Goal: Task Accomplishment & Management: Complete application form

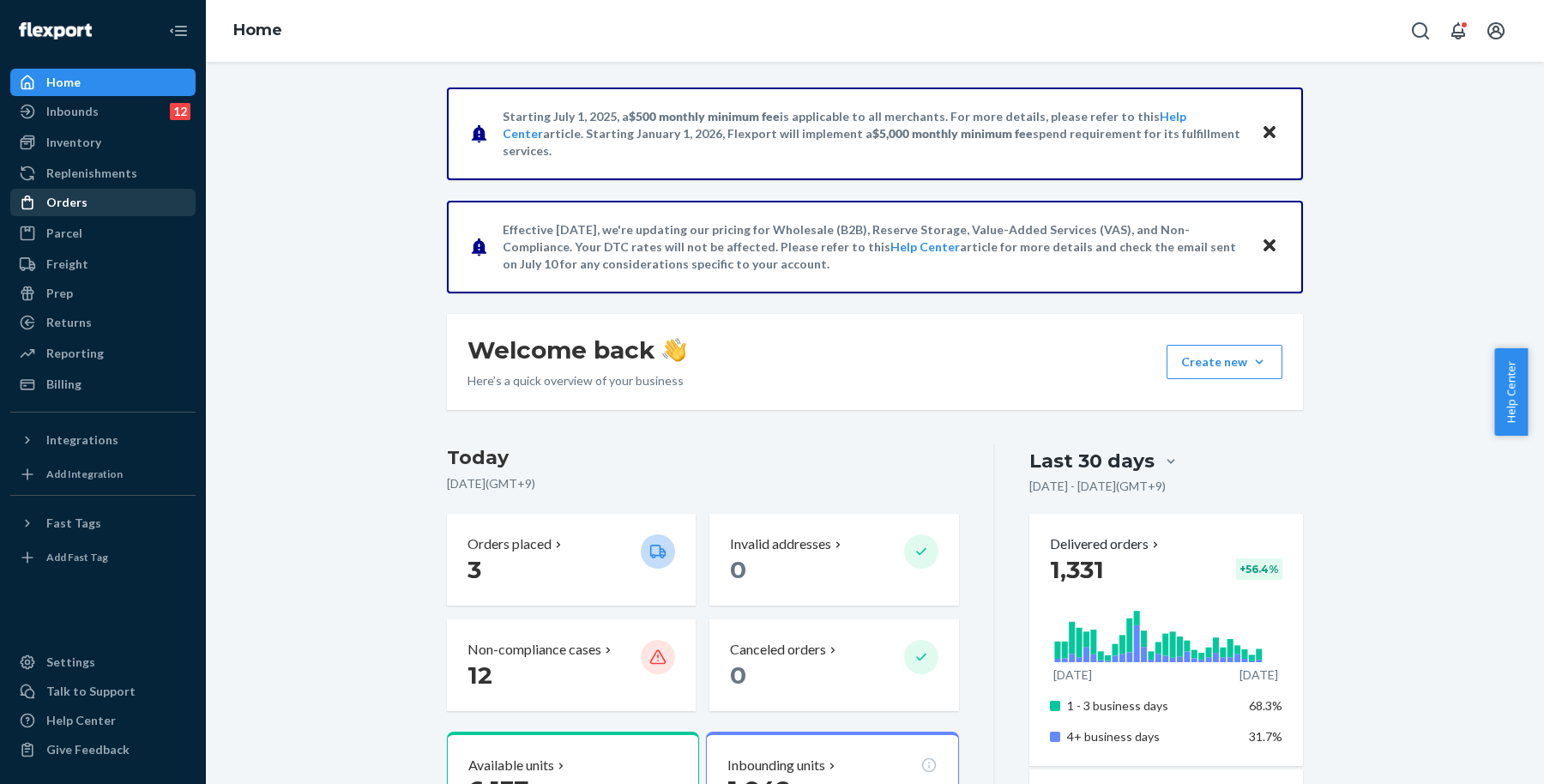
click at [99, 216] on link "Orders" at bounding box center [102, 203] width 185 height 28
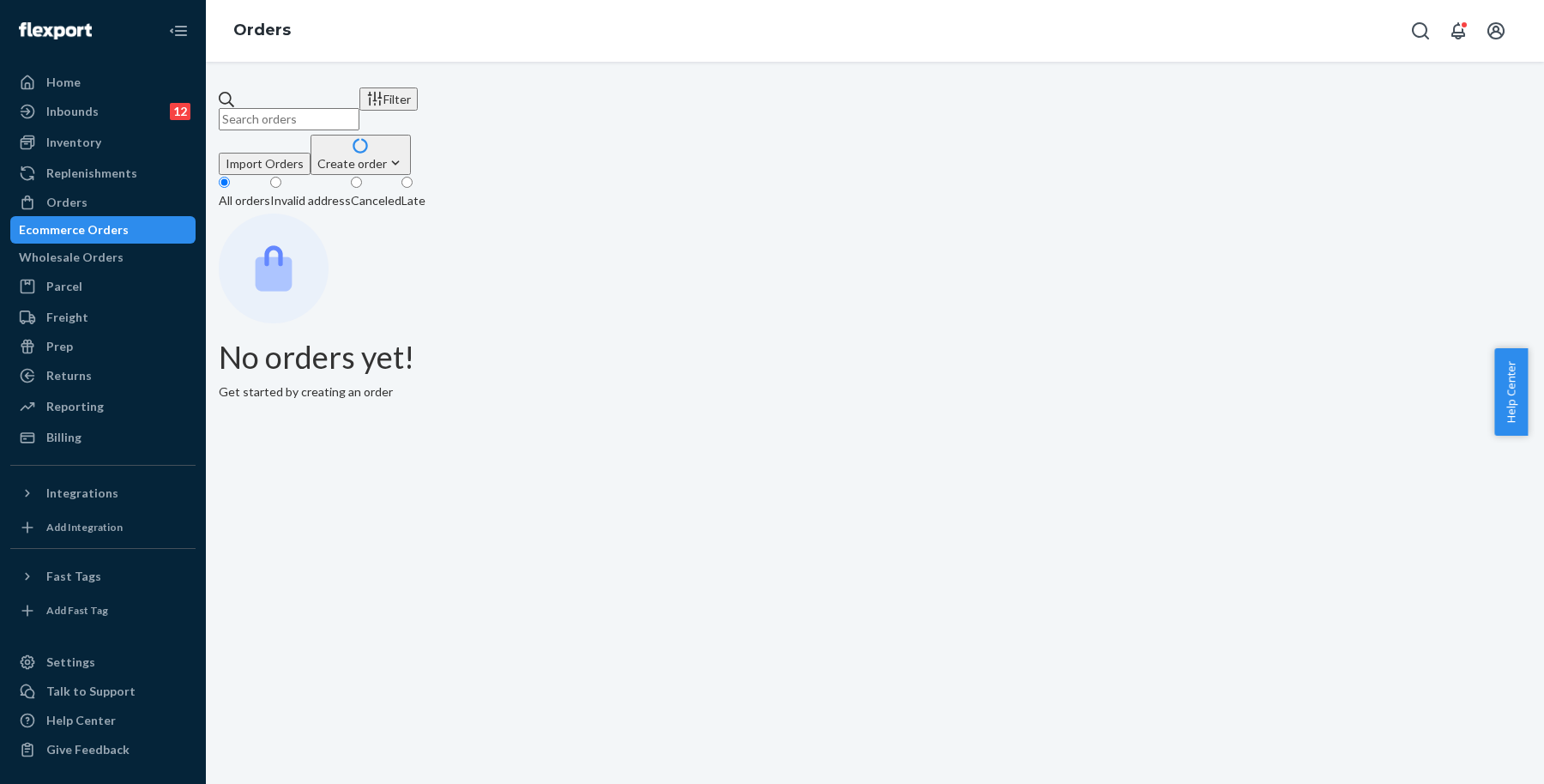
click at [359, 108] on input "text" at bounding box center [288, 119] width 140 height 22
paste input "[PERSON_NAME]"
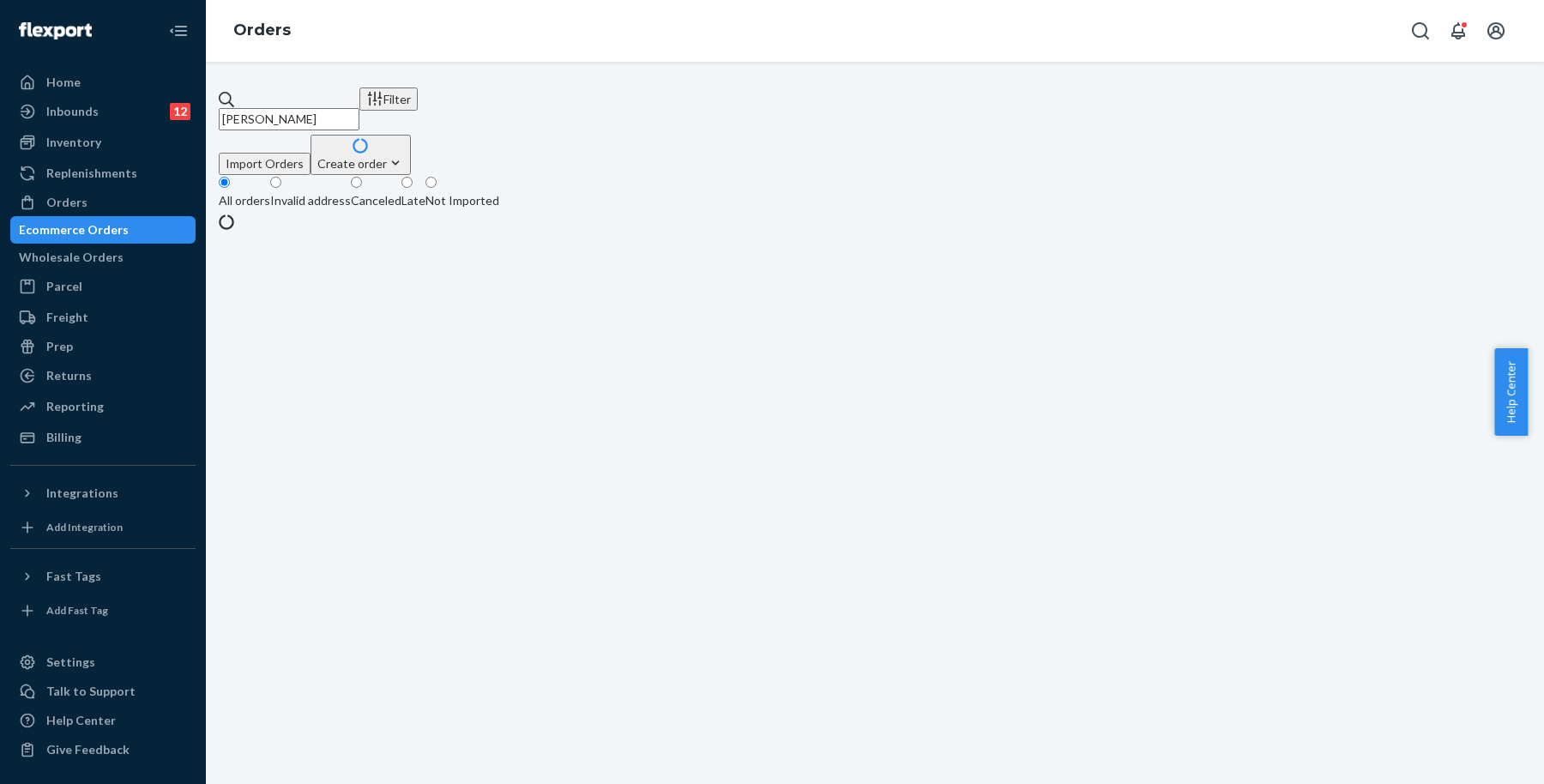
type input "[PERSON_NAME]"
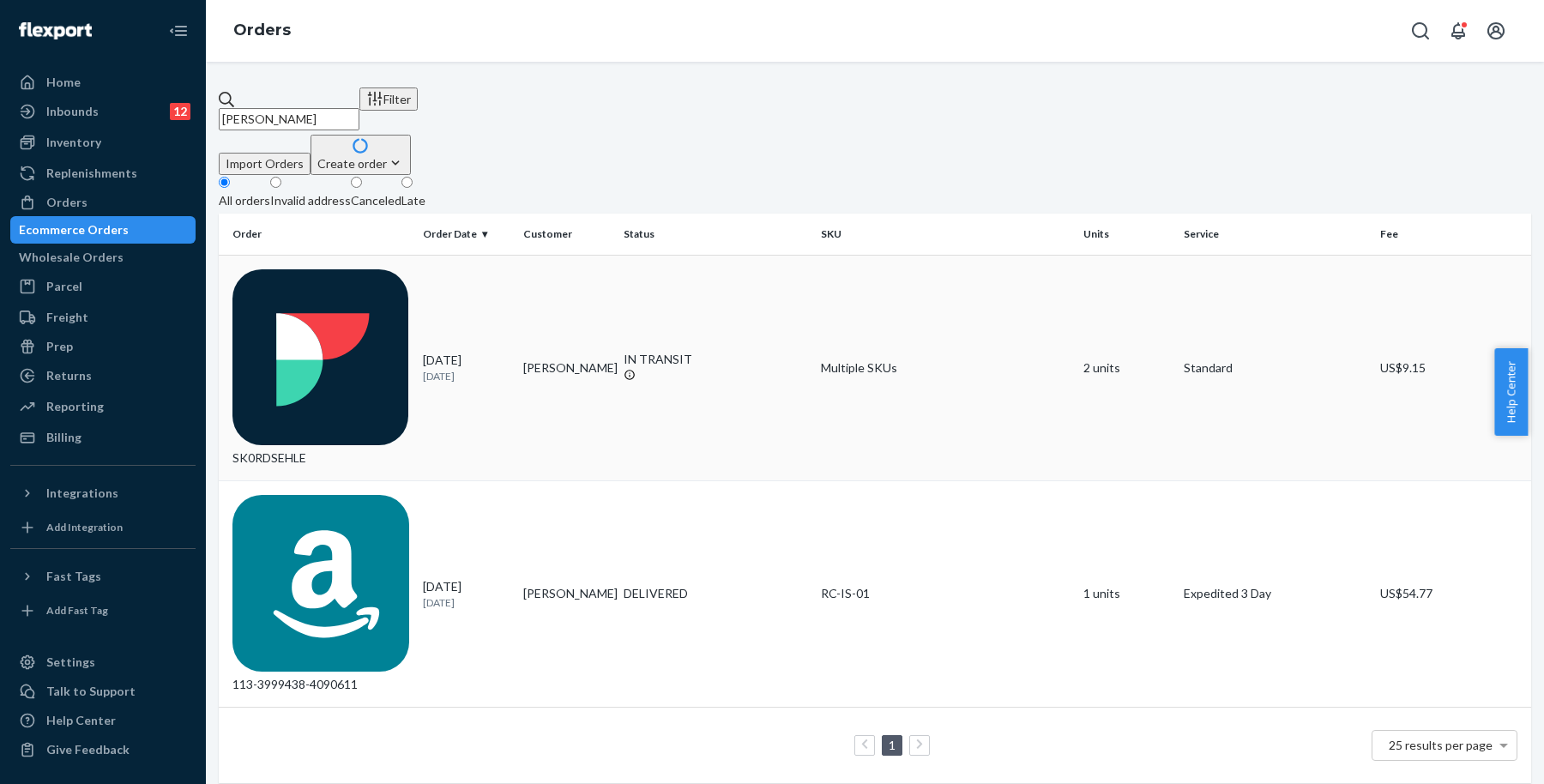
click at [553, 269] on td "[PERSON_NAME]" at bounding box center [566, 368] width 100 height 227
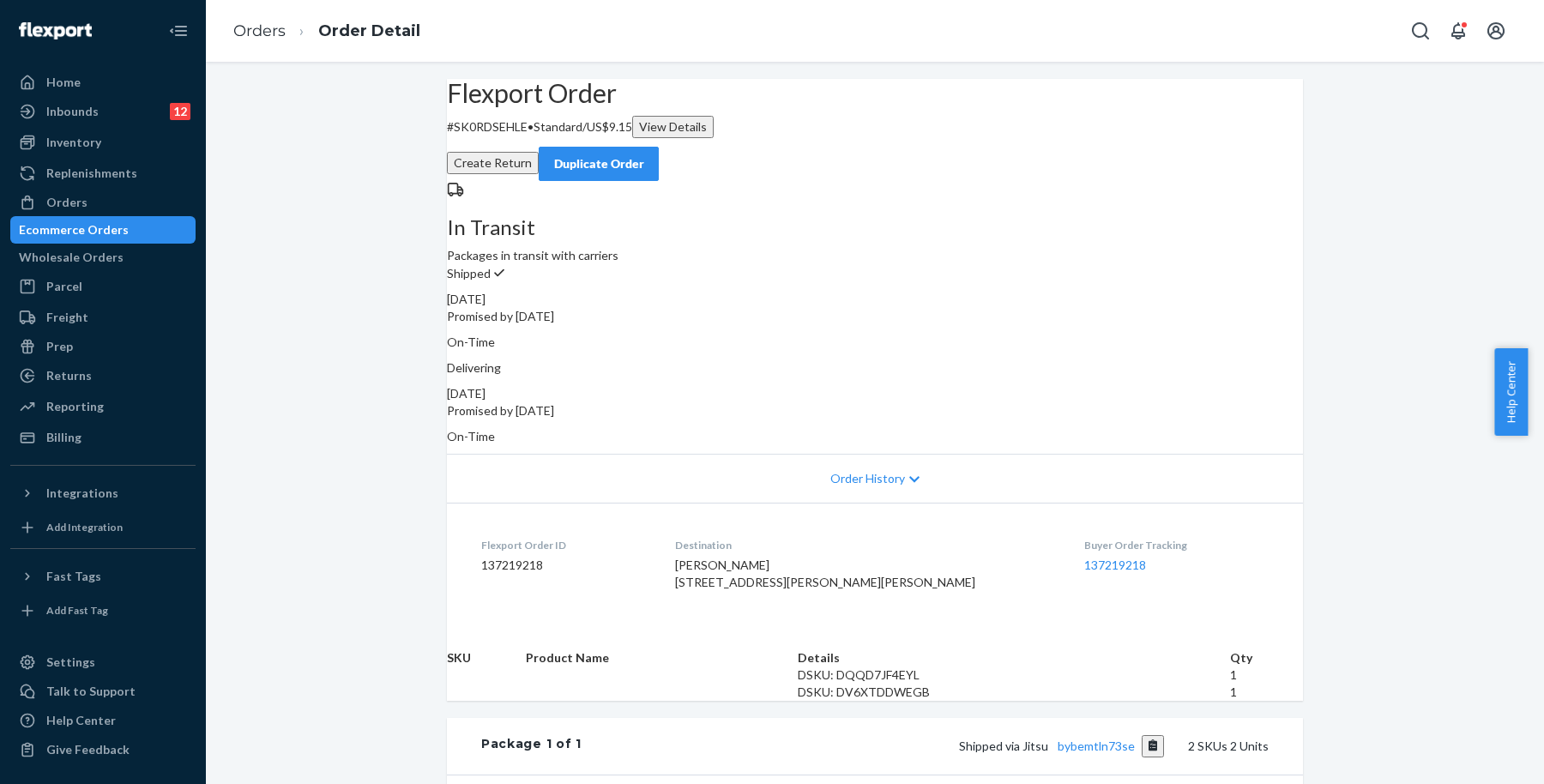
scroll to position [391, 0]
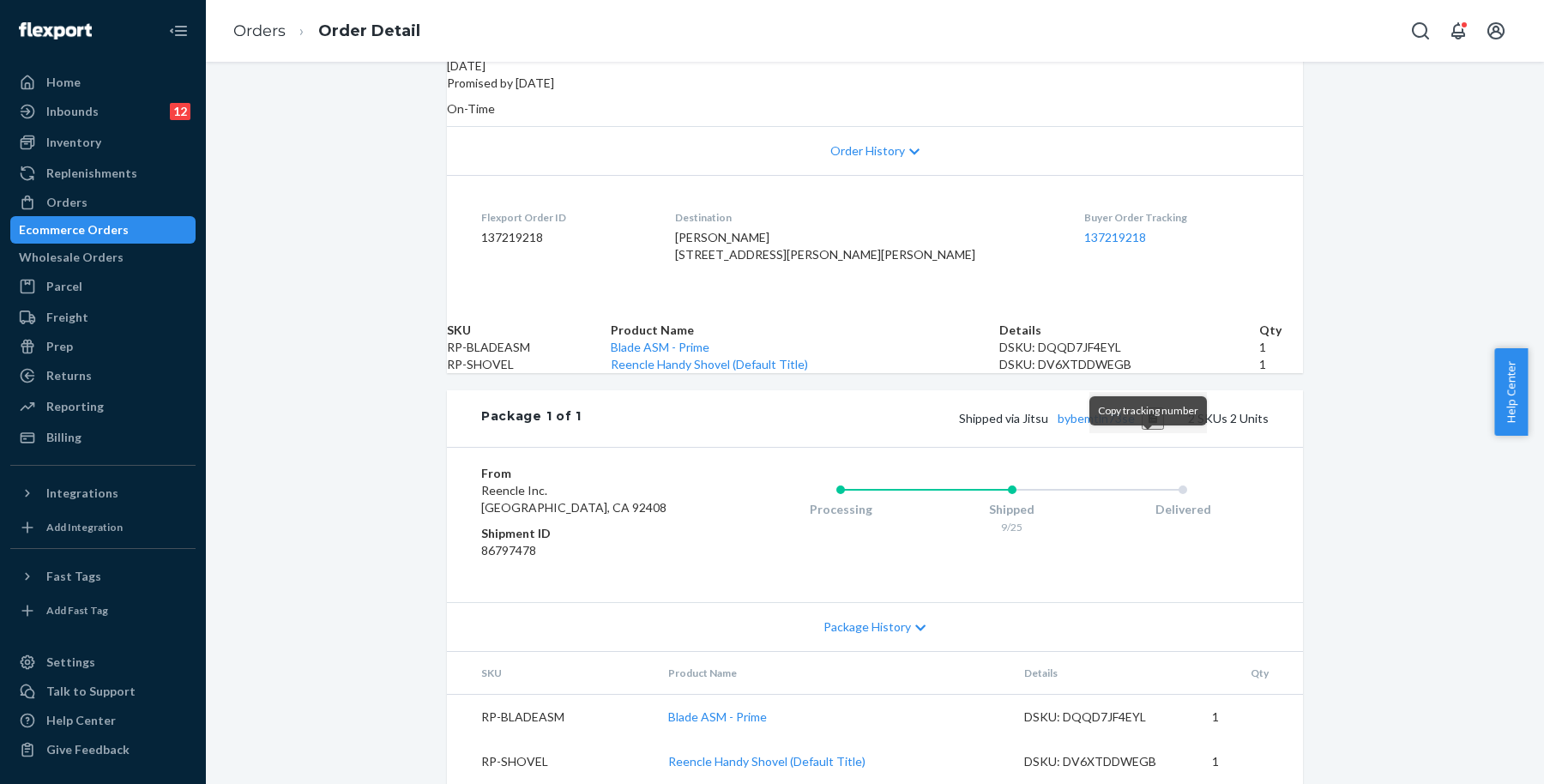
click at [1153, 430] on button "Copy tracking number" at bounding box center [1153, 419] width 23 height 22
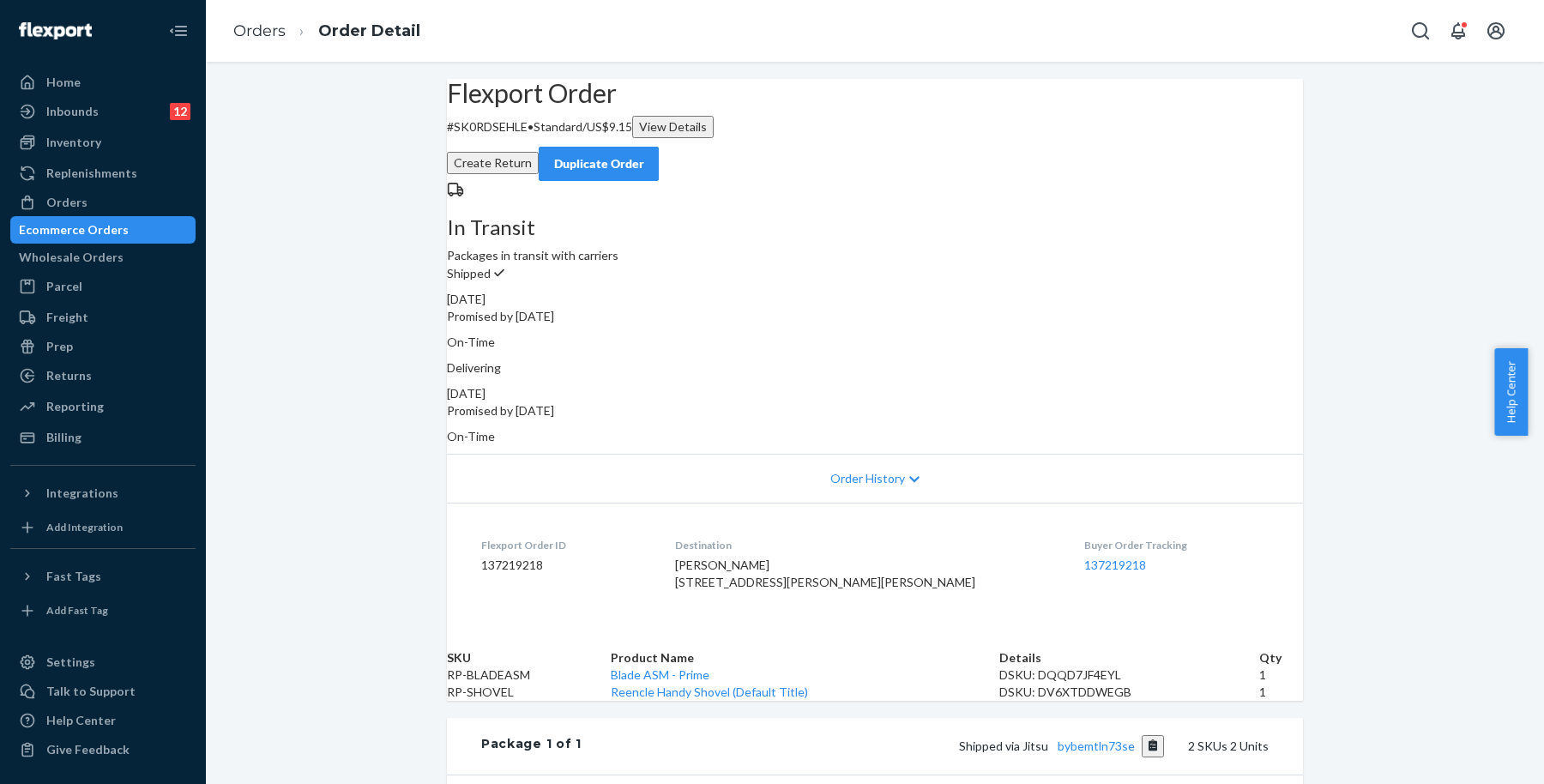
scroll to position [439, 0]
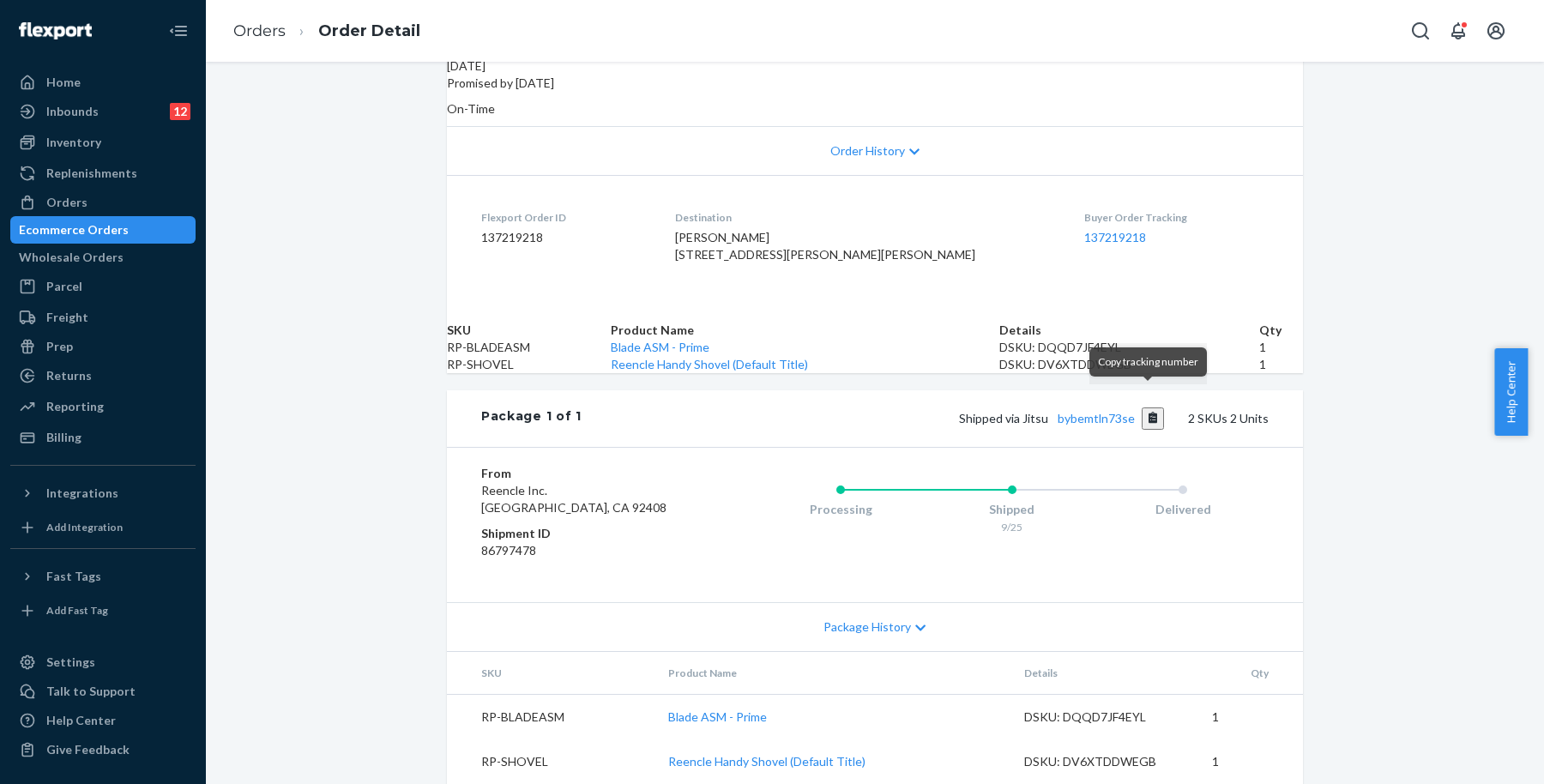
click at [1145, 407] on button "Copy tracking number" at bounding box center [1153, 419] width 23 height 22
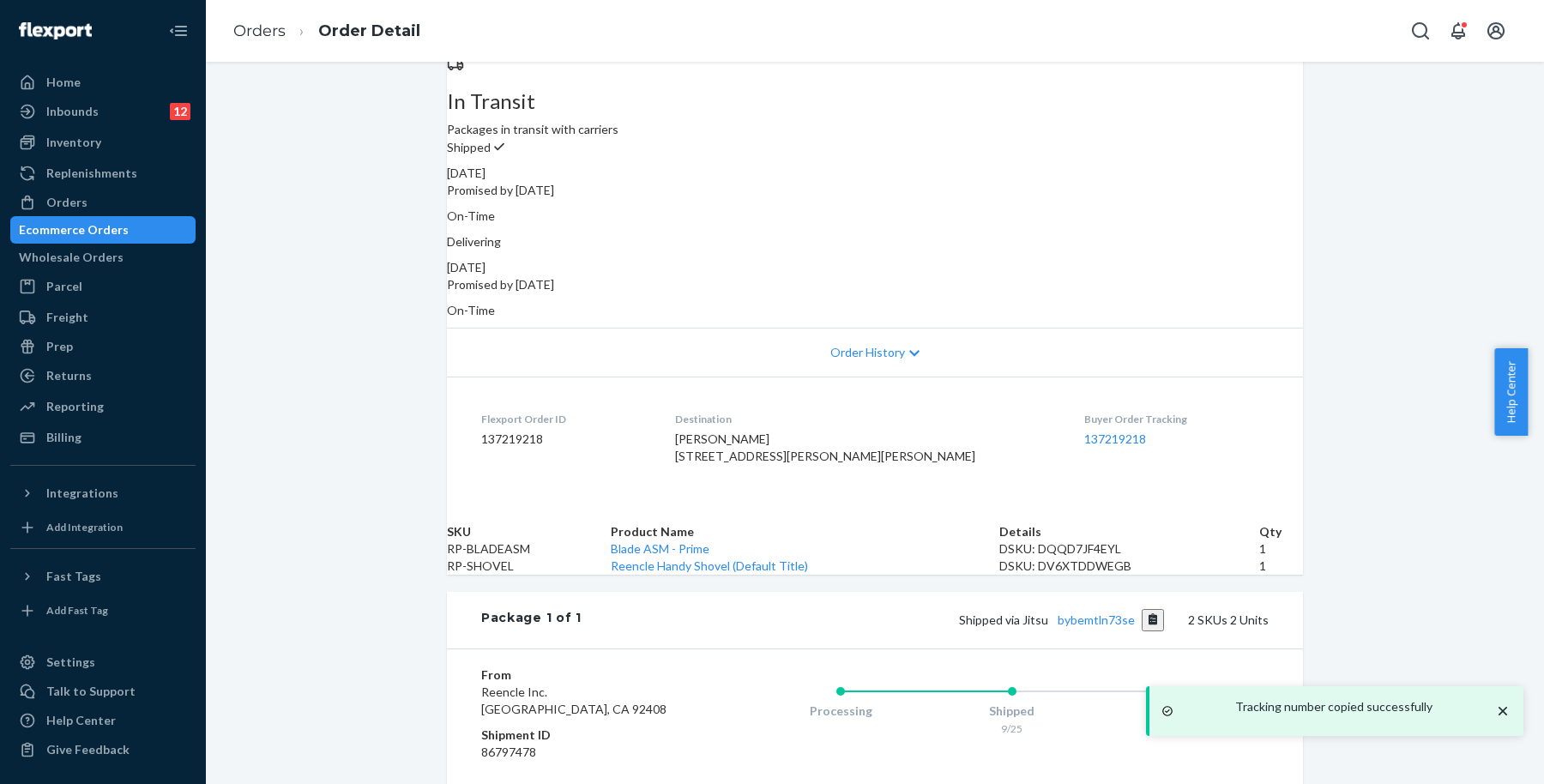
scroll to position [117, 0]
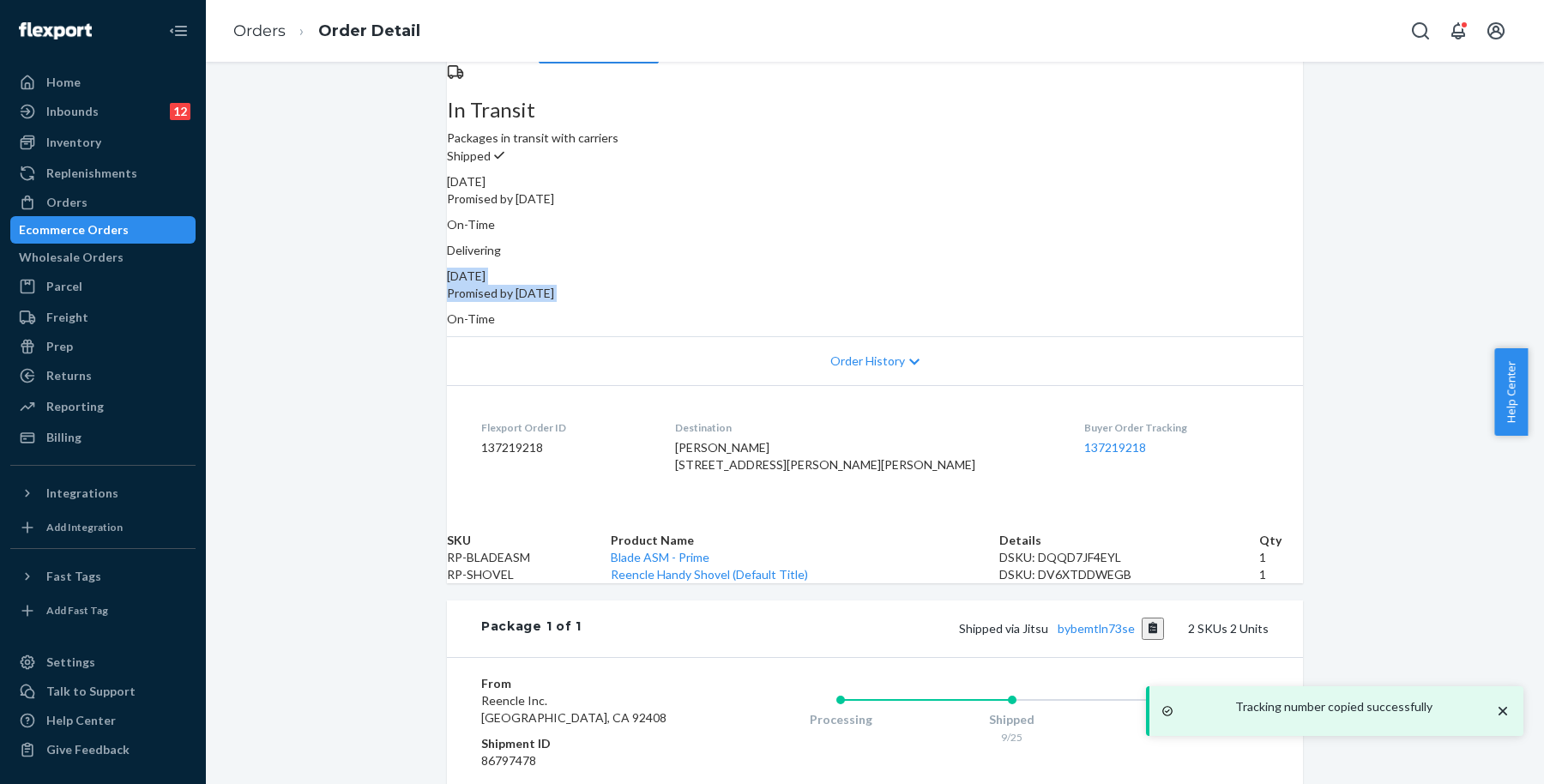
drag, startPoint x: 965, startPoint y: 228, endPoint x: 1155, endPoint y: 231, distance: 190.0
click at [1155, 242] on div "Delivering [DATE] Promised by [DATE] On-Time" at bounding box center [875, 285] width 857 height 86
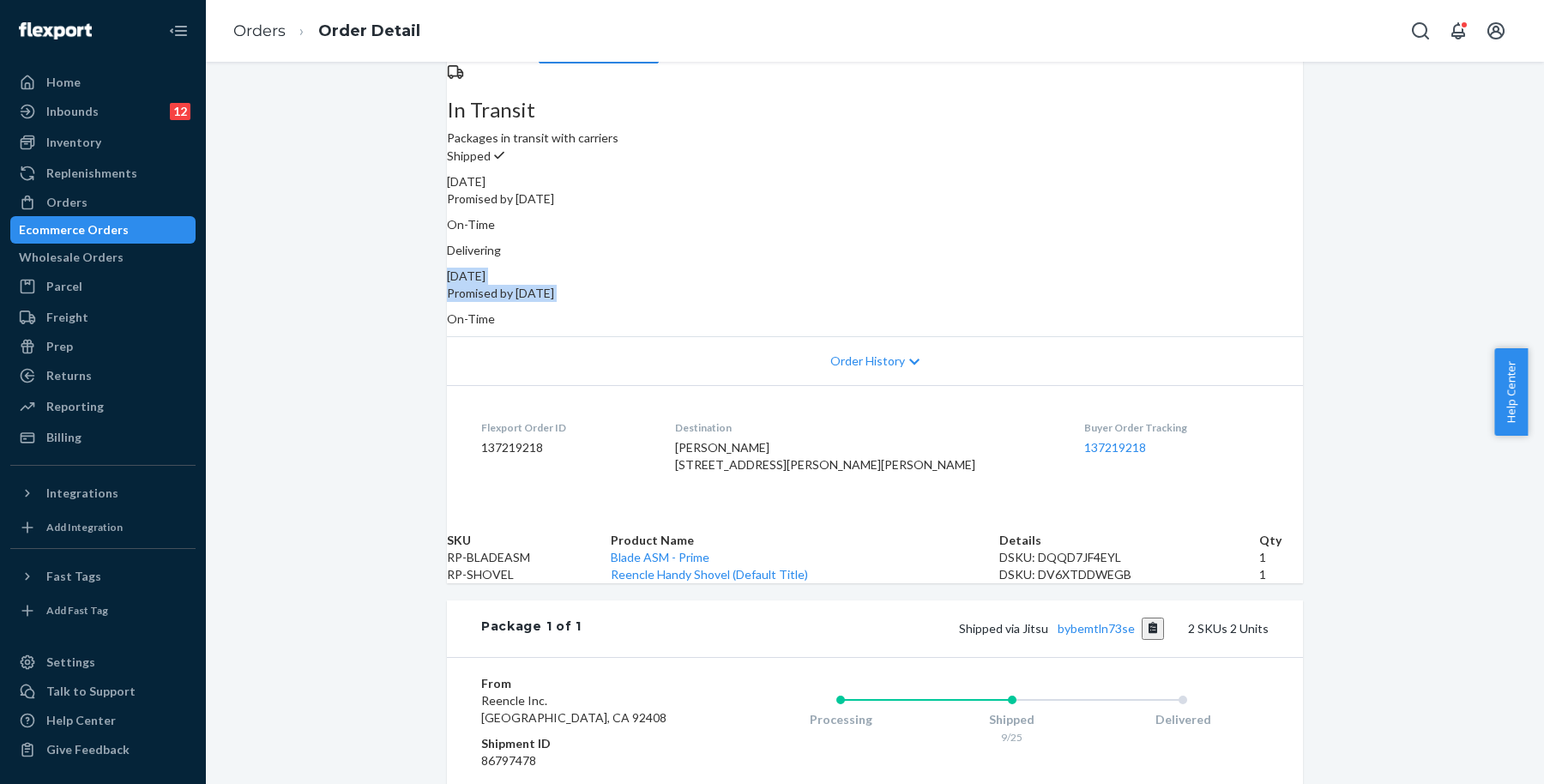
click at [1093, 242] on div "Delivering [DATE] Promised by [DATE] On-Time" at bounding box center [875, 285] width 857 height 86
click at [964, 242] on div "Delivering [DATE] Promised by [DATE] On-Time" at bounding box center [875, 285] width 857 height 86
drag, startPoint x: 963, startPoint y: 225, endPoint x: 1089, endPoint y: 227, distance: 126.0
click at [1089, 242] on div "Delivering [DATE] Promised by [DATE] On-Time" at bounding box center [875, 285] width 857 height 86
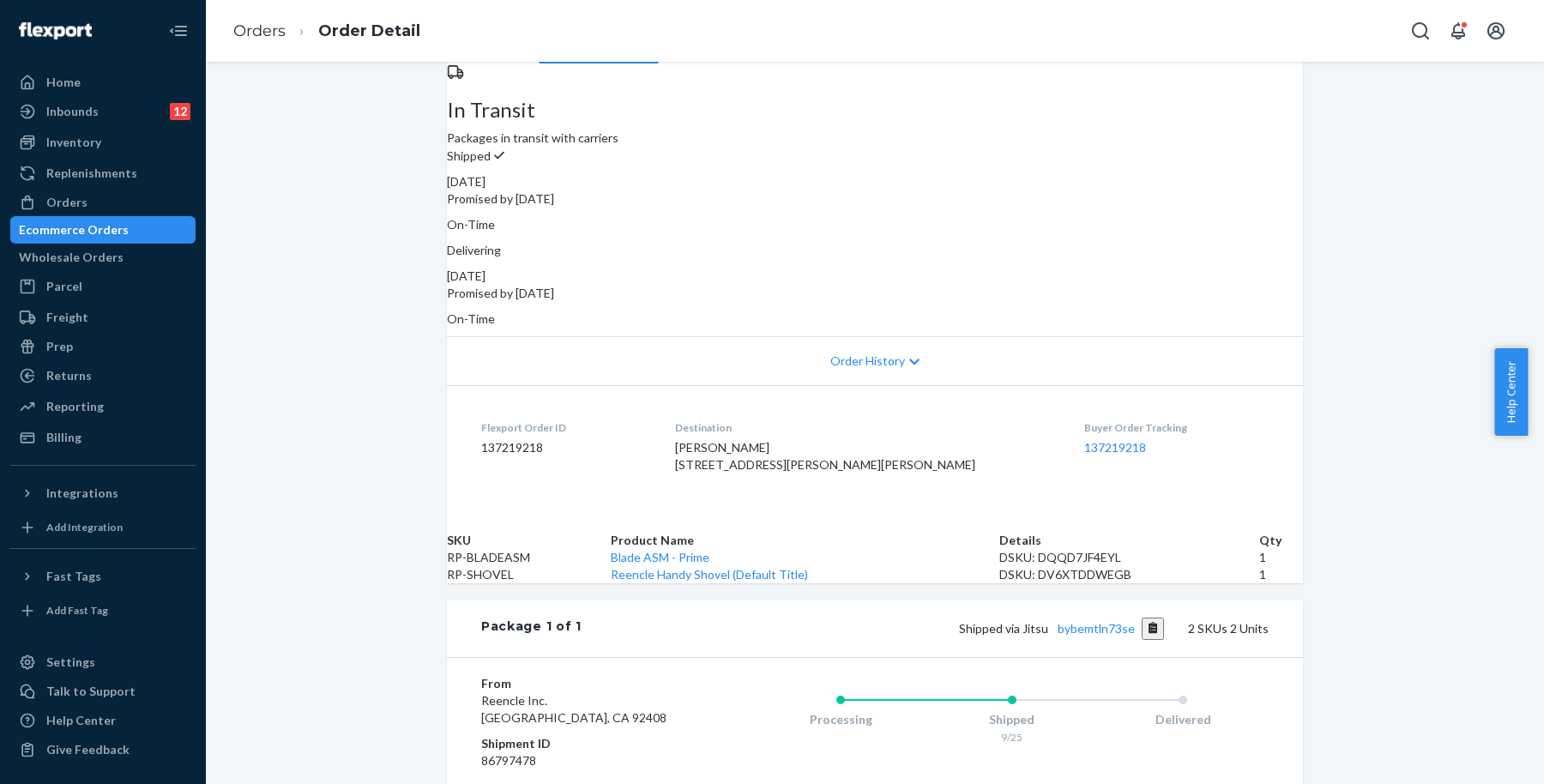
copy div "[DATE]"
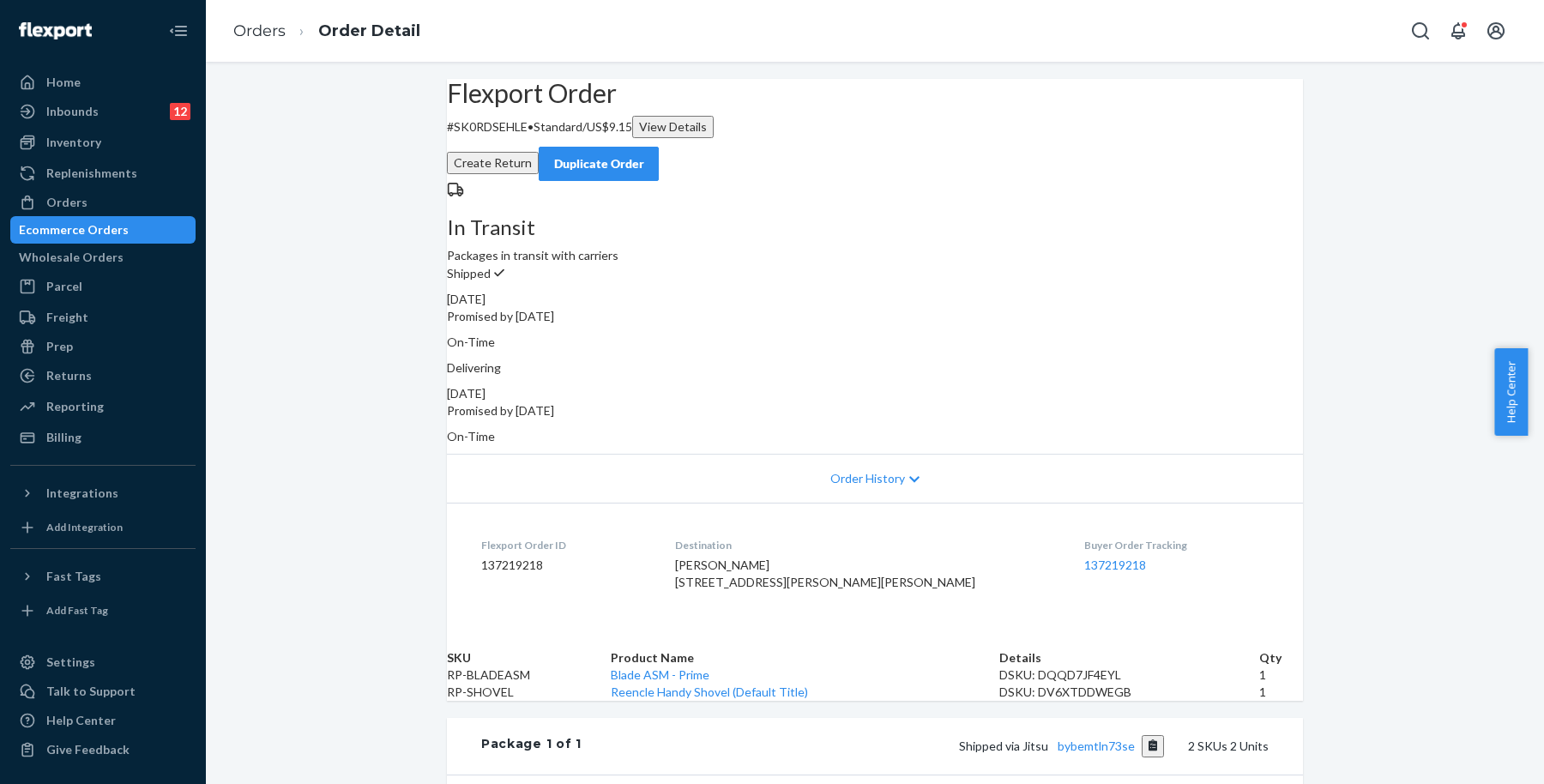
click at [1310, 250] on div "Flexport Order # SK0RDSEHLE • Standard / US$9.15 View Details Create Return Dup…" at bounding box center [874, 595] width 1338 height 1033
click at [125, 224] on div "Ecommerce Orders" at bounding box center [73, 230] width 110 height 17
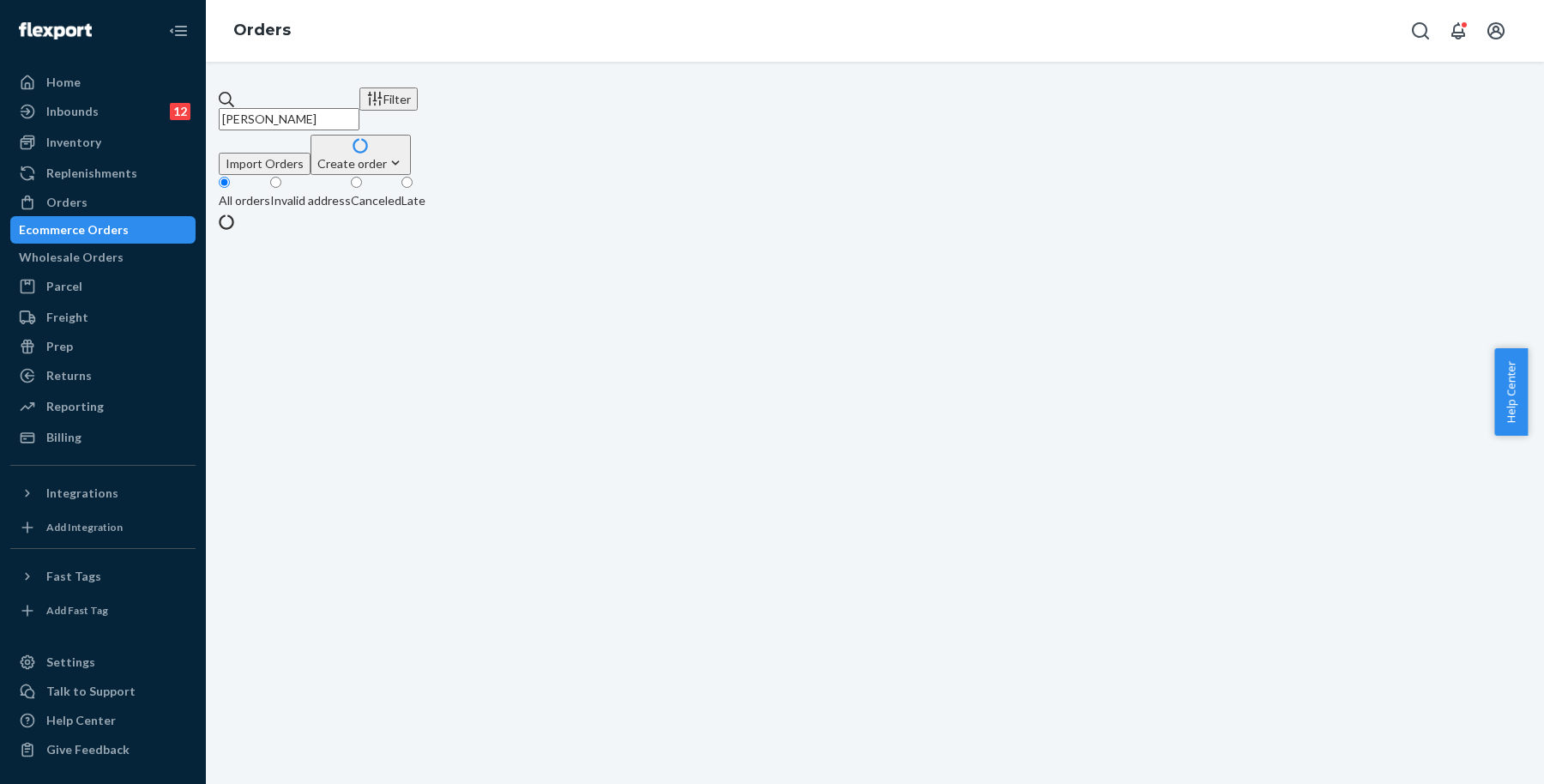
drag, startPoint x: 344, startPoint y: 112, endPoint x: 248, endPoint y: 102, distance: 96.5
click at [248, 102] on div "[PERSON_NAME]" at bounding box center [288, 111] width 140 height 39
paste input "[PERSON_NAME]"
type input "[PERSON_NAME]"
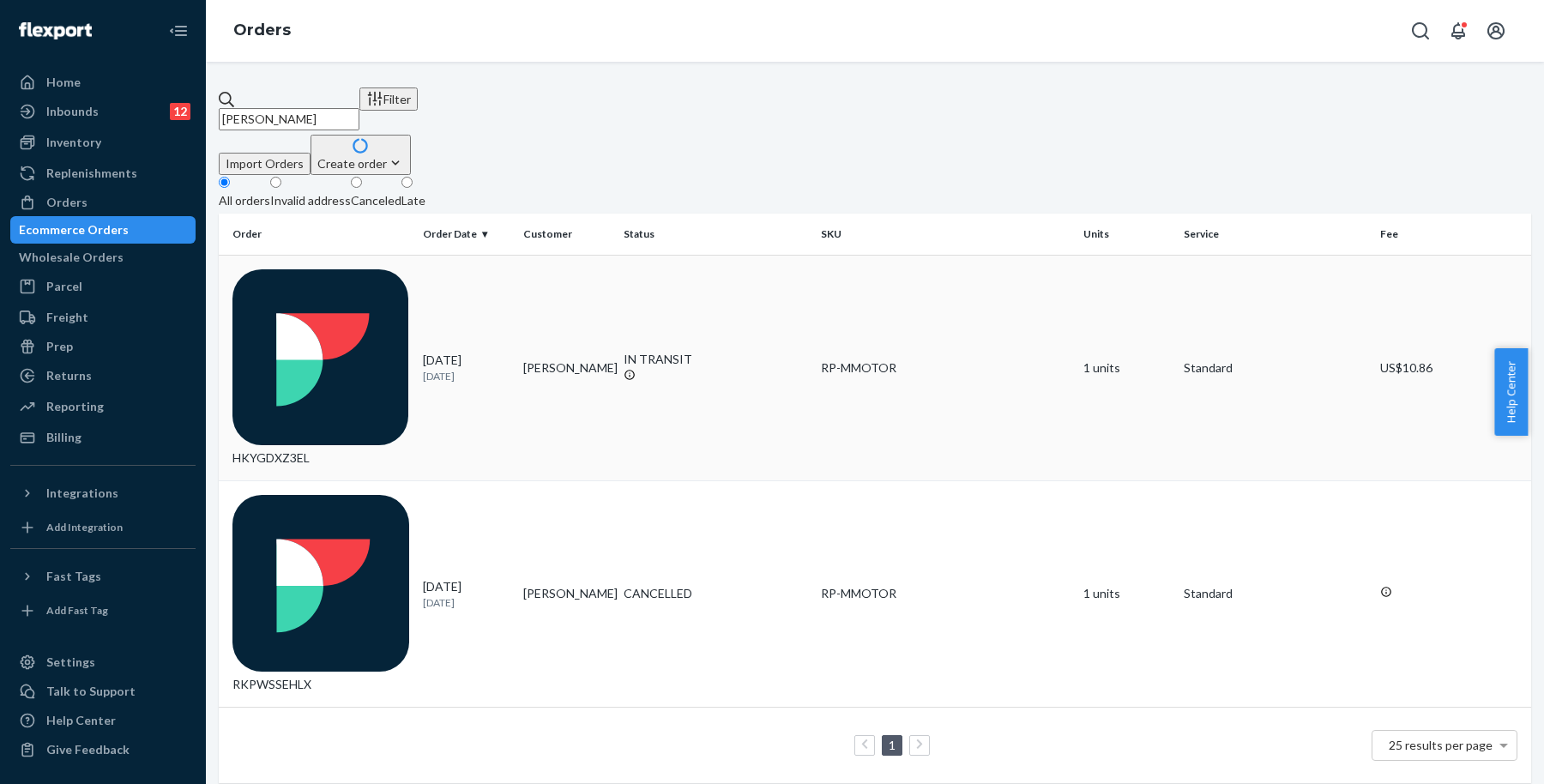
click at [602, 261] on td "[PERSON_NAME]" at bounding box center [566, 368] width 100 height 227
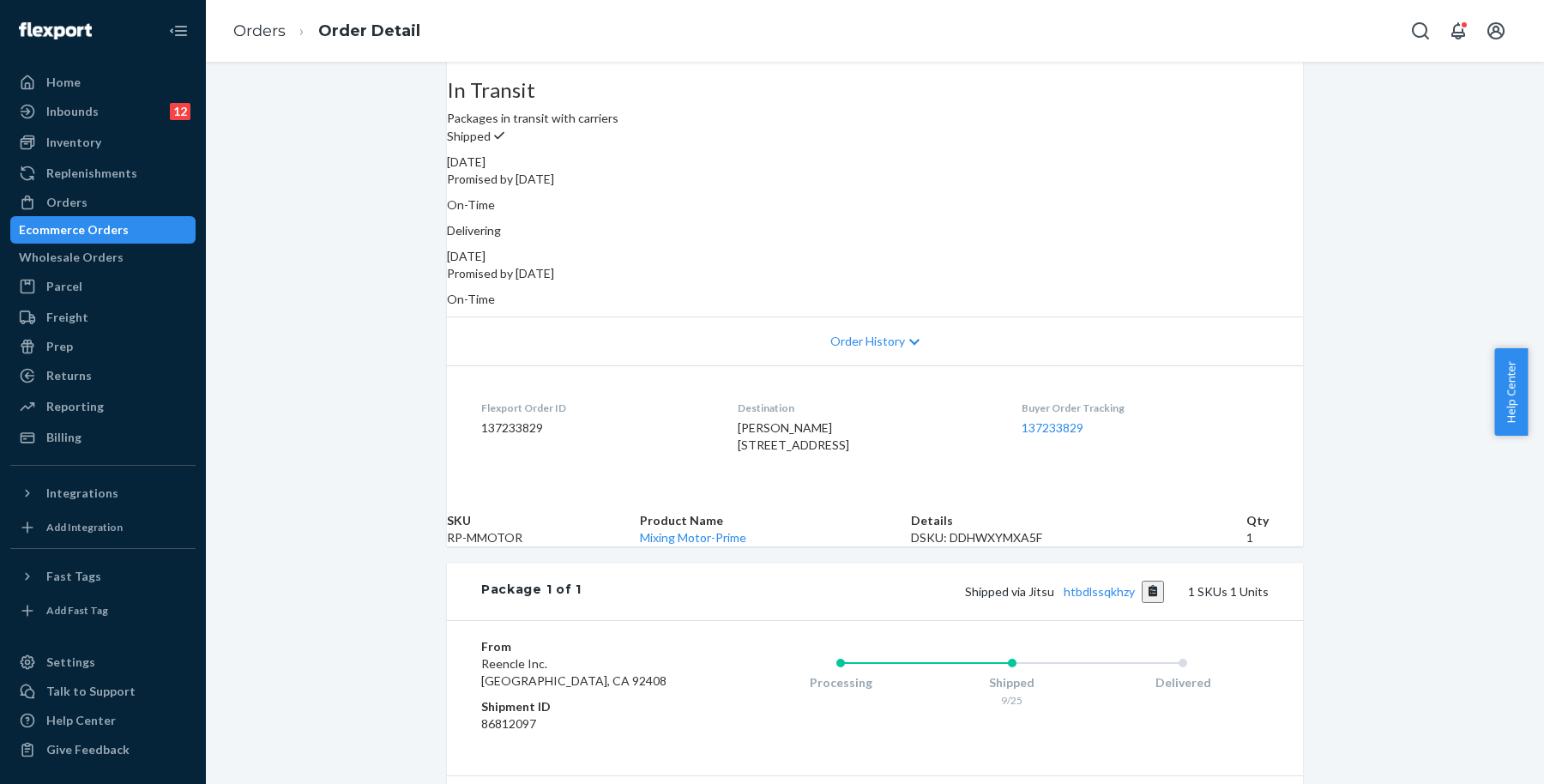
scroll to position [215, 0]
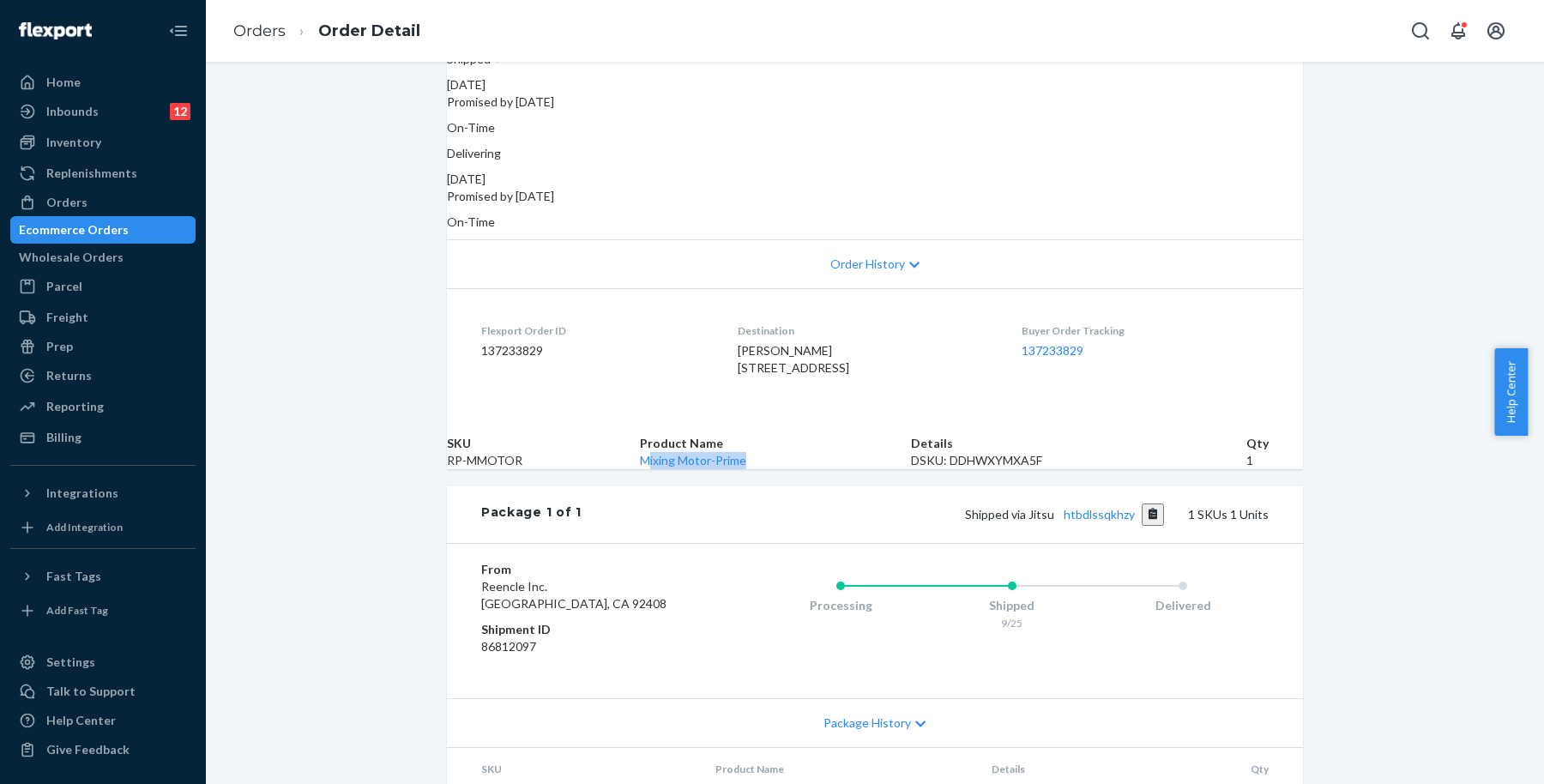
drag, startPoint x: 743, startPoint y: 516, endPoint x: 855, endPoint y: 517, distance: 112.0
click at [855, 470] on td "Mixing Motor-Prime" at bounding box center [776, 460] width 272 height 17
drag, startPoint x: 1394, startPoint y: 329, endPoint x: 1397, endPoint y: 341, distance: 12.4
click at [1397, 339] on div "Flexport Order # HKYGDXZ3EL • Standard / US$10.86 View Details Create Return Du…" at bounding box center [874, 350] width 1338 height 971
click at [1151, 525] on button "Copy tracking number" at bounding box center [1153, 514] width 23 height 22
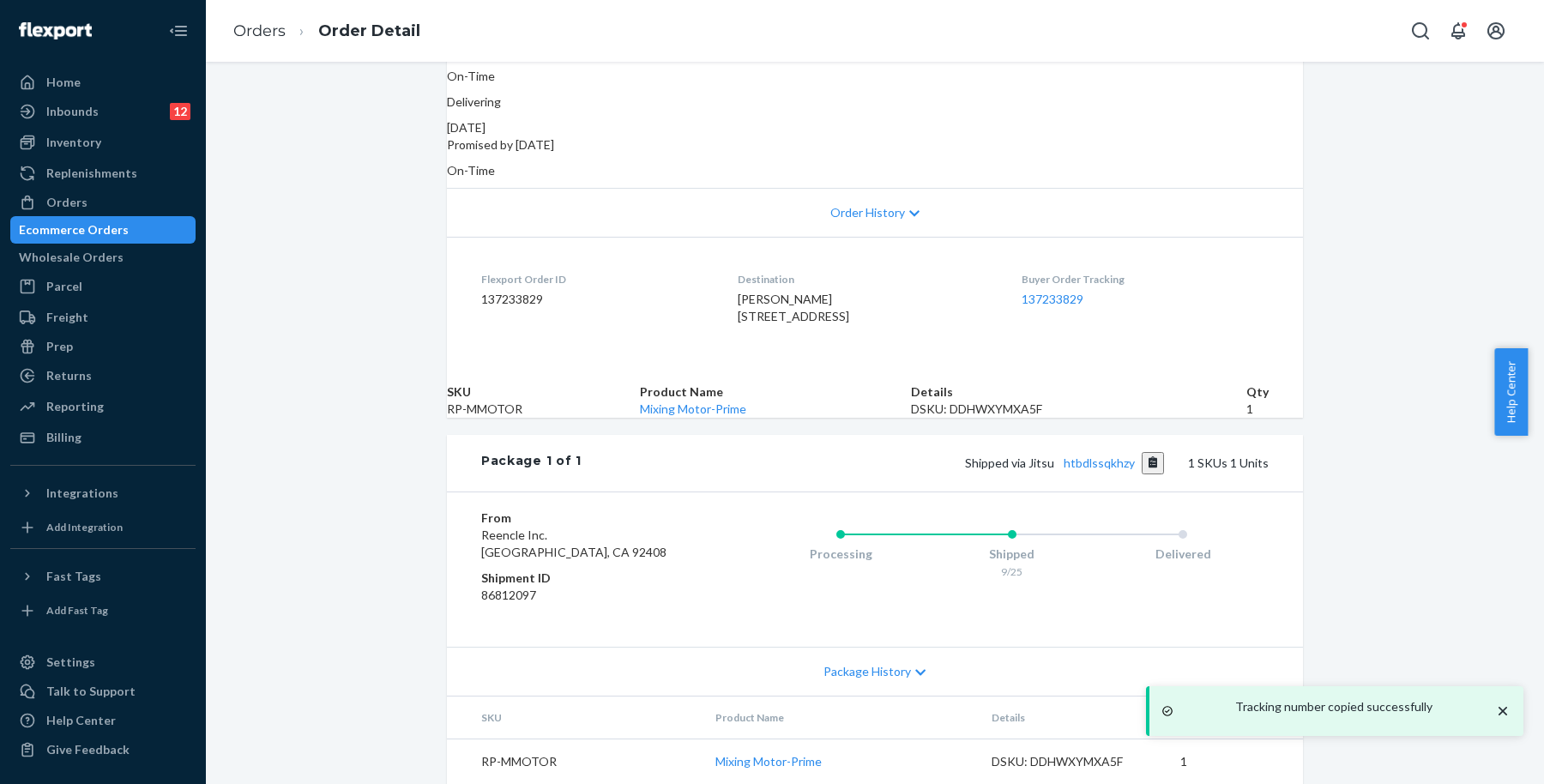
scroll to position [350, 0]
drag, startPoint x: 1503, startPoint y: 711, endPoint x: 1476, endPoint y: 716, distance: 27.5
click at [1503, 710] on icon "close toast" at bounding box center [1503, 711] width 17 height 17
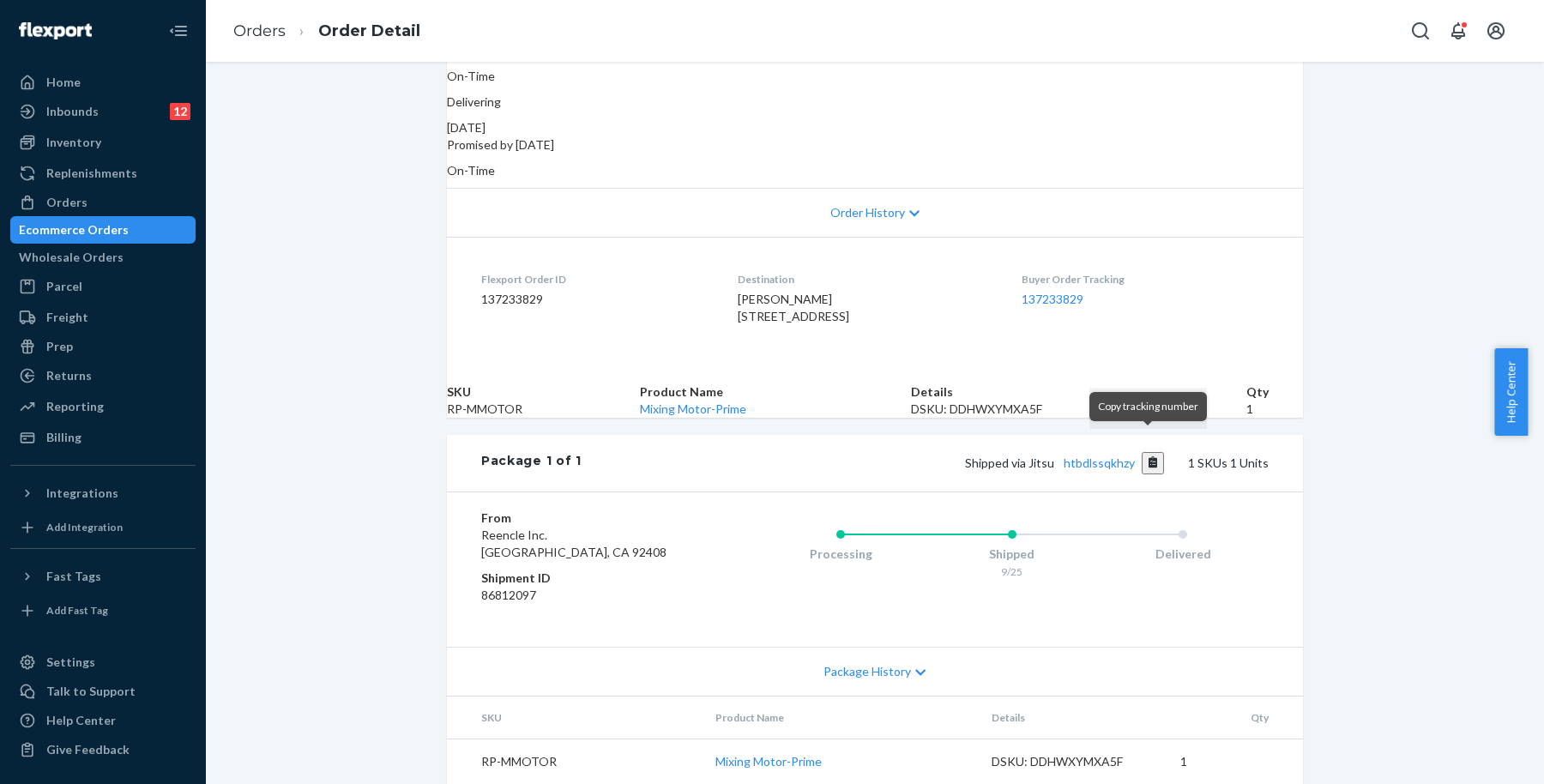
click at [1149, 452] on button "Copy tracking number" at bounding box center [1153, 463] width 23 height 22
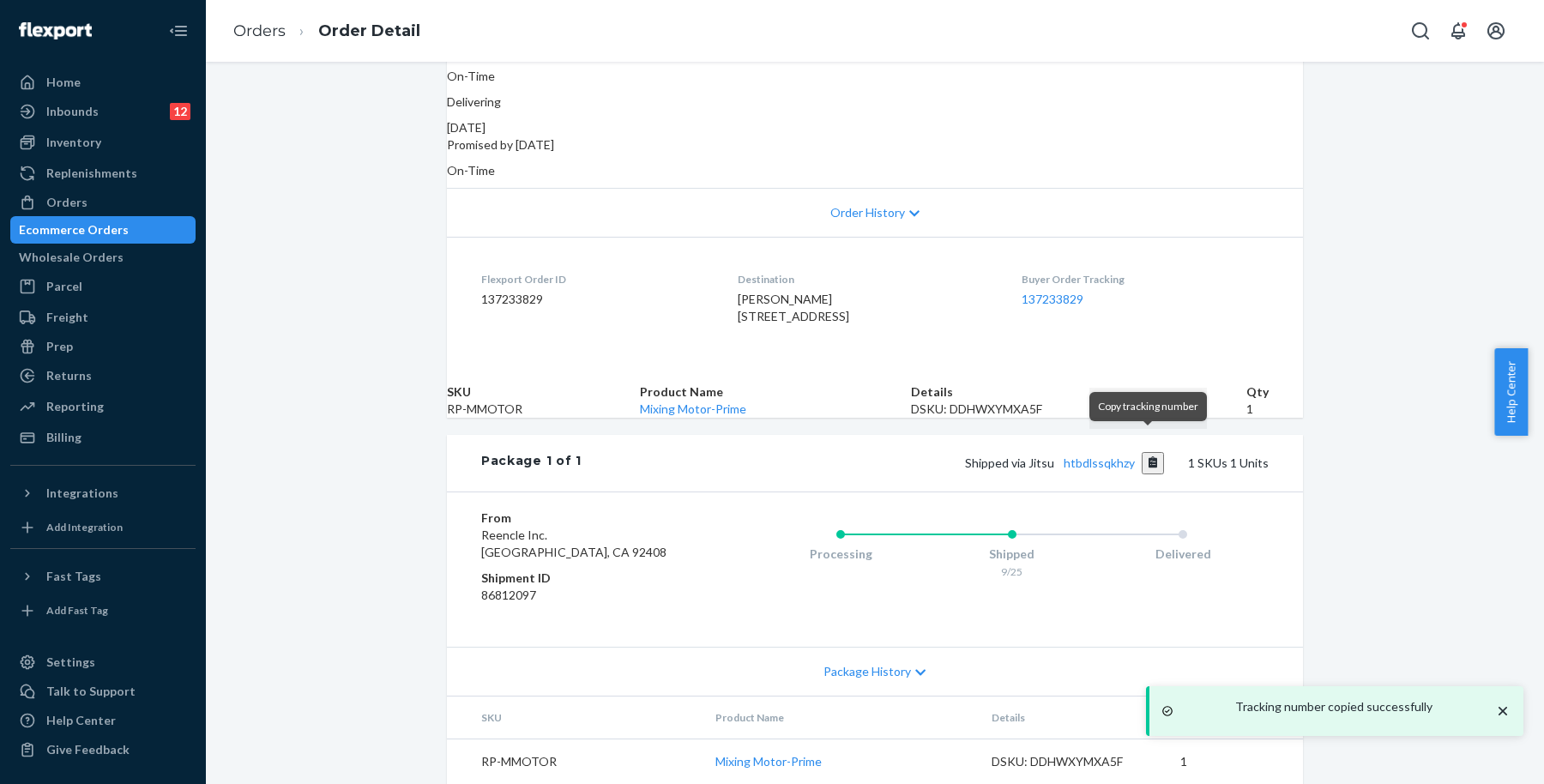
scroll to position [136, 0]
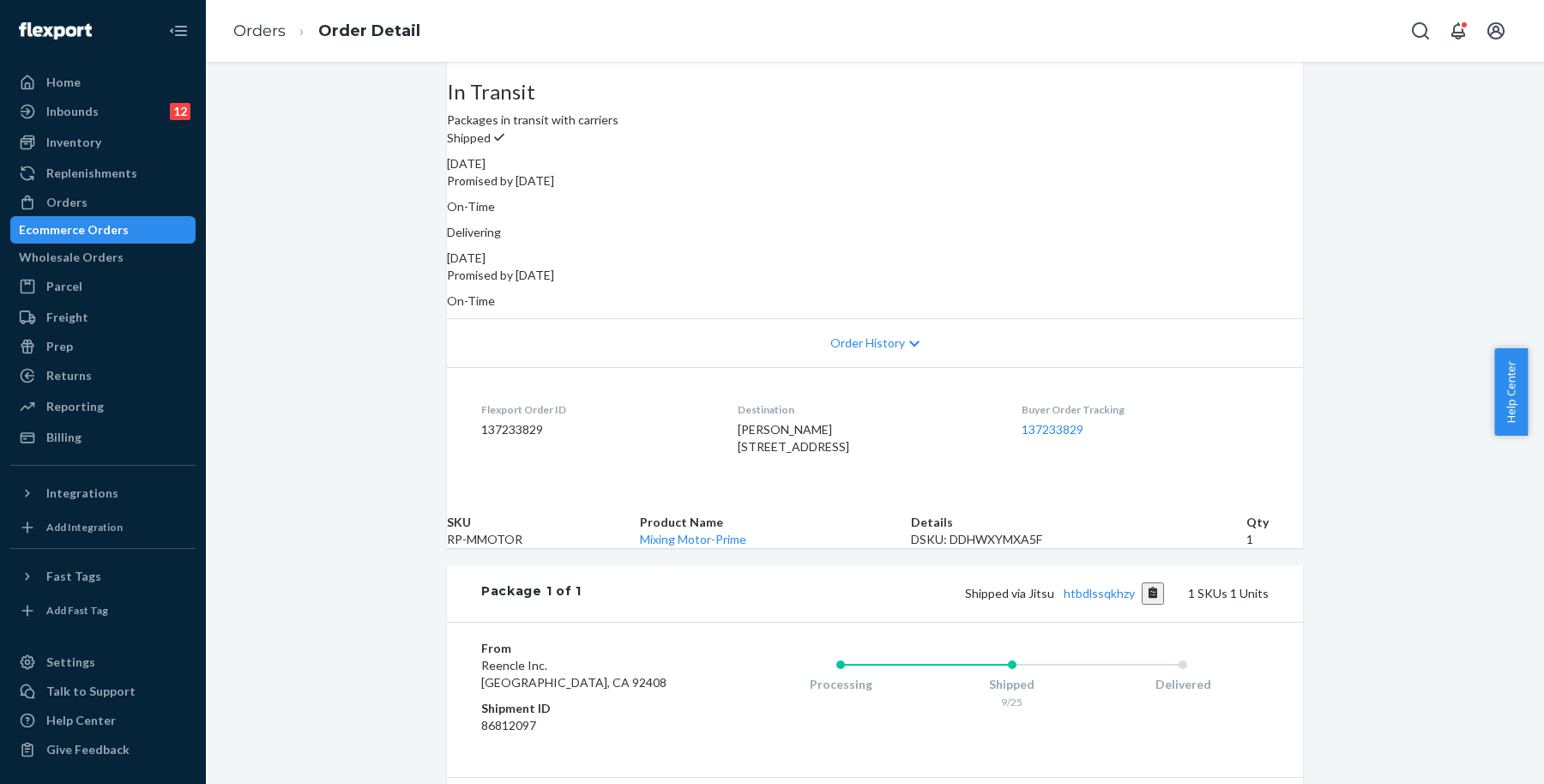
drag, startPoint x: 970, startPoint y: 218, endPoint x: 1125, endPoint y: 215, distance: 155.0
click at [1125, 249] on div "[DATE]" at bounding box center [875, 258] width 857 height 17
click at [960, 224] on div "Delivering [DATE] Promised by [DATE] On-Time" at bounding box center [875, 267] width 857 height 86
drag, startPoint x: 992, startPoint y: 213, endPoint x: 1097, endPoint y: 219, distance: 105.2
click at [1097, 224] on div "Delivering [DATE] Promised by [DATE] On-Time" at bounding box center [875, 267] width 857 height 86
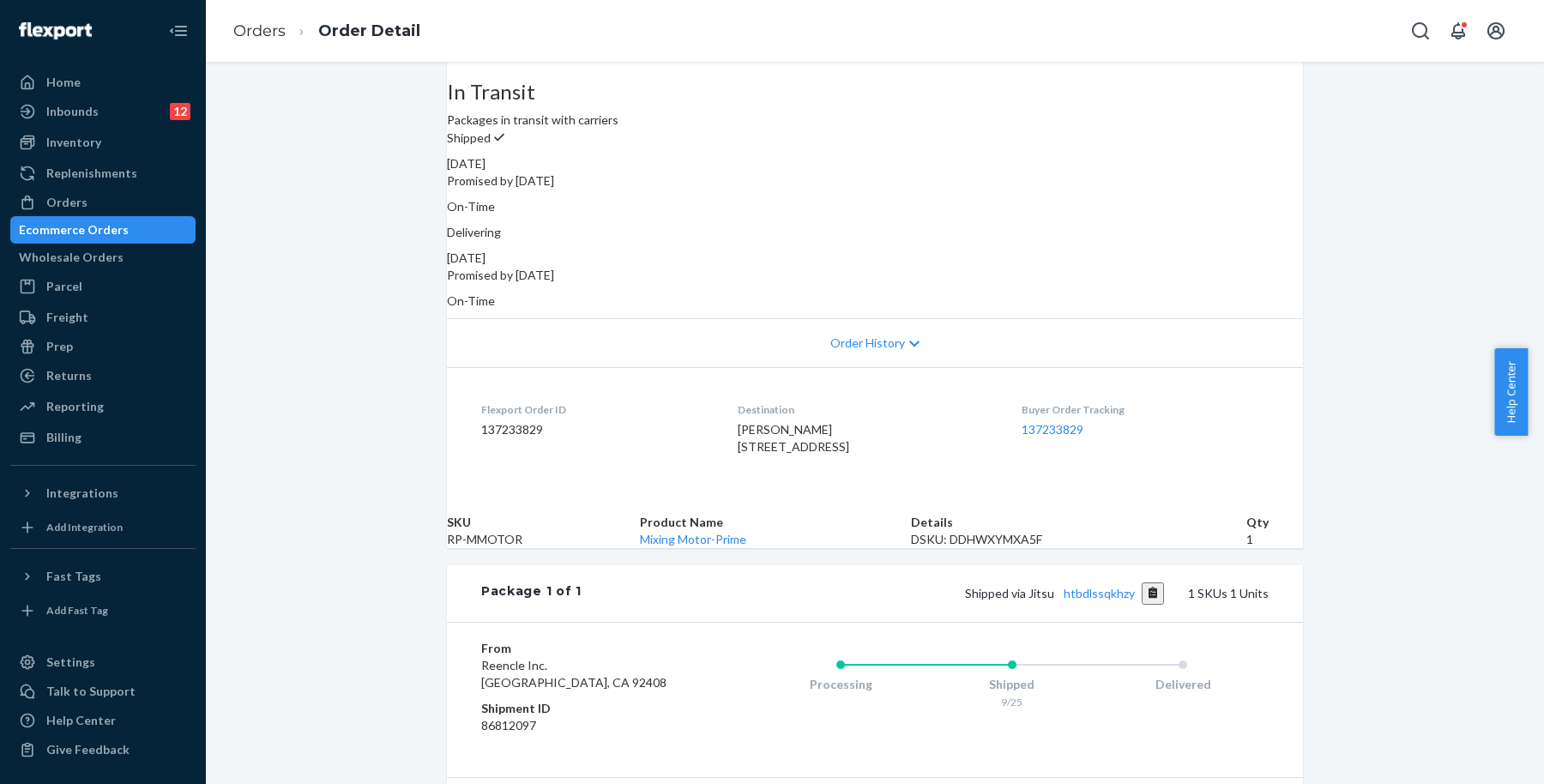
copy div "[DATE]"
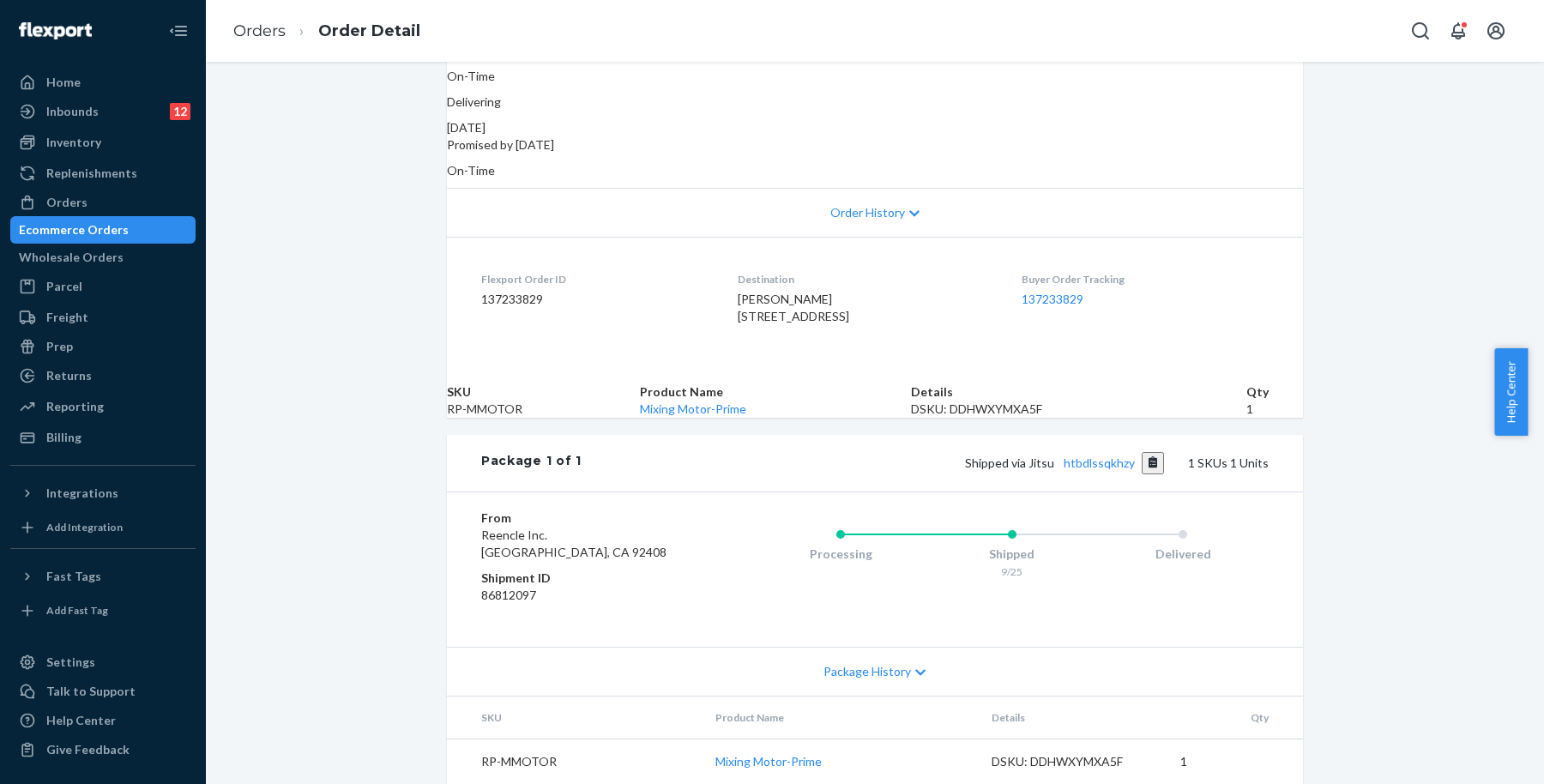
scroll to position [350, 0]
drag, startPoint x: 144, startPoint y: 220, endPoint x: 205, endPoint y: 200, distance: 64.2
click at [144, 220] on div "Ecommerce Orders" at bounding box center [103, 230] width 182 height 24
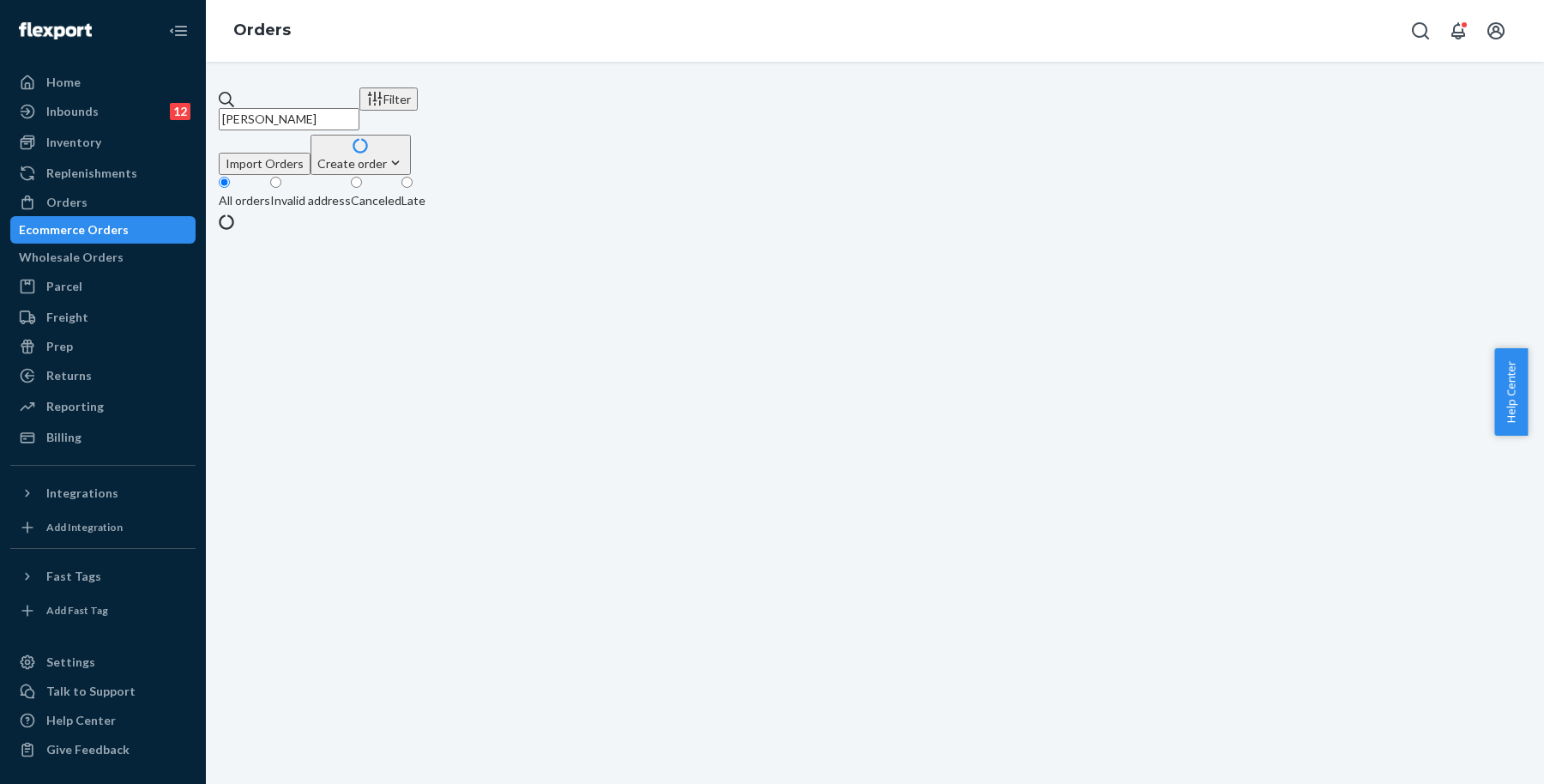
drag, startPoint x: 365, startPoint y: 105, endPoint x: 207, endPoint y: 107, distance: 158.0
click at [206, 107] on div "[PERSON_NAME] Filter Import Orders Create order Ecommerce order Removal order A…" at bounding box center [874, 422] width 1338 height 723
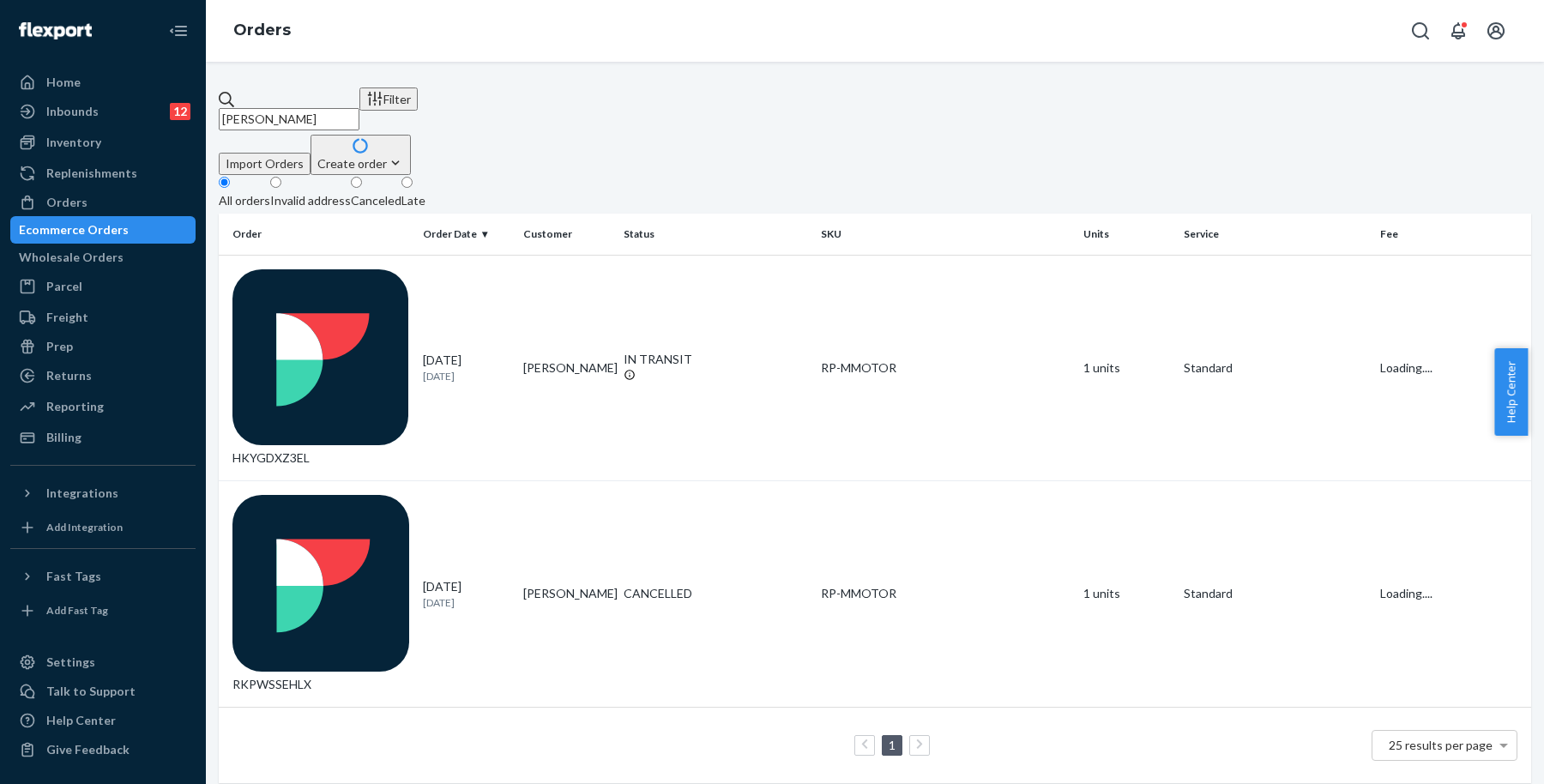
paste input "[PERSON_NAME]"
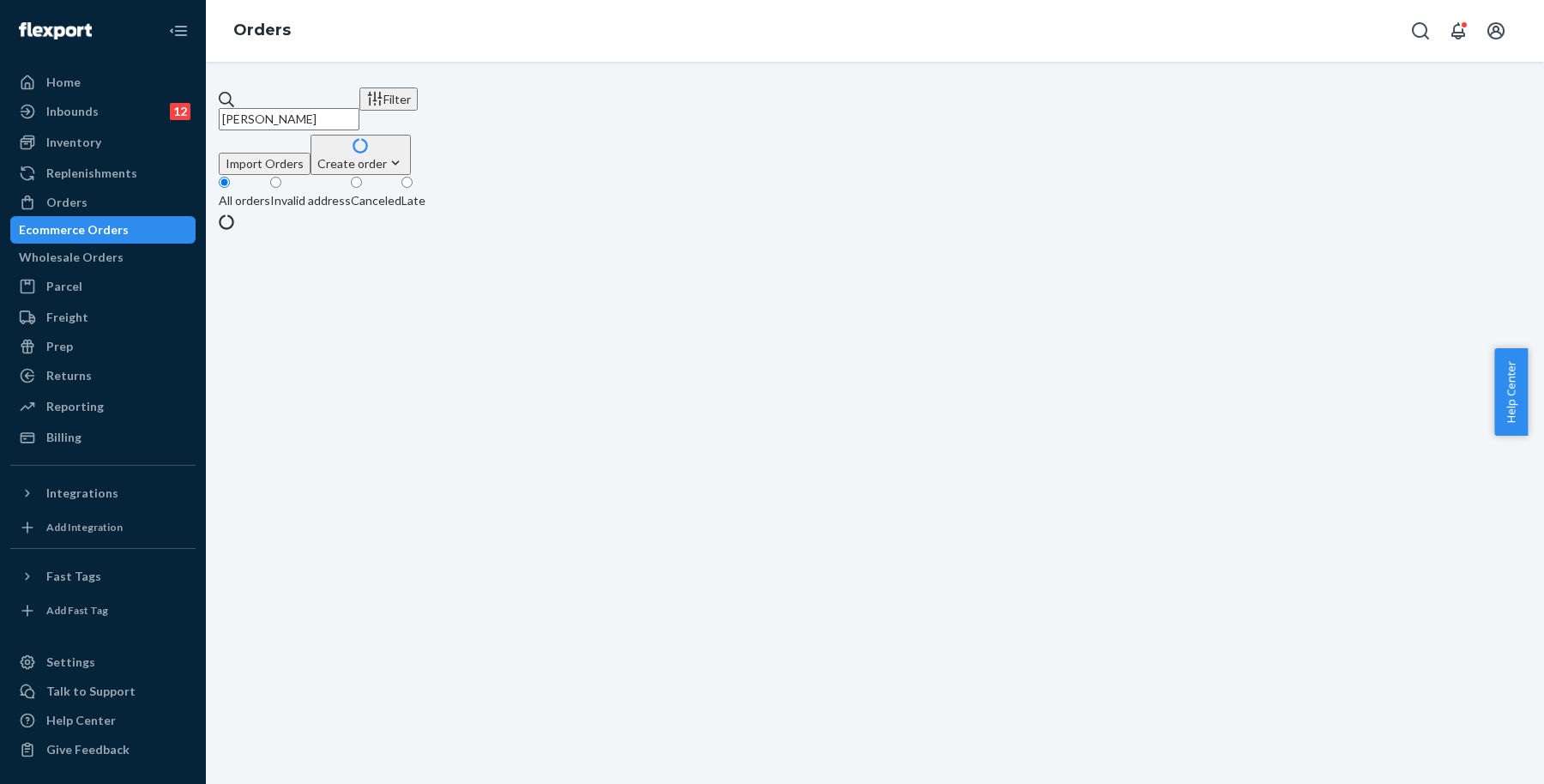
type input "[PERSON_NAME]"
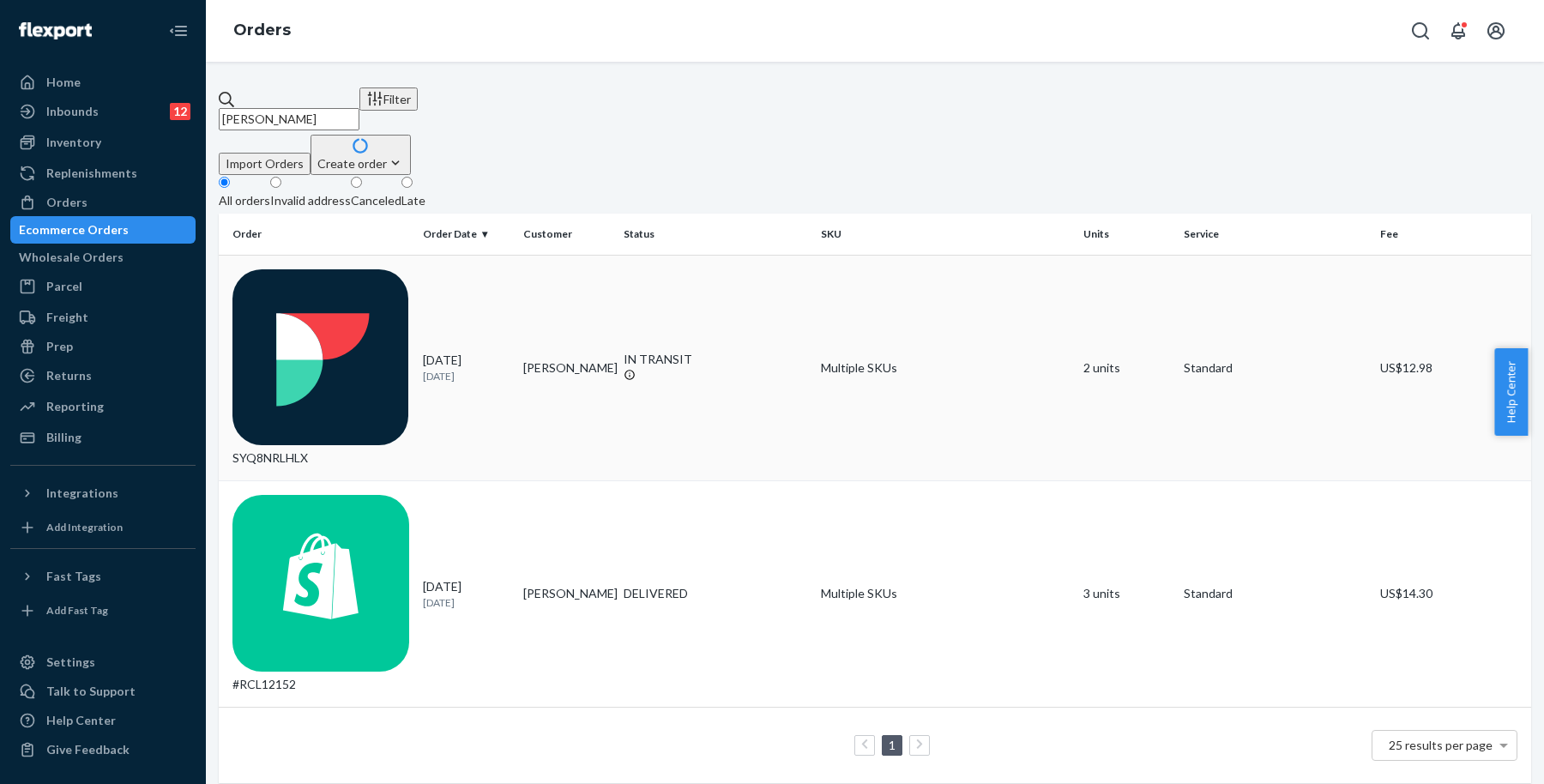
click at [635, 351] on div "IN TRANSIT" at bounding box center [715, 359] width 183 height 17
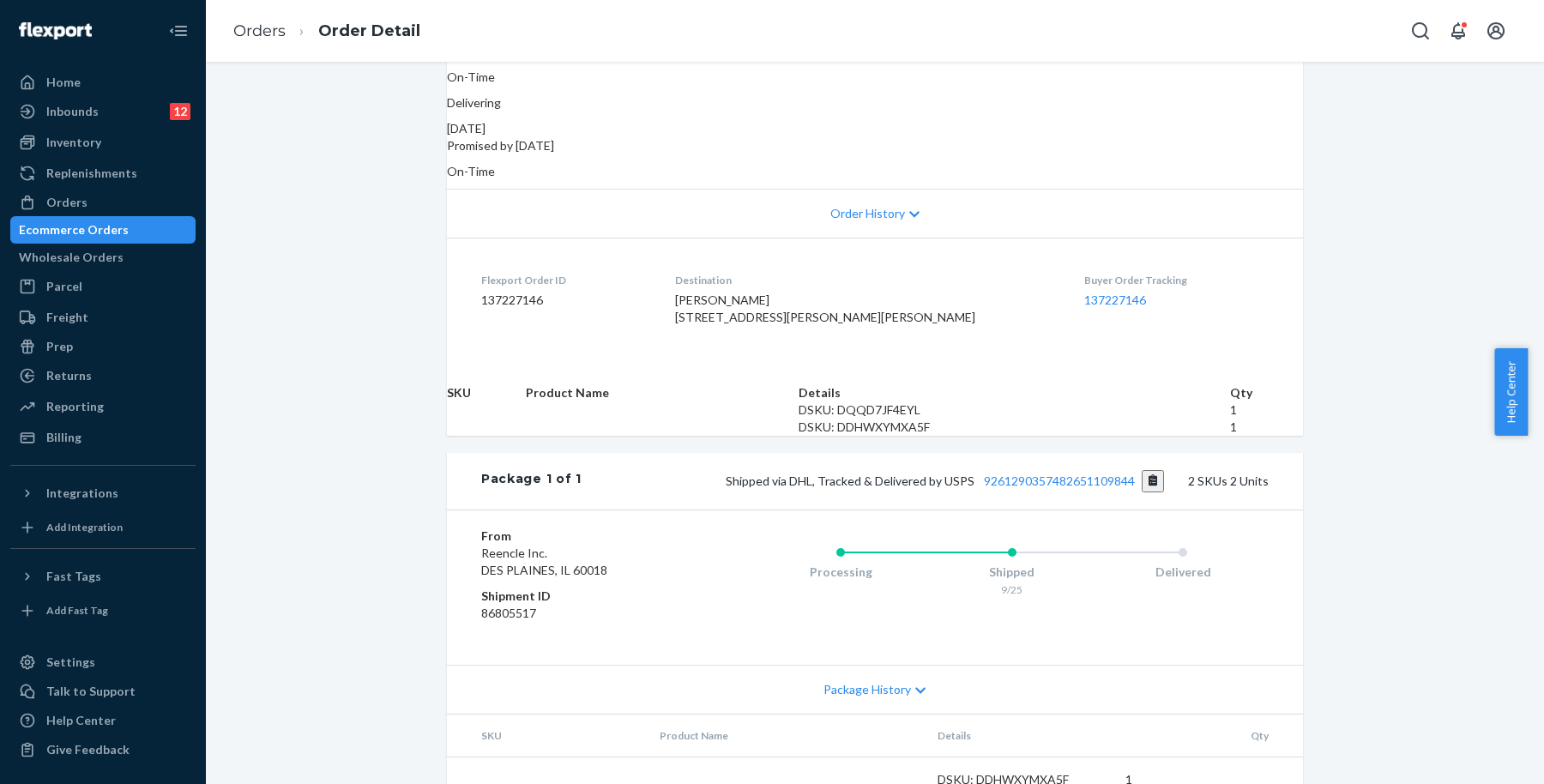
scroll to position [439, 0]
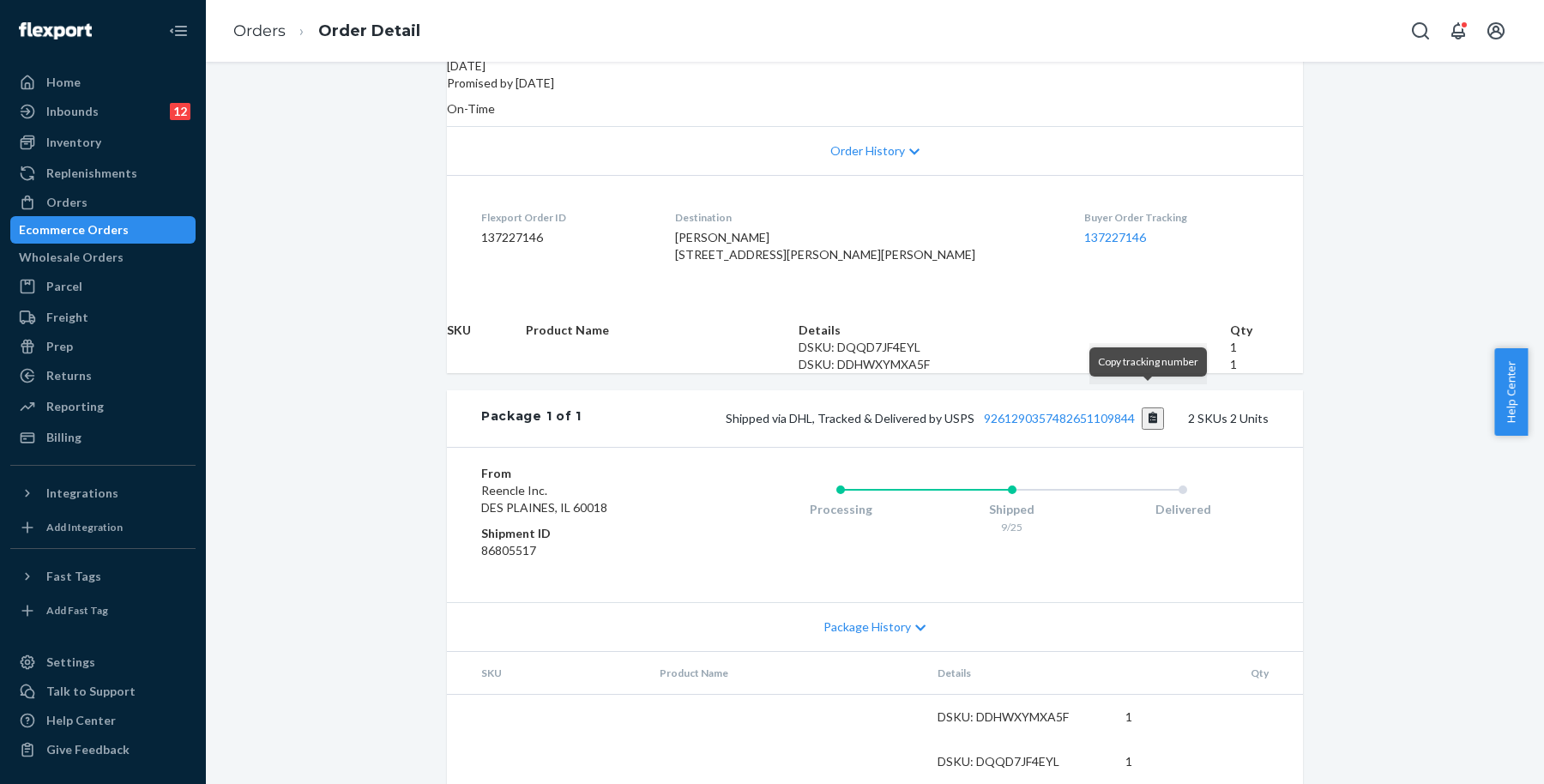
click at [1145, 407] on button "Copy tracking number" at bounding box center [1153, 419] width 23 height 22
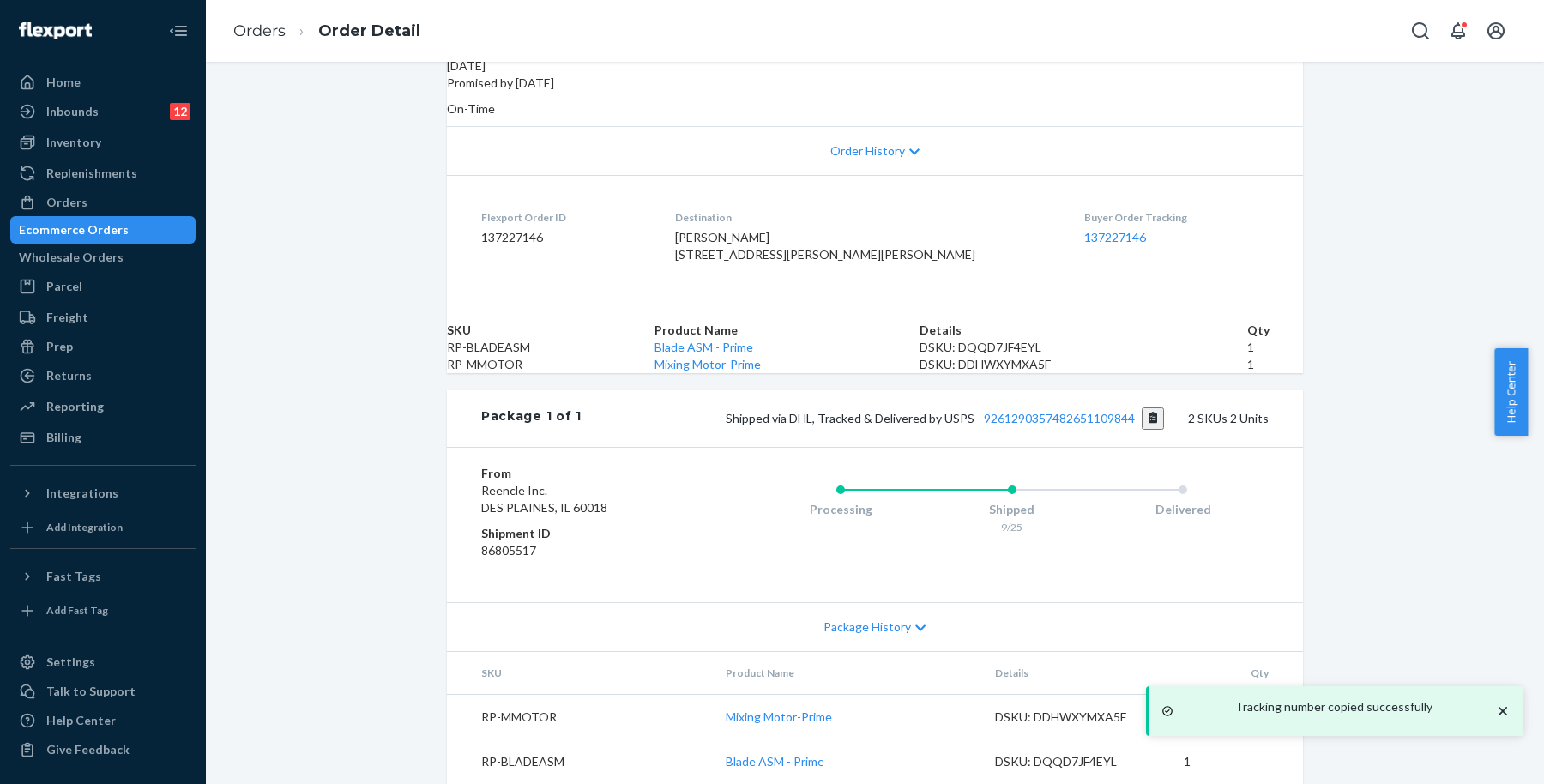
click at [1511, 702] on div "Tracking number copied successfully" at bounding box center [1336, 711] width 360 height 36
click at [1512, 710] on div "Tracking number copied successfully" at bounding box center [1336, 711] width 360 height 36
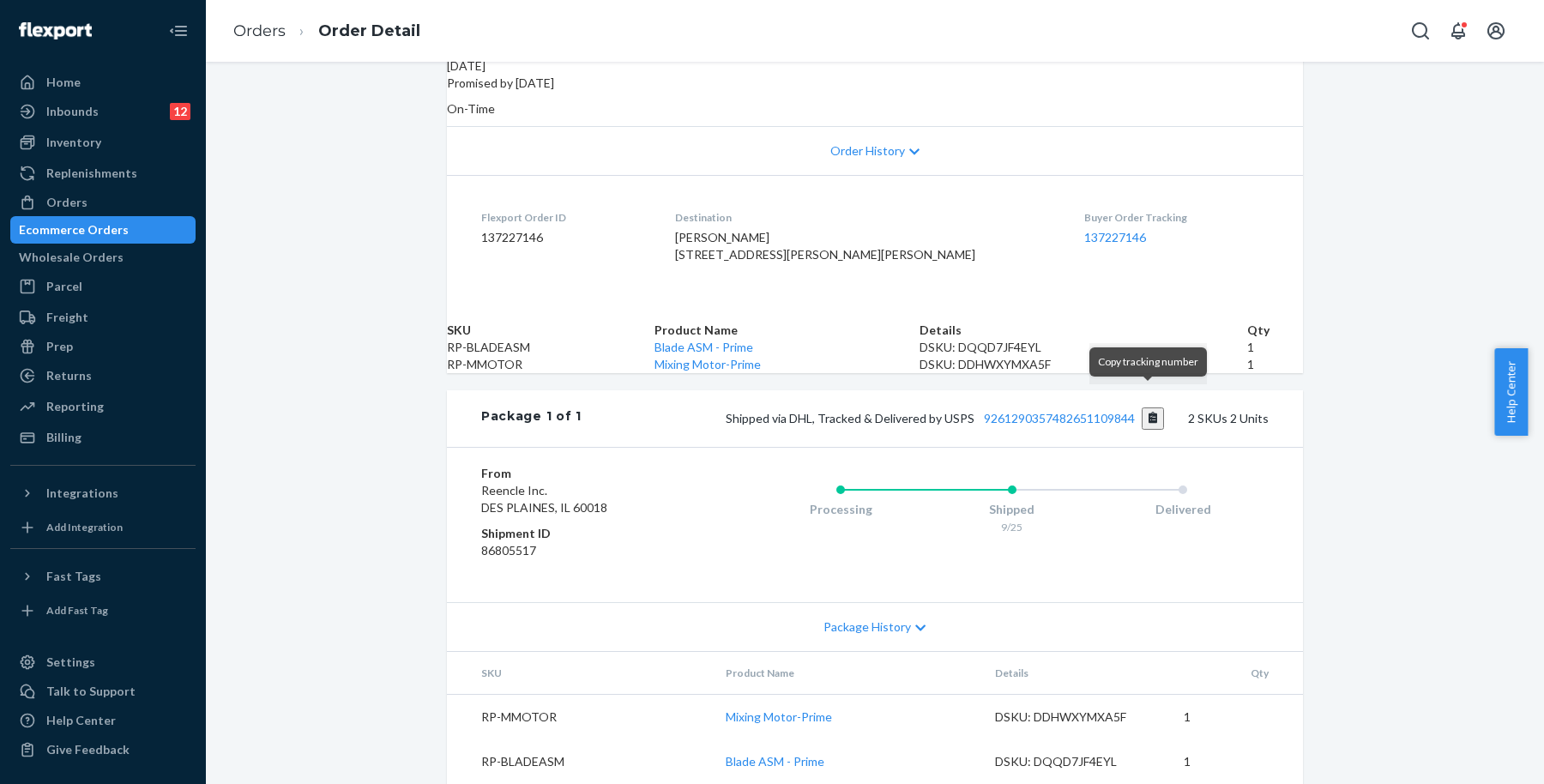
click at [1154, 407] on button "Copy tracking number" at bounding box center [1153, 419] width 23 height 22
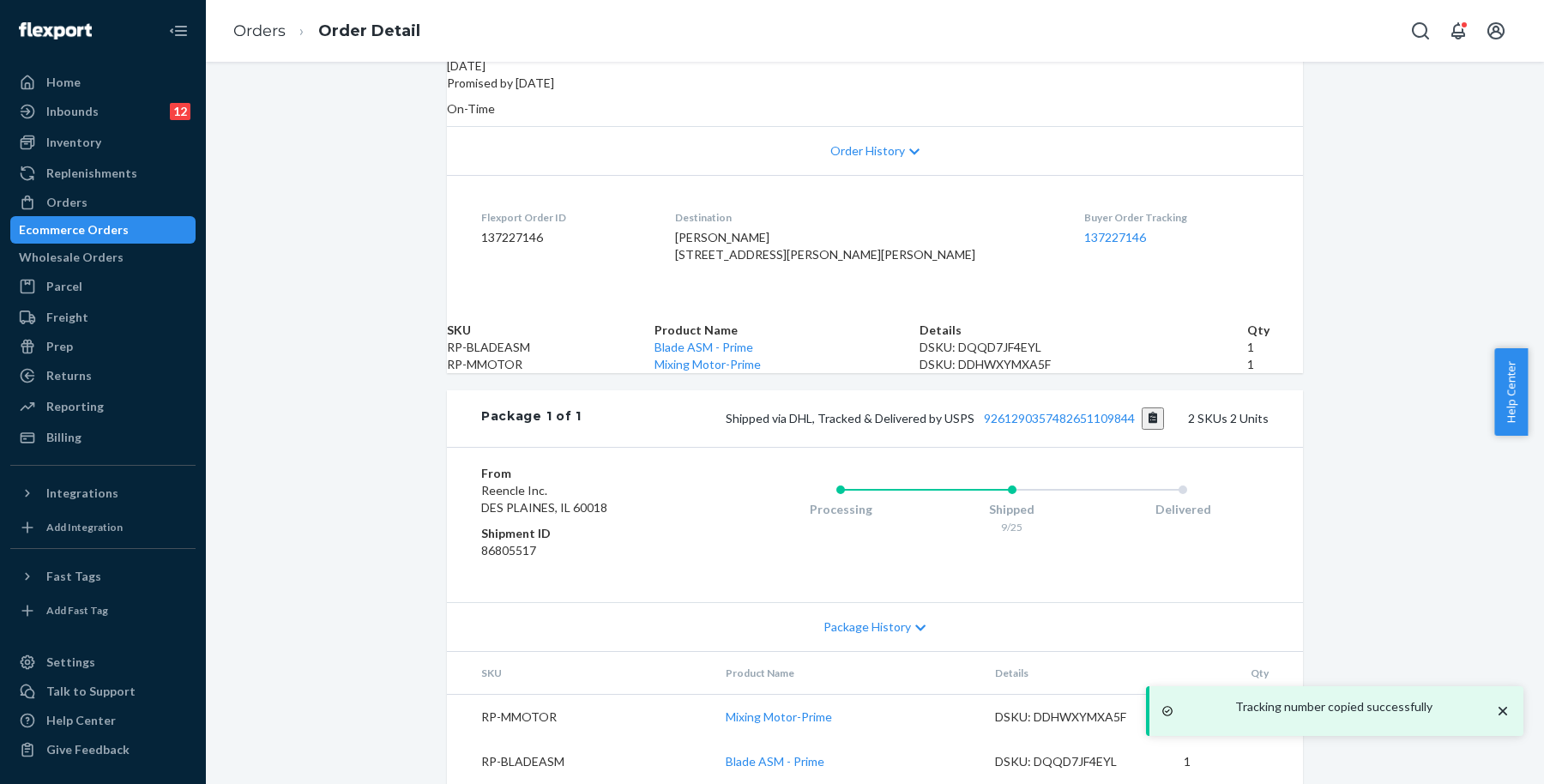
scroll to position [0, 0]
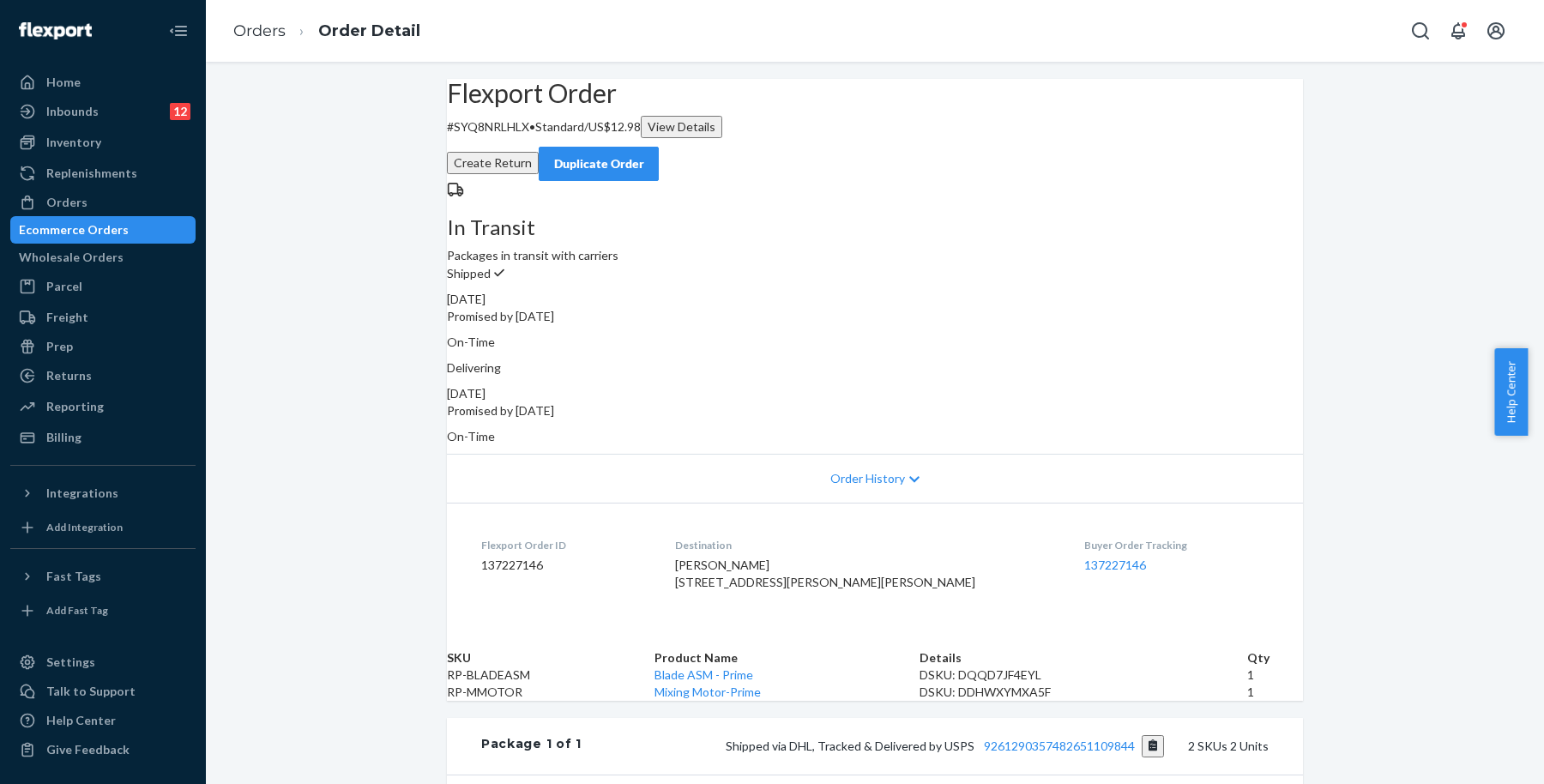
drag, startPoint x: 969, startPoint y: 351, endPoint x: 1064, endPoint y: 352, distance: 95.0
click at [1064, 385] on div "[DATE]" at bounding box center [875, 393] width 857 height 17
copy div "[DATE]"
click at [123, 227] on div "Ecommerce Orders" at bounding box center [73, 230] width 110 height 17
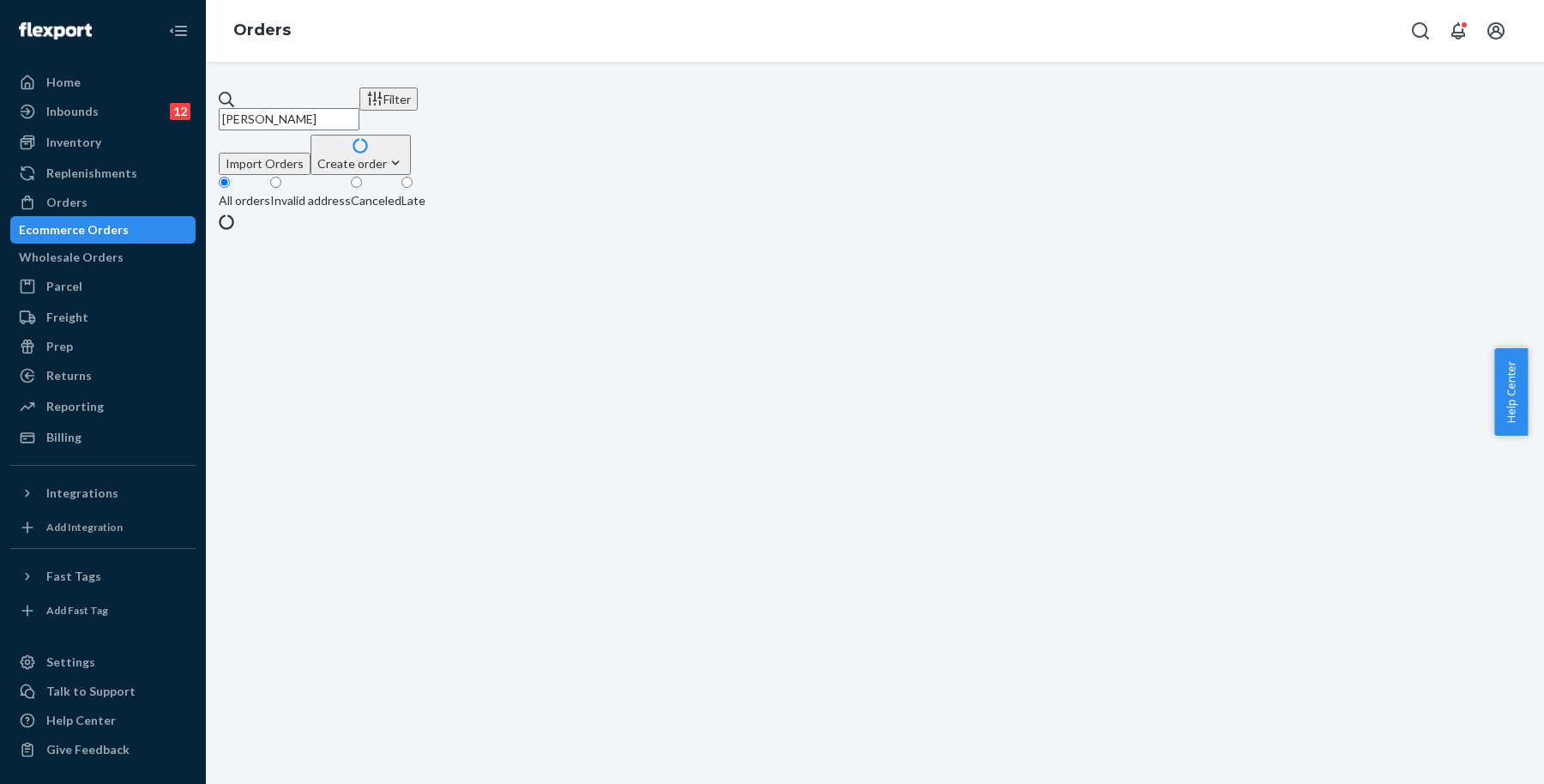
drag, startPoint x: 499, startPoint y: 88, endPoint x: 213, endPoint y: 103, distance: 286.4
click at [213, 103] on div "[PERSON_NAME] Filter Import Orders Create order Ecommerce order Removal order A…" at bounding box center [874, 422] width 1338 height 723
paste input "[PERSON_NAME]"
type input "[PERSON_NAME]"
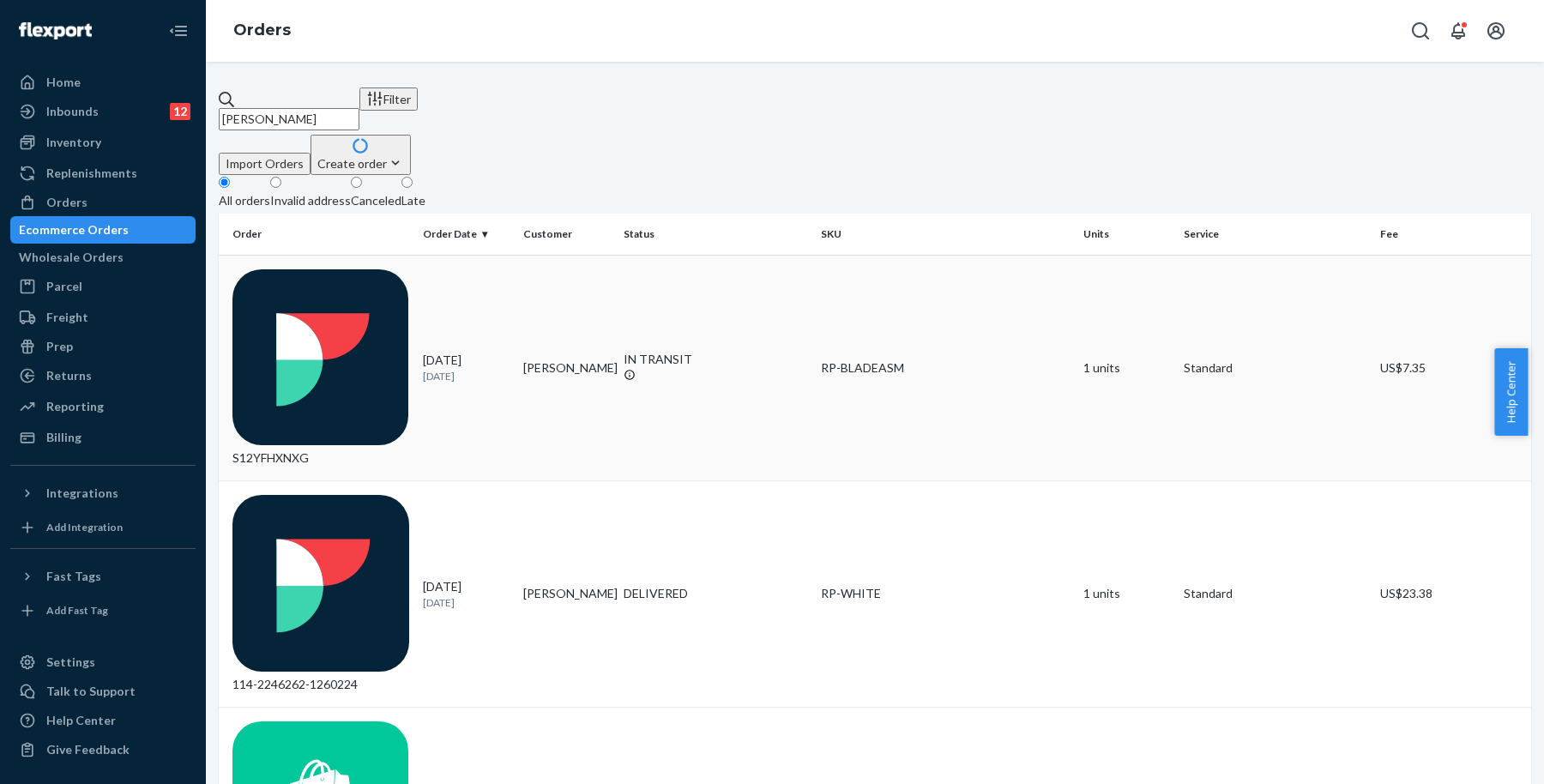
click at [587, 255] on td "[PERSON_NAME]" at bounding box center [566, 368] width 100 height 227
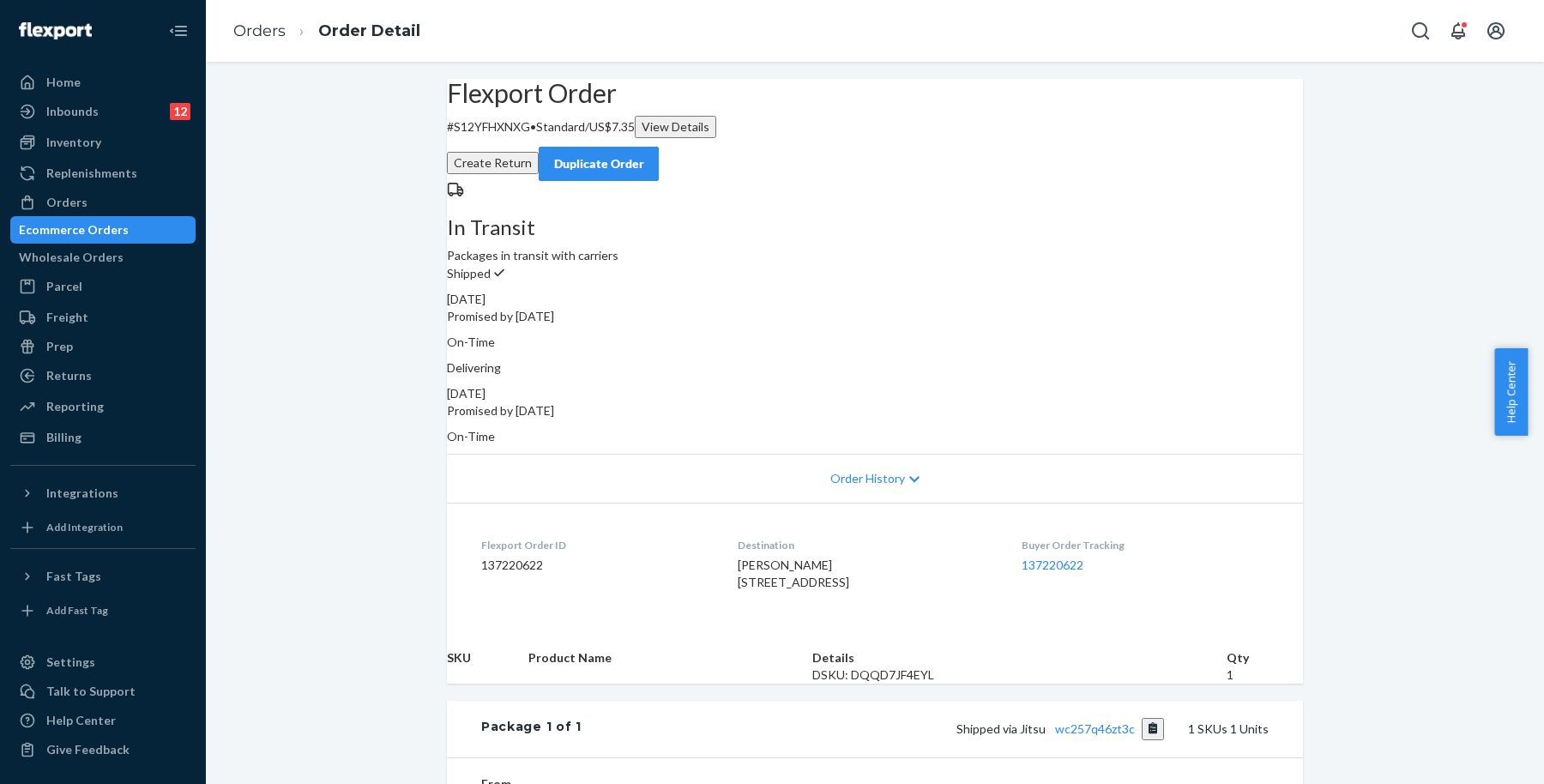
scroll to position [350, 0]
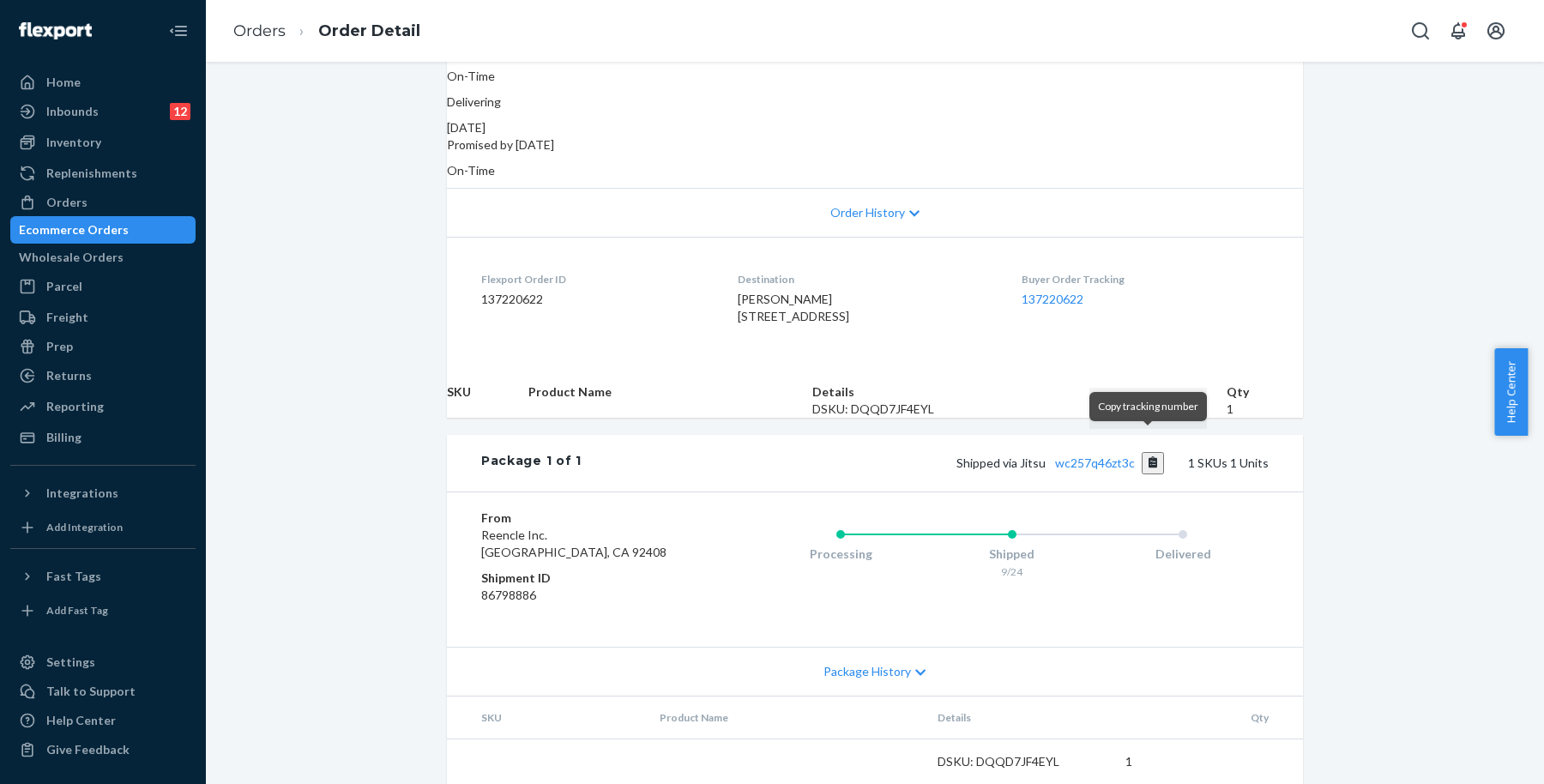
click at [1152, 452] on button "Copy tracking number" at bounding box center [1153, 463] width 23 height 22
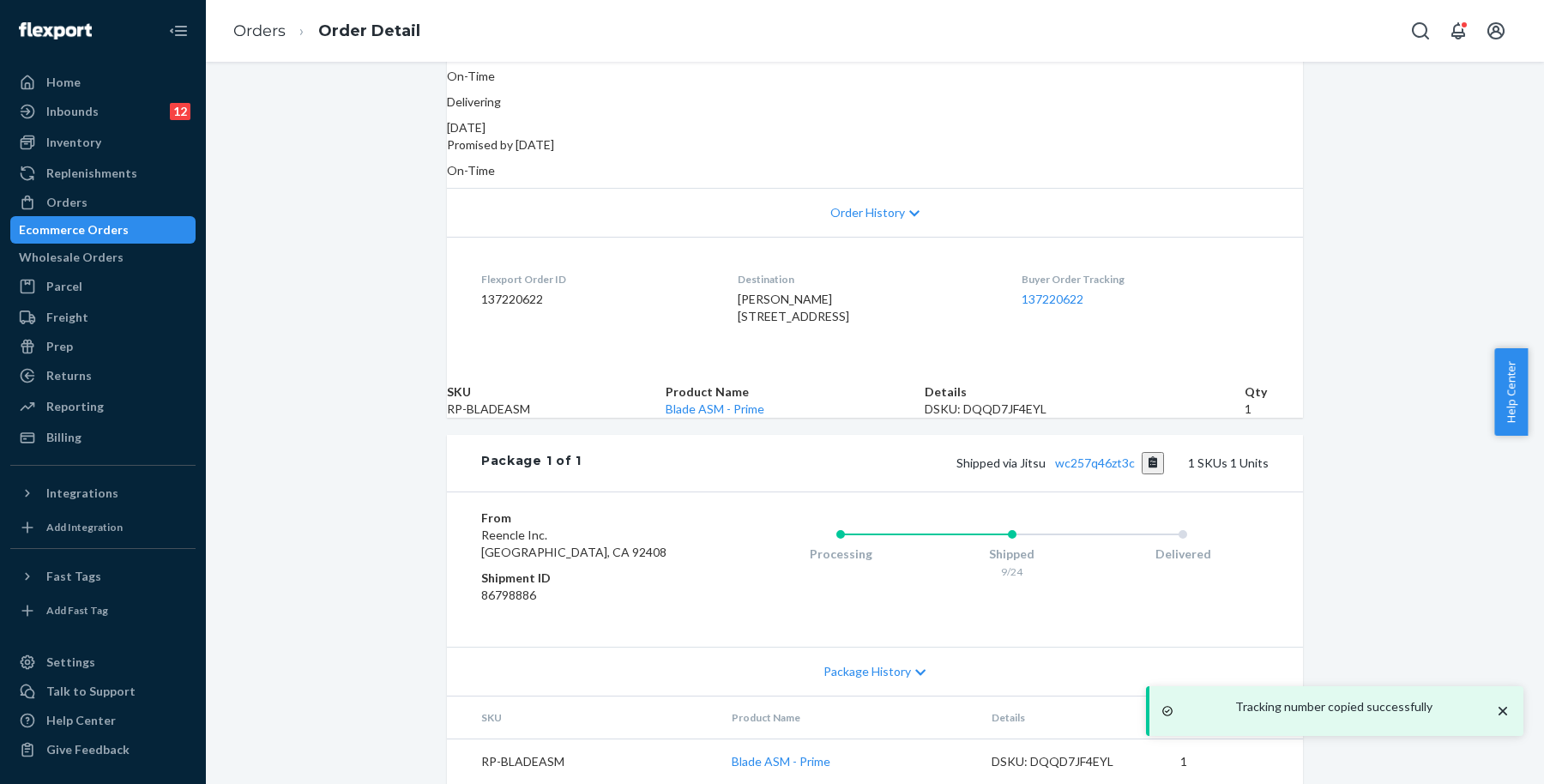
click at [164, 233] on div "Ecommerce Orders" at bounding box center [103, 230] width 182 height 24
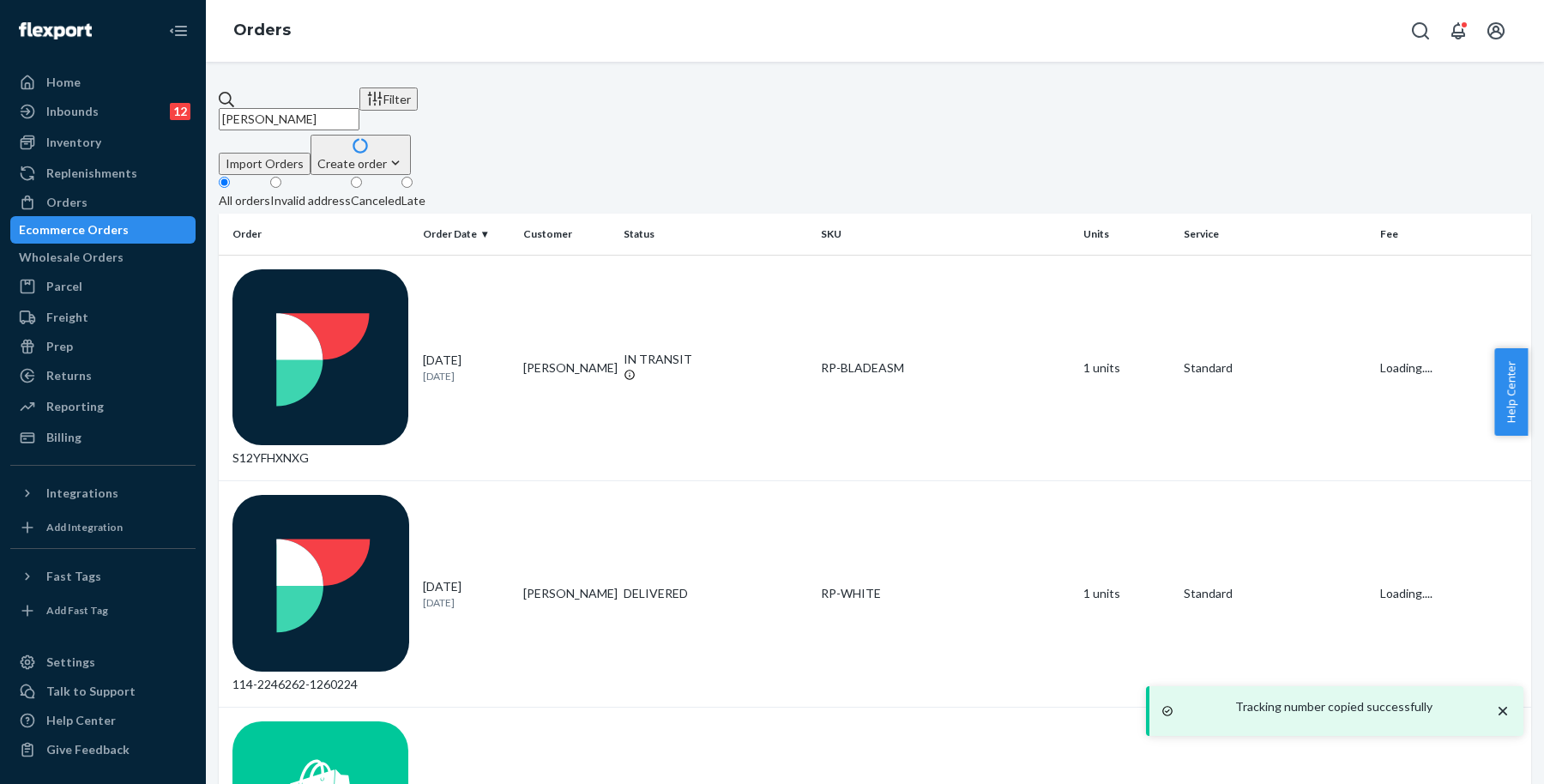
drag, startPoint x: 406, startPoint y: 125, endPoint x: 289, endPoint y: 119, distance: 117.2
click at [289, 119] on div "[PERSON_NAME] Filter Import Orders Create order Ecommerce order Removal order" at bounding box center [874, 131] width 1312 height 87
drag, startPoint x: 336, startPoint y: 105, endPoint x: 217, endPoint y: 111, distance: 119.2
click at [216, 111] on div "[PERSON_NAME] Filter Import Orders Create order Ecommerce order Removal order A…" at bounding box center [874, 422] width 1338 height 723
paste input "[PERSON_NAME]"
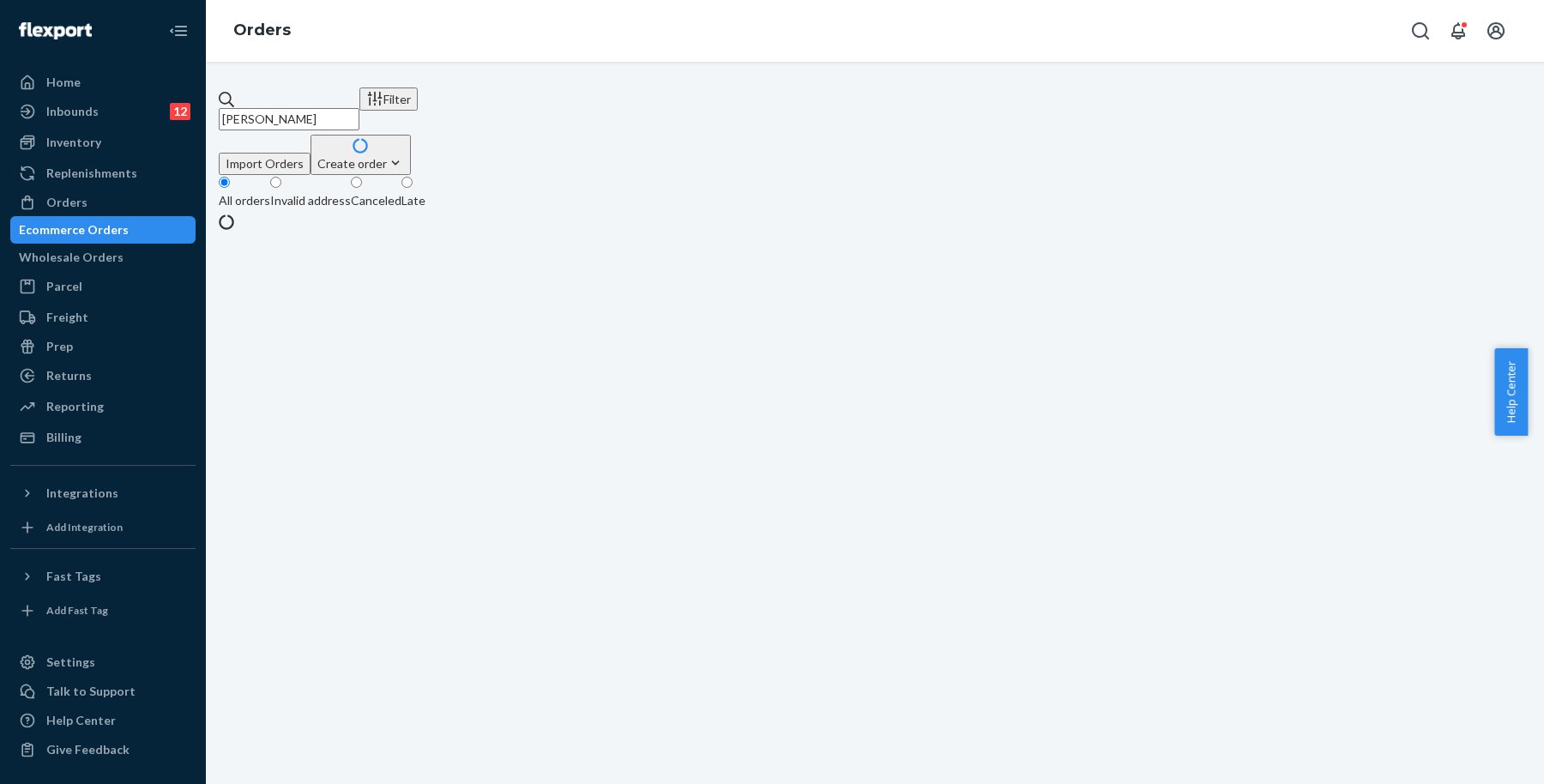
type input "[PERSON_NAME]"
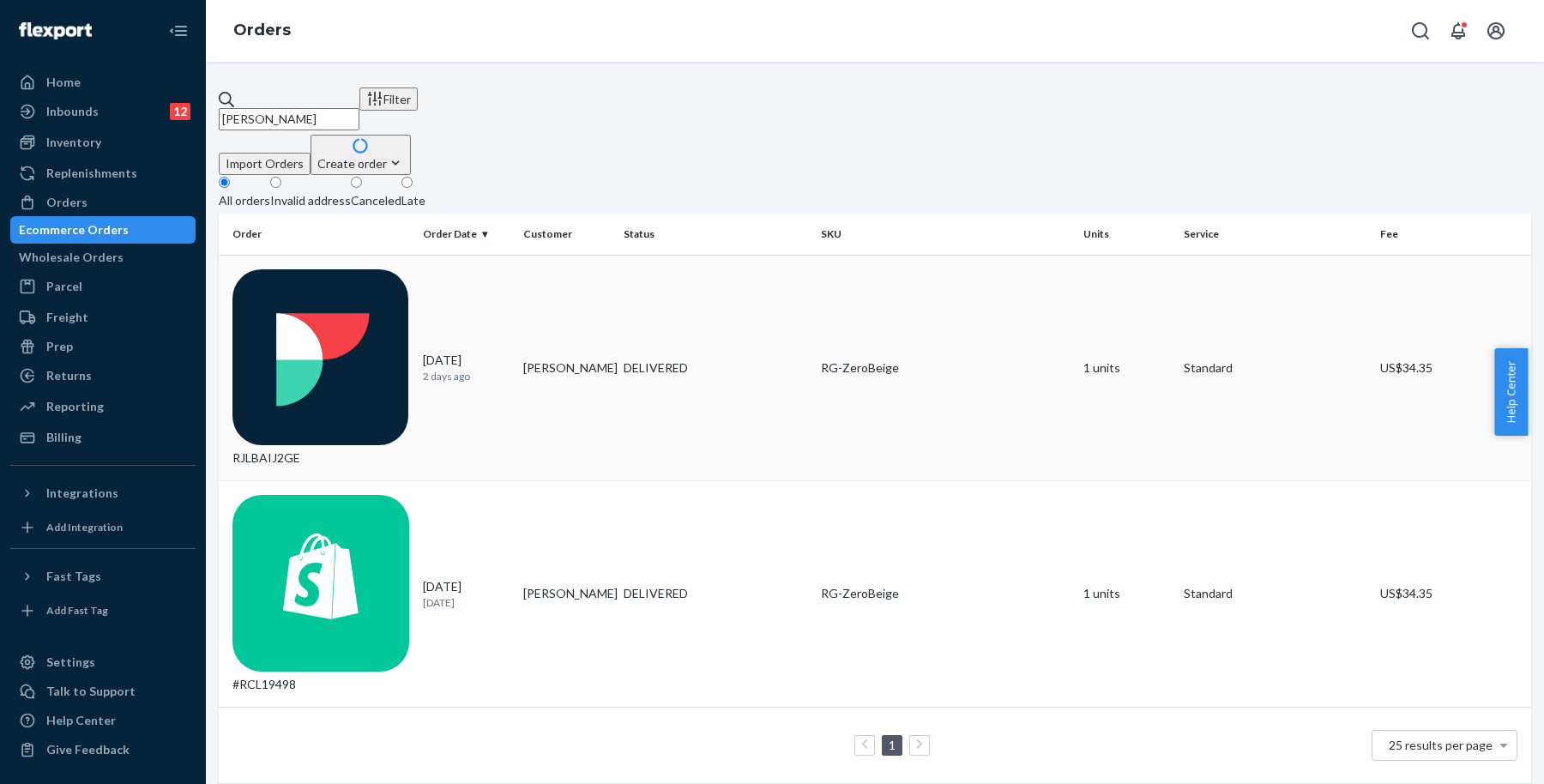
click at [857, 359] on div "RG-ZeroBeige" at bounding box center [945, 367] width 248 height 17
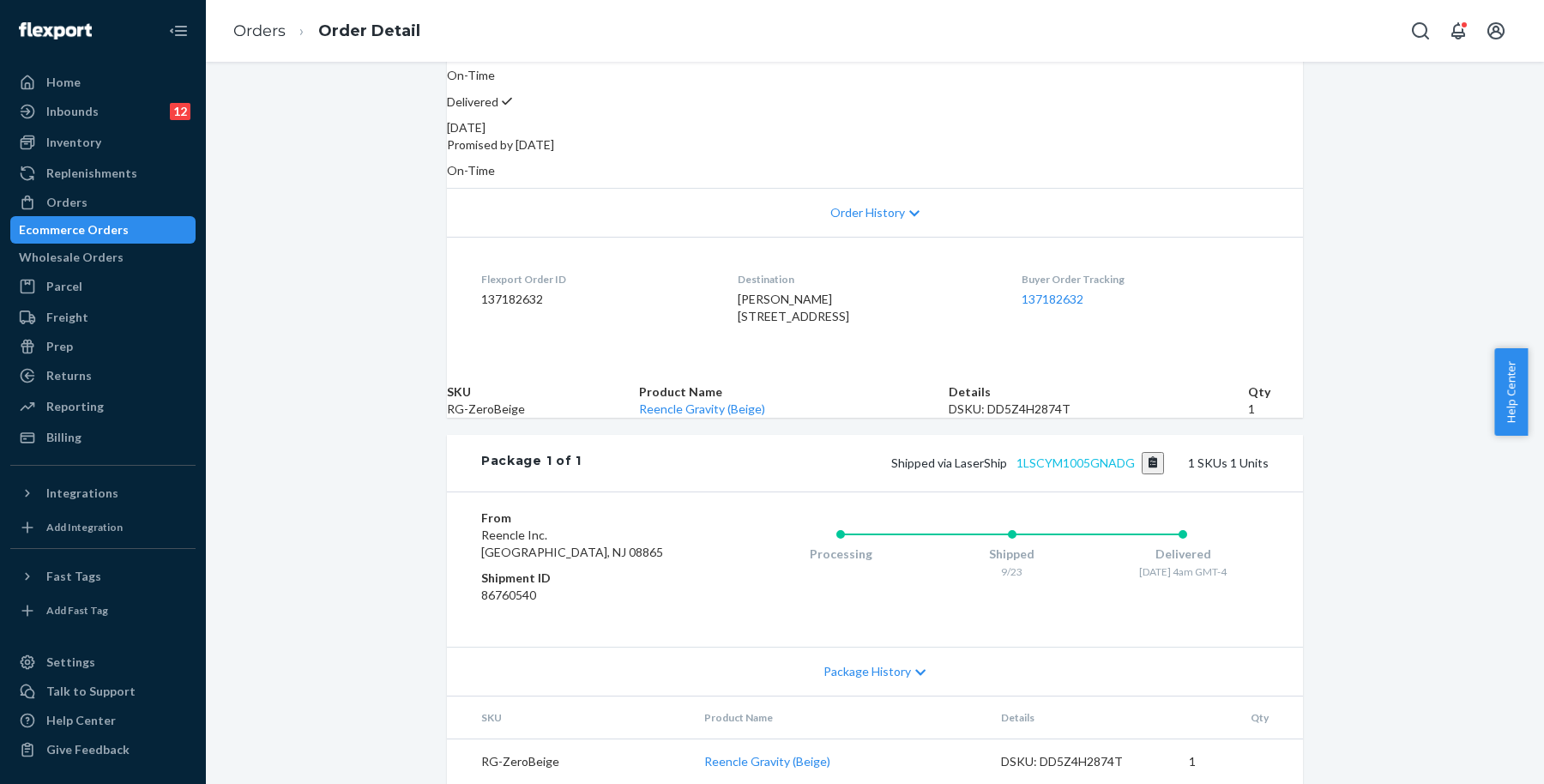
scroll to position [350, 0]
drag, startPoint x: 704, startPoint y: 379, endPoint x: 845, endPoint y: 384, distance: 141.1
click at [845, 401] on td "Reencle Gravity (Beige)" at bounding box center [793, 409] width 310 height 17
click at [855, 401] on td "Reencle Gravity (Beige)" at bounding box center [793, 409] width 310 height 17
click at [913, 258] on dl "Flexport Order ID 137182632 Destination [PERSON_NAME] [STREET_ADDRESS] US Buyer…" at bounding box center [875, 301] width 857 height 128
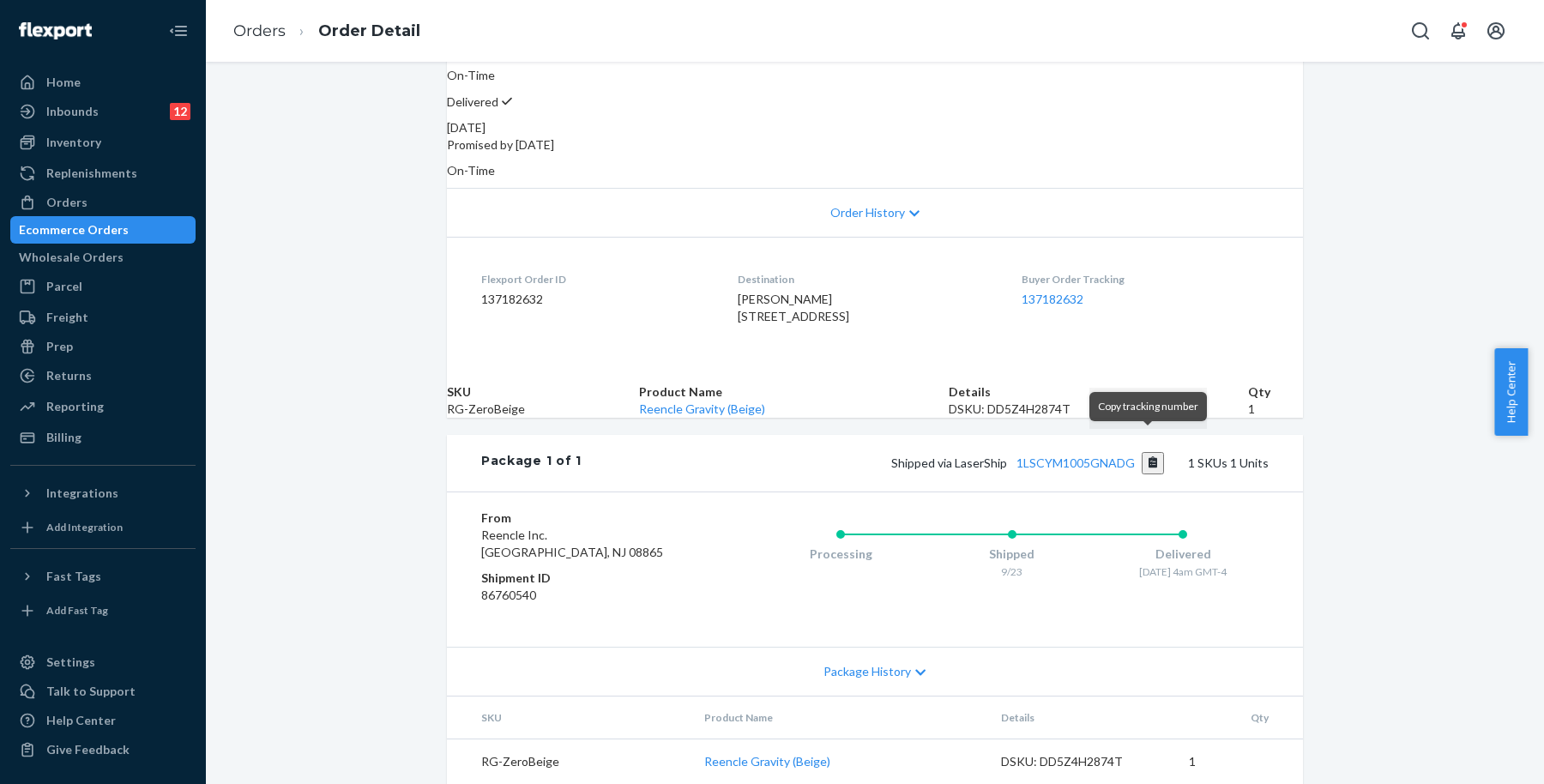
click at [1148, 452] on button "Copy tracking number" at bounding box center [1153, 463] width 23 height 22
click at [136, 211] on div "Orders" at bounding box center [103, 203] width 182 height 24
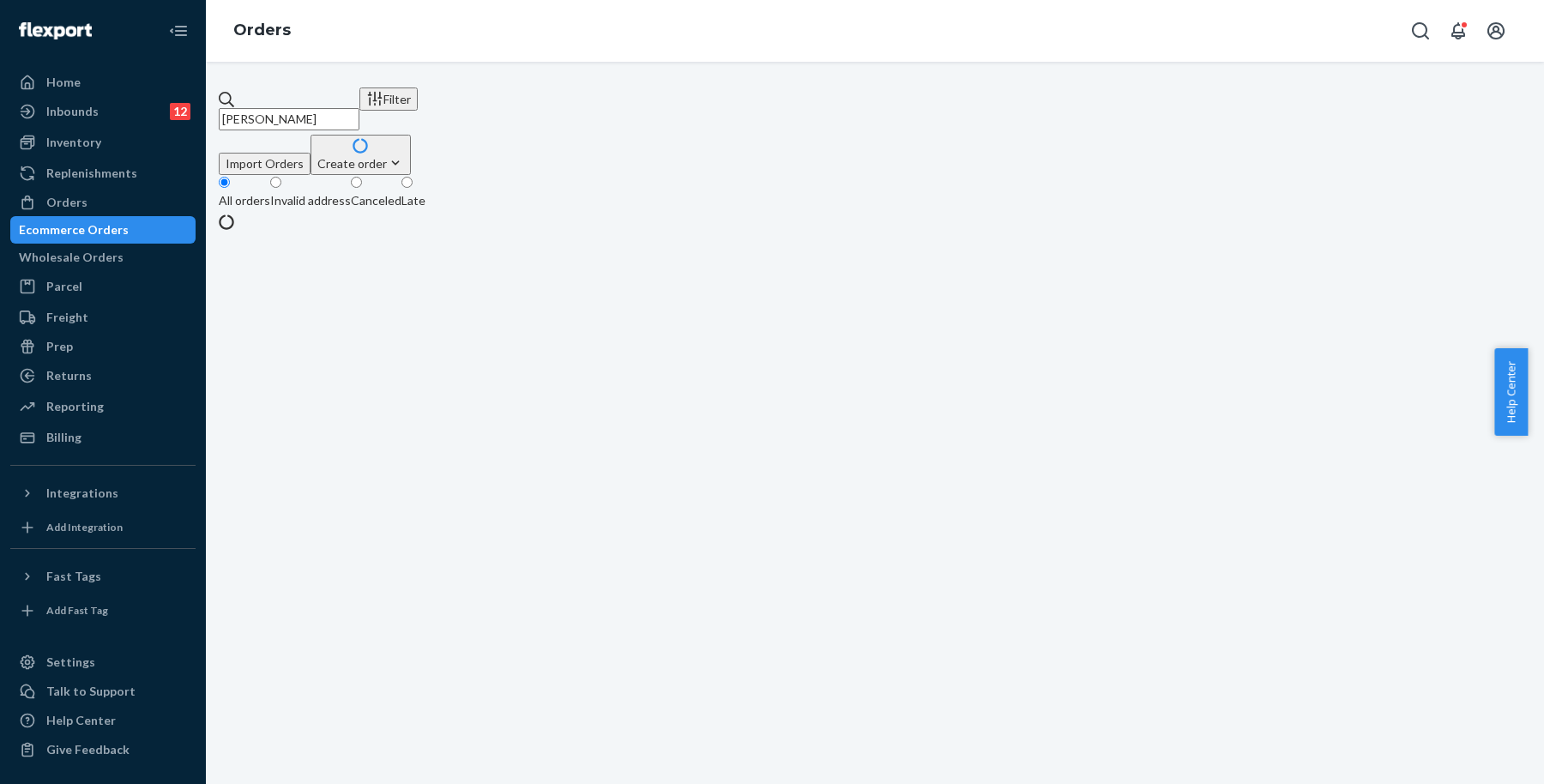
click at [128, 227] on div "Ecommerce Orders" at bounding box center [73, 230] width 110 height 17
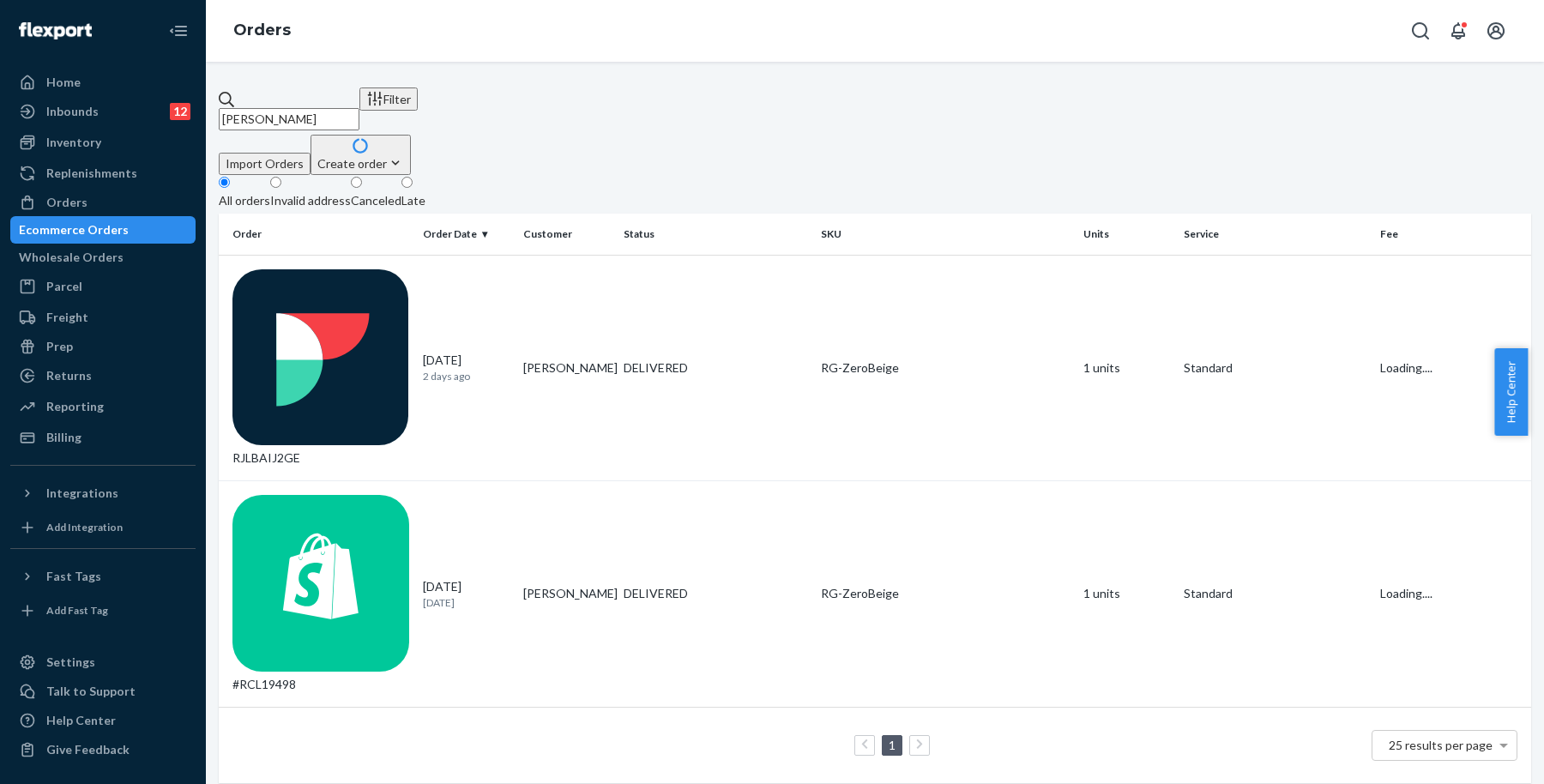
drag, startPoint x: 329, startPoint y: 107, endPoint x: 227, endPoint y: 107, distance: 102.0
click at [227, 107] on div "[PERSON_NAME] Filter Import Orders Create order Ecommerce order Removal order A…" at bounding box center [874, 435] width 1312 height 696
paste input "[PERSON_NAME]"
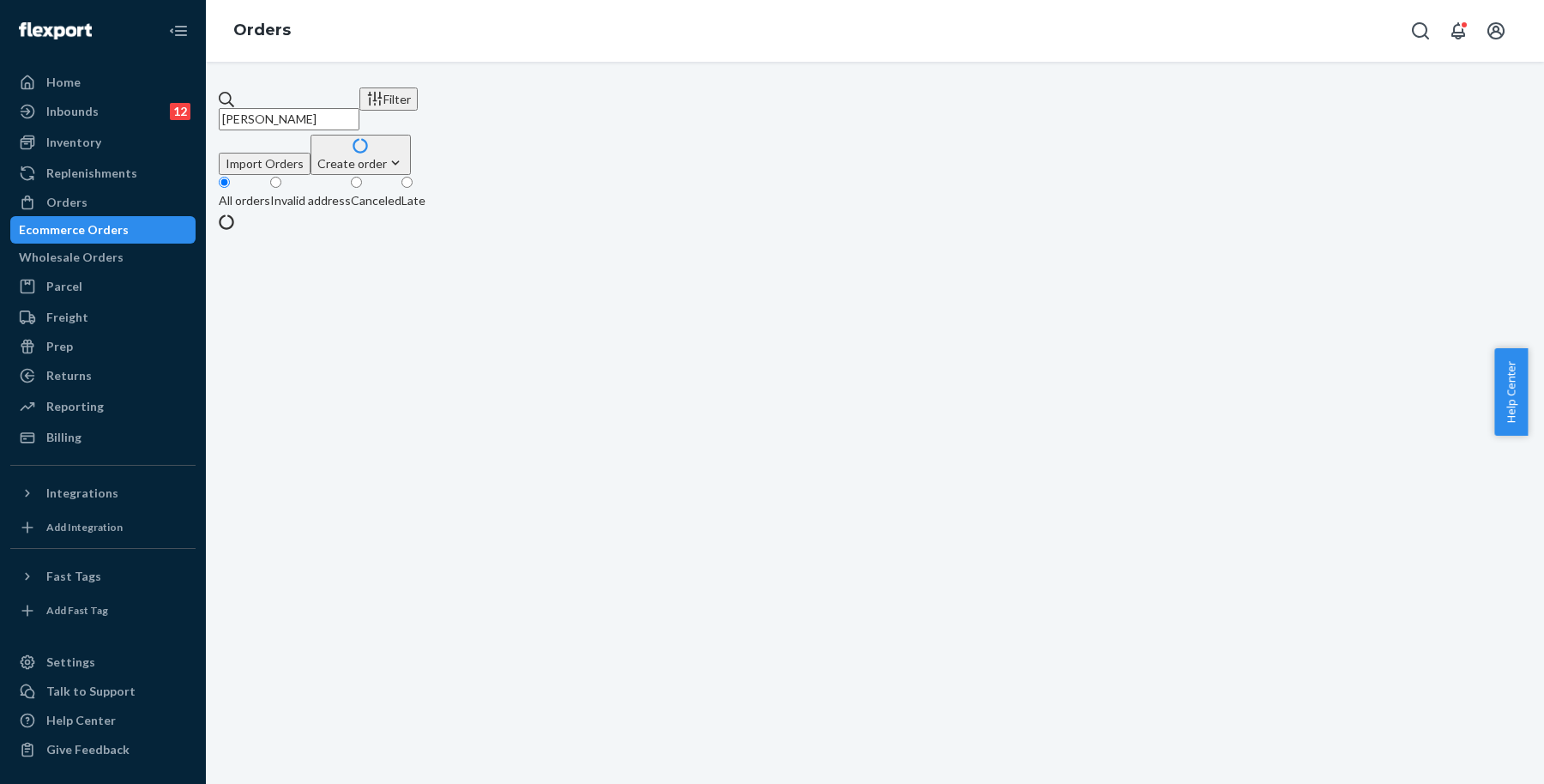
type input "[PERSON_NAME]"
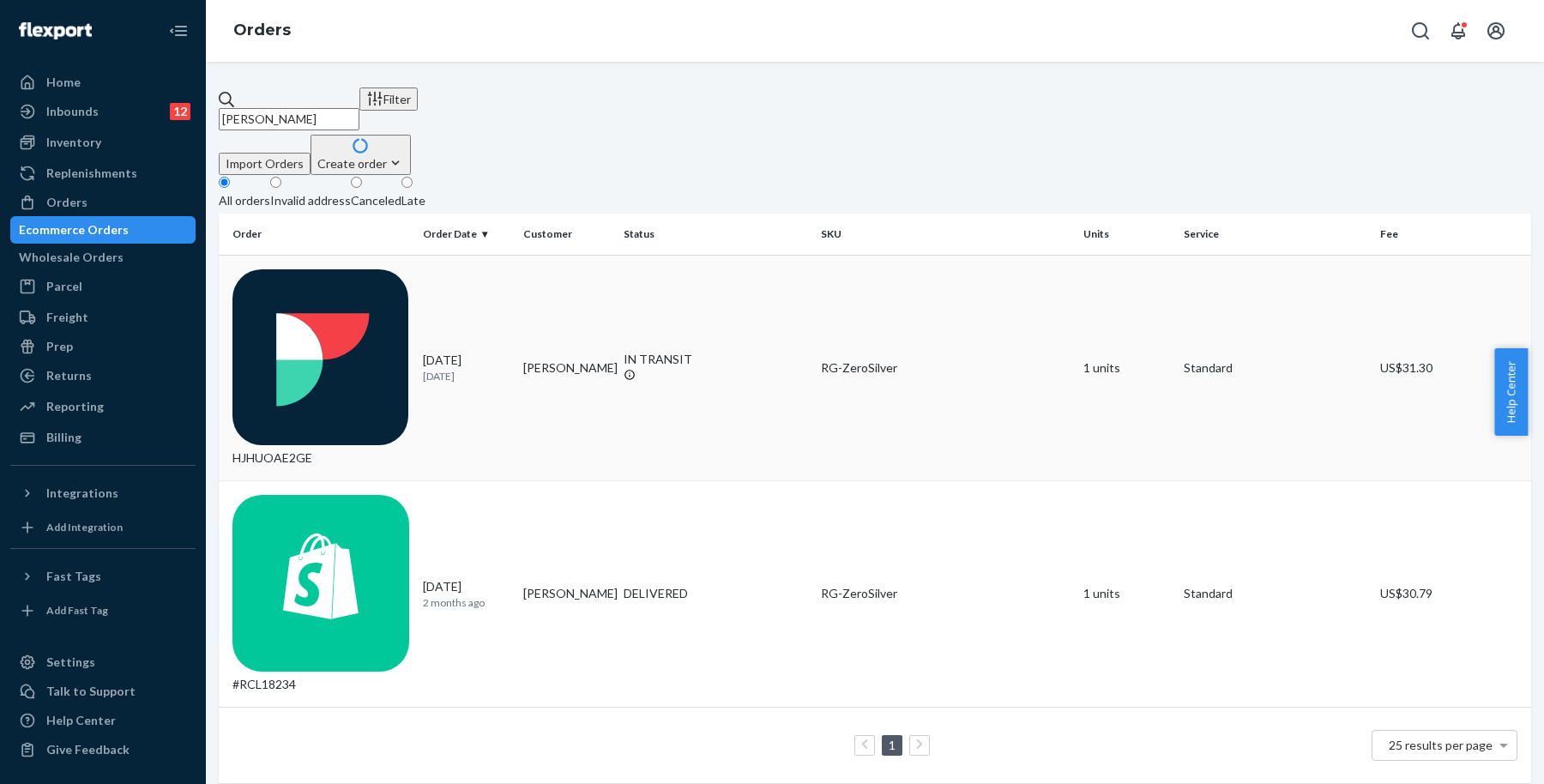
click at [588, 262] on td "[PERSON_NAME]" at bounding box center [566, 368] width 100 height 227
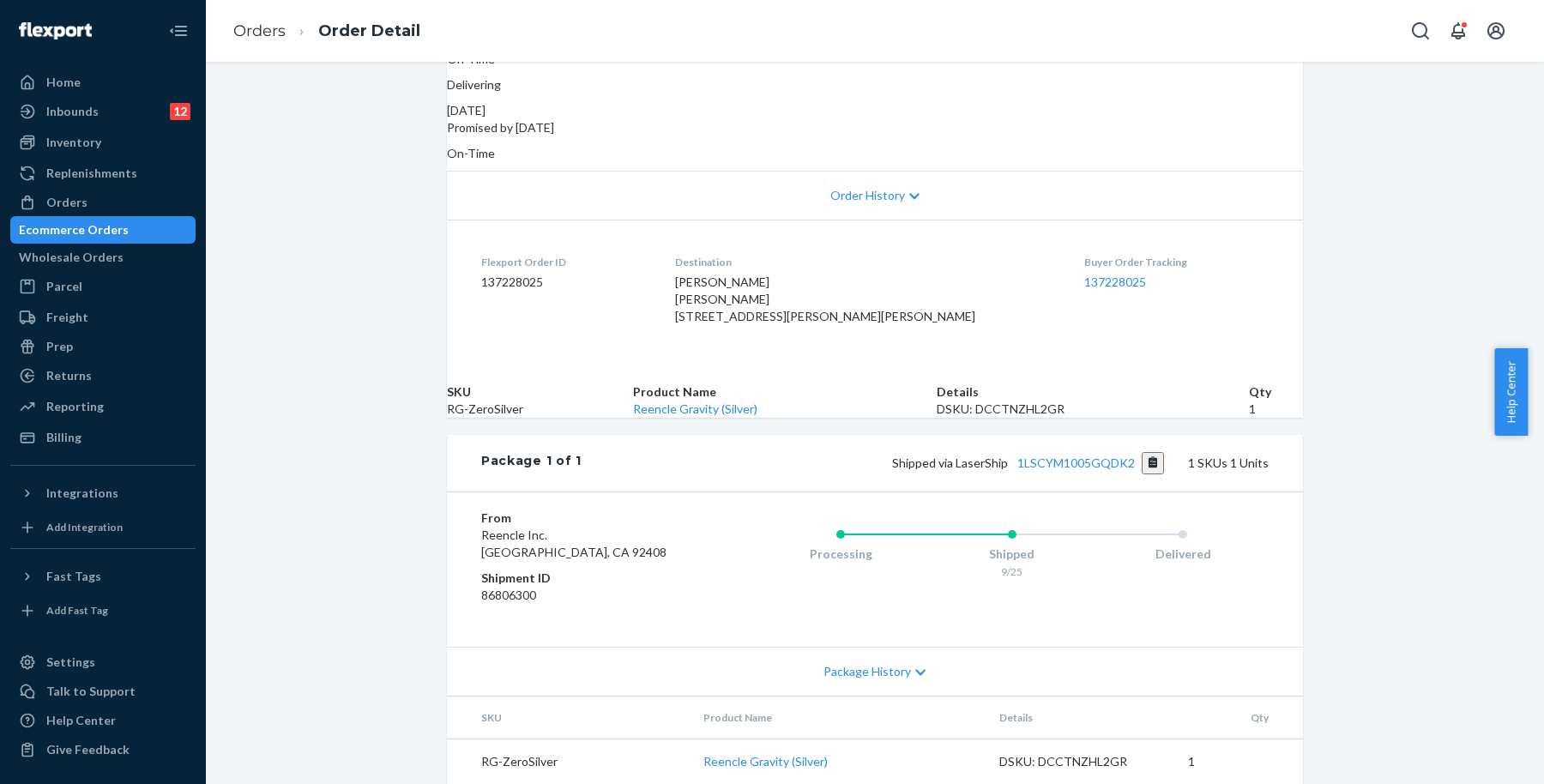
scroll to position [367, 0]
click at [1144, 452] on button "Copy tracking number" at bounding box center [1153, 463] width 23 height 22
click at [1146, 452] on button "Copy tracking number" at bounding box center [1153, 463] width 23 height 22
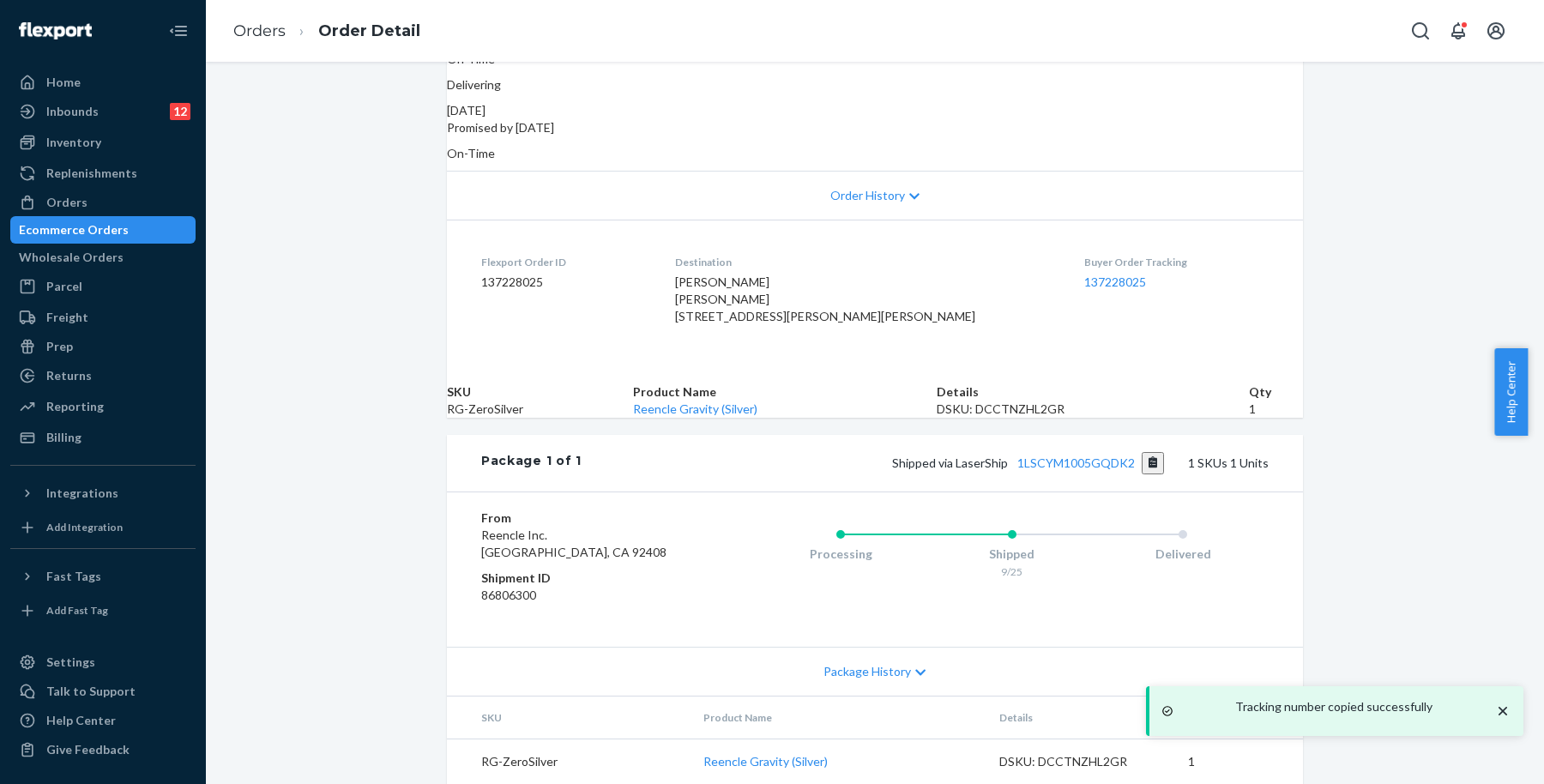
scroll to position [0, 0]
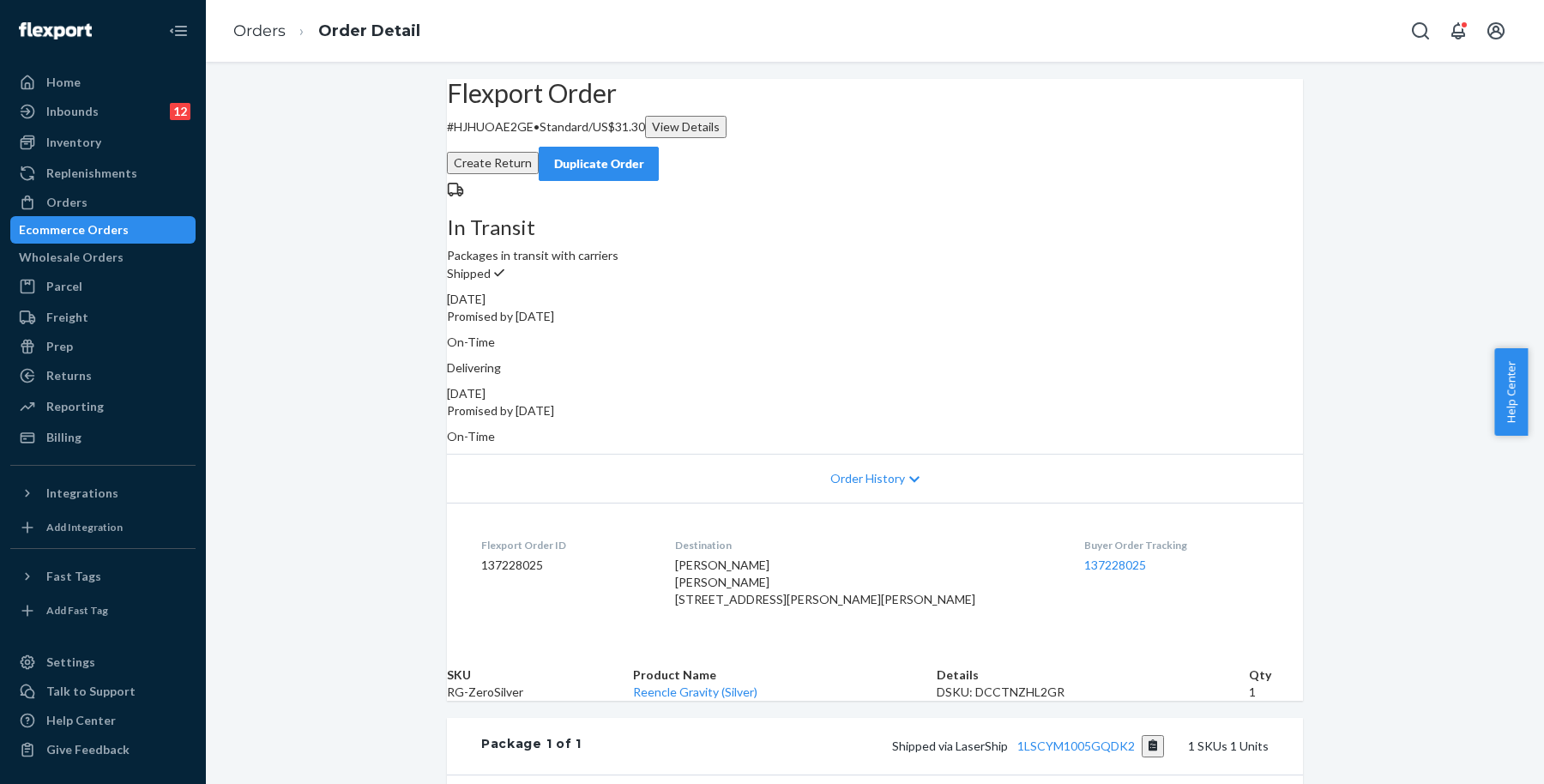
drag, startPoint x: 966, startPoint y: 354, endPoint x: 1096, endPoint y: 349, distance: 130.1
click at [1096, 385] on div "[DATE]" at bounding box center [875, 393] width 857 height 17
copy div "[DATE]"
click at [1276, 350] on div "In Transit Packages in transit with carriers Shipped [DATE] Promised by [DATE] …" at bounding box center [875, 313] width 857 height 264
click at [118, 150] on div "Inventory" at bounding box center [103, 142] width 182 height 24
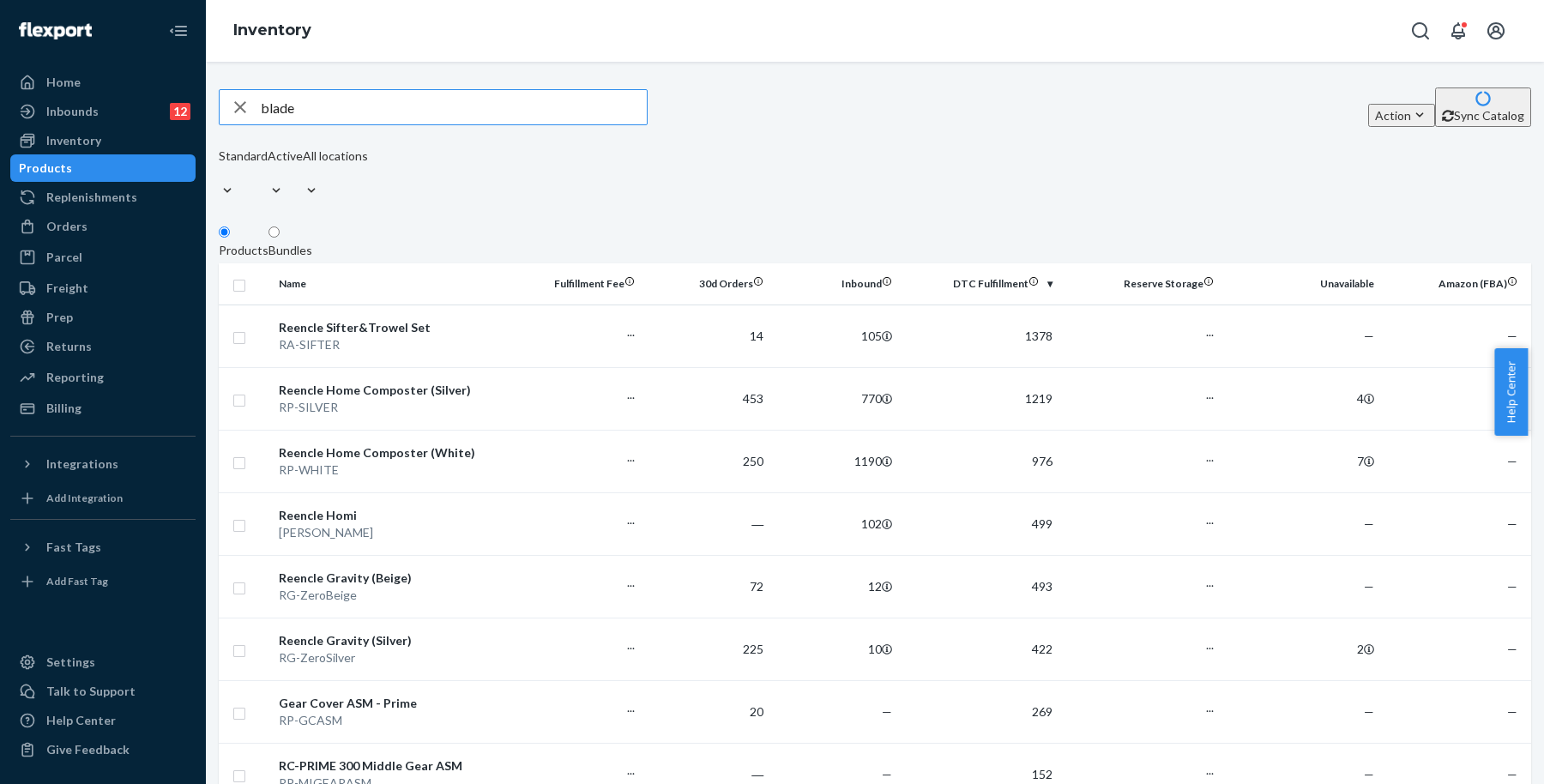
type input "blade"
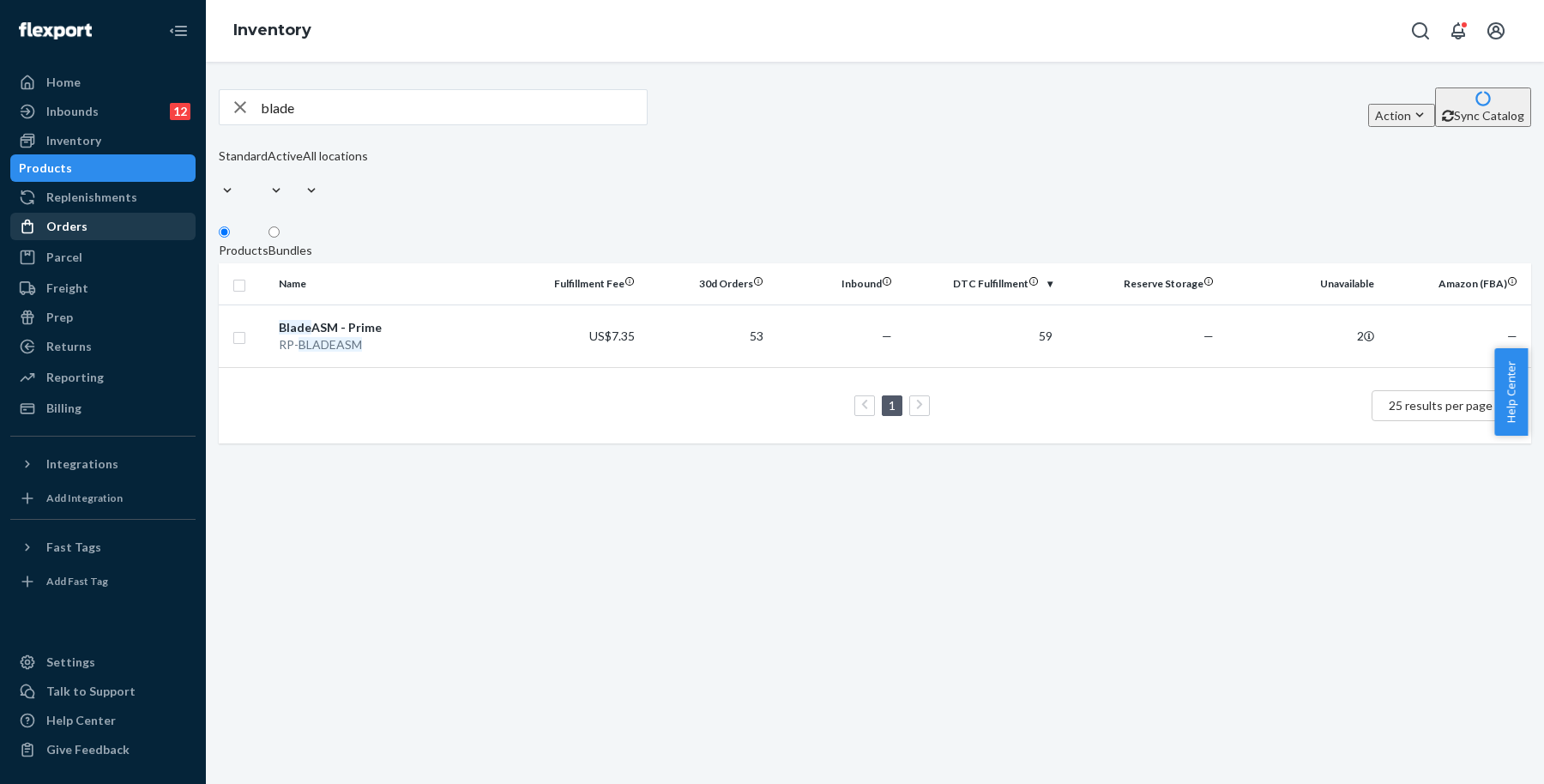
drag, startPoint x: 90, startPoint y: 237, endPoint x: 128, endPoint y: 237, distance: 38.0
click at [90, 237] on div "Orders" at bounding box center [103, 227] width 182 height 24
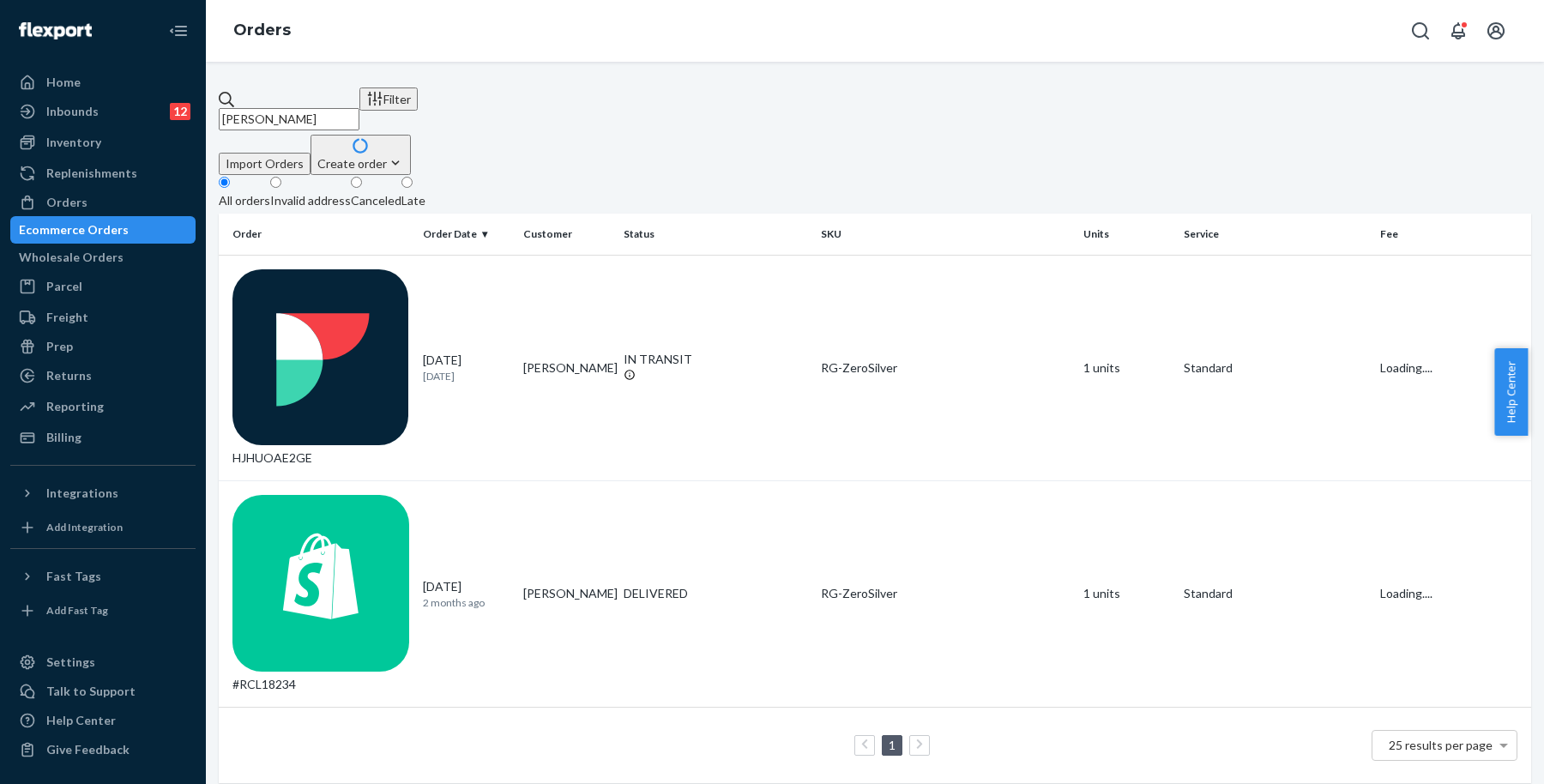
click at [411, 135] on button "Create order Ecommerce order Removal order" at bounding box center [361, 154] width 100 height 40
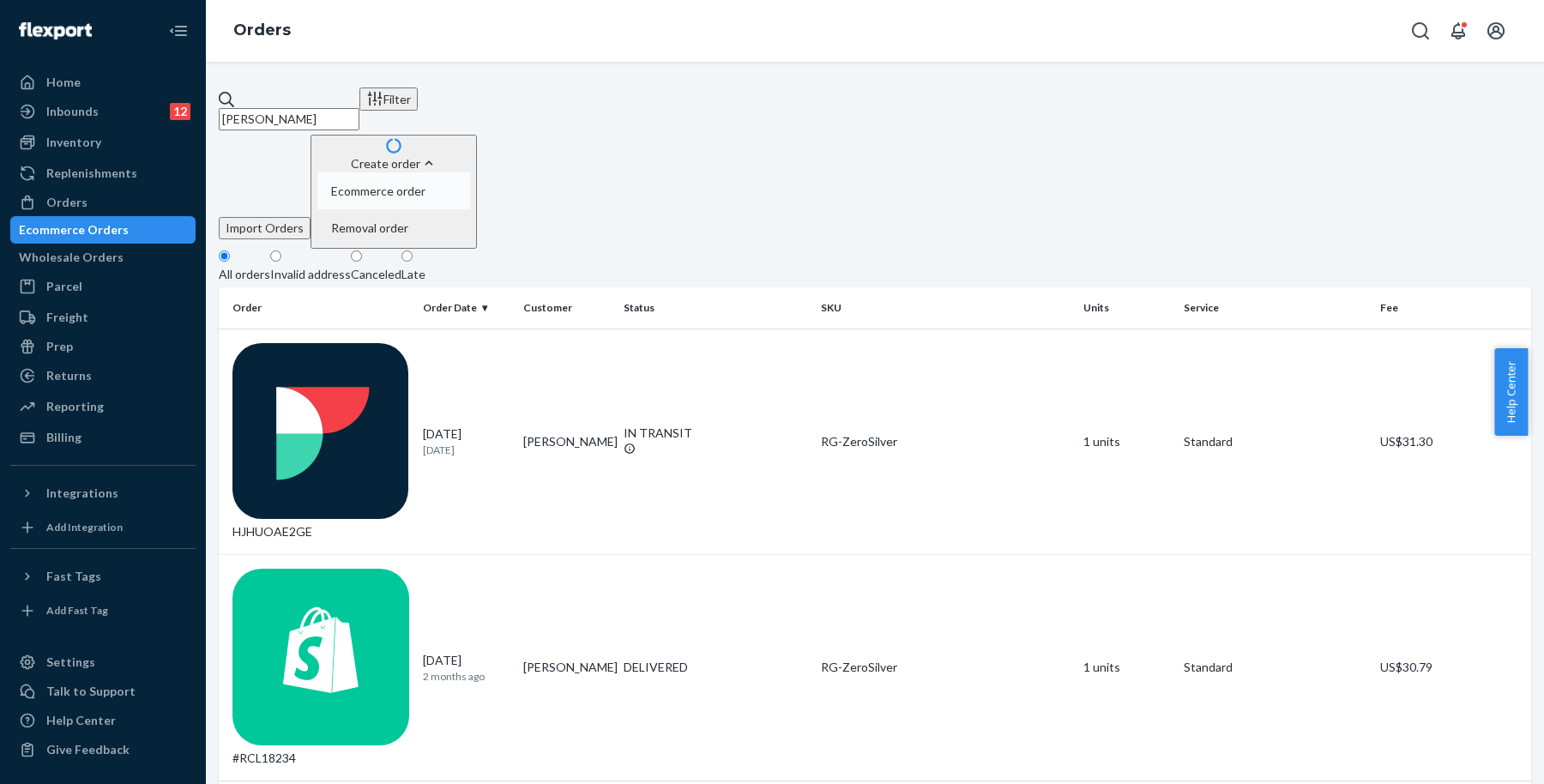
click at [426, 185] on span "Ecommerce order" at bounding box center [378, 191] width 94 height 12
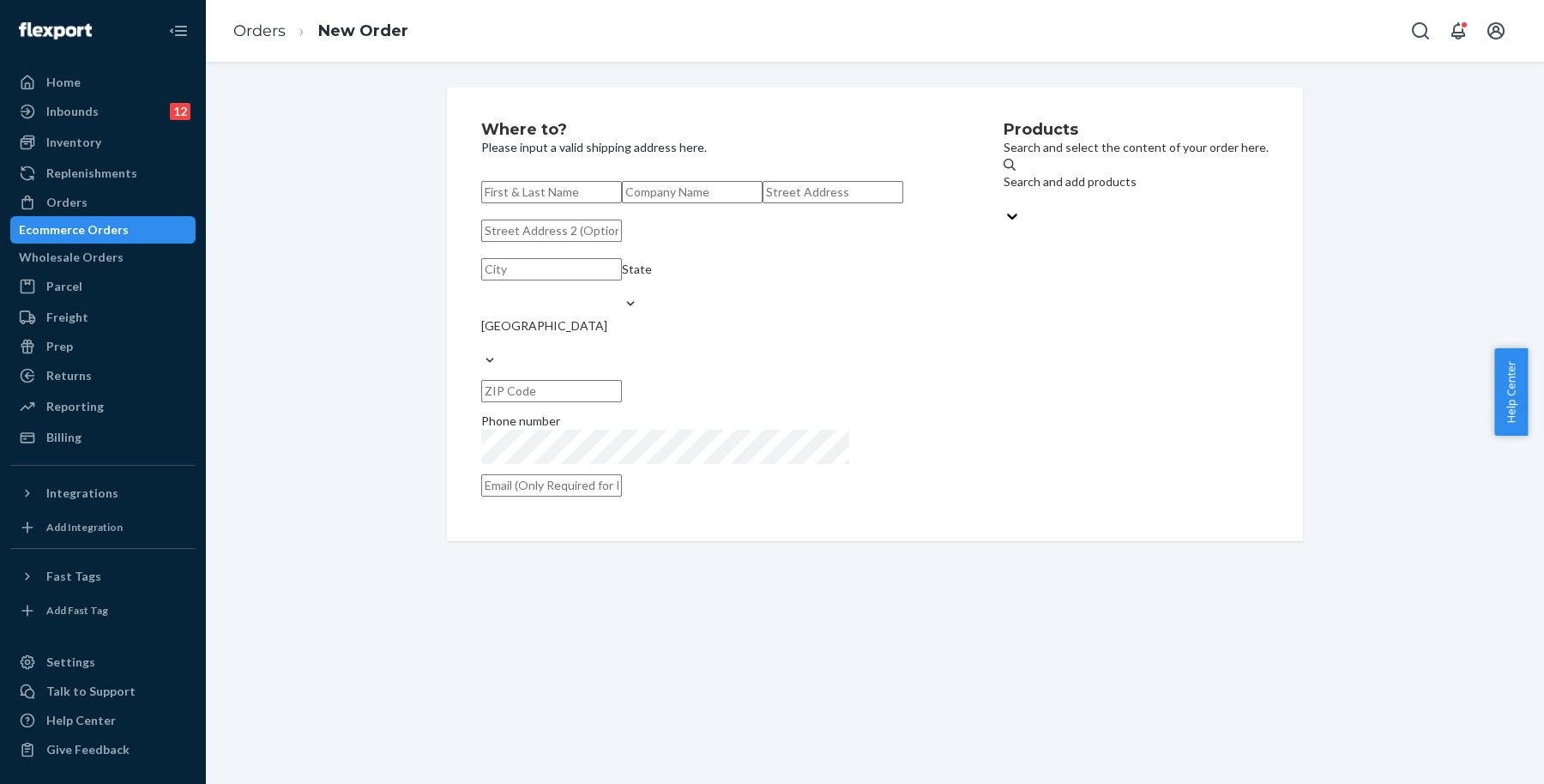
paste input "[PERSON_NAME]"
type input "[PERSON_NAME]"
click at [763, 204] on input "text" at bounding box center [832, 193] width 140 height 22
paste input "[STREET_ADDRESS]"
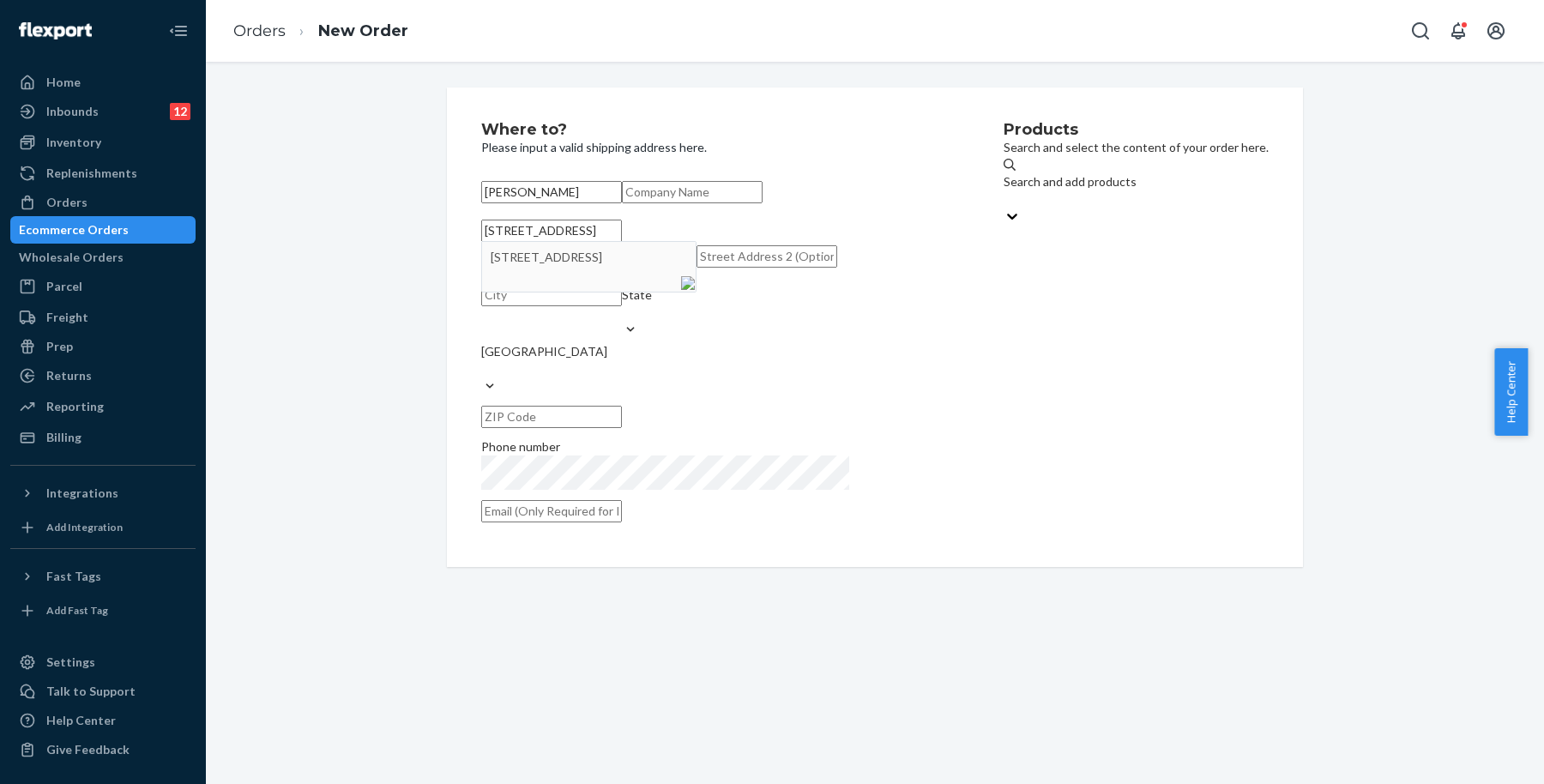
type input "[STREET_ADDRESS]"
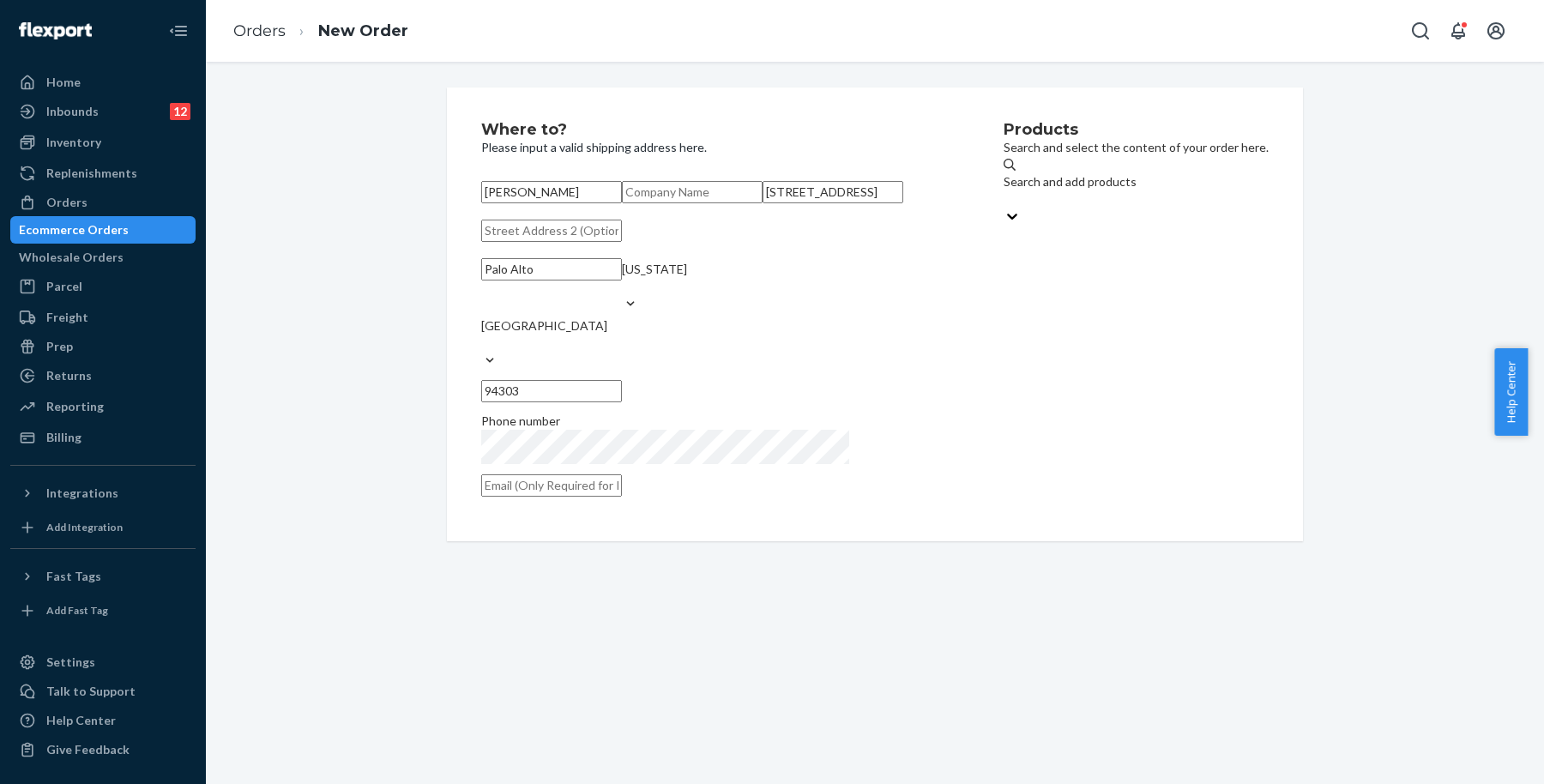
click at [622, 497] on input "text" at bounding box center [551, 485] width 140 height 22
paste input "[EMAIL_ADDRESS][DOMAIN_NAME]"
type input "[EMAIL_ADDRESS][DOMAIN_NAME]"
drag, startPoint x: 1116, startPoint y: 373, endPoint x: 1142, endPoint y: 259, distance: 116.9
click at [1116, 371] on div "Products Search and select the content of your order here. Search and add produ…" at bounding box center [1136, 314] width 265 height 385
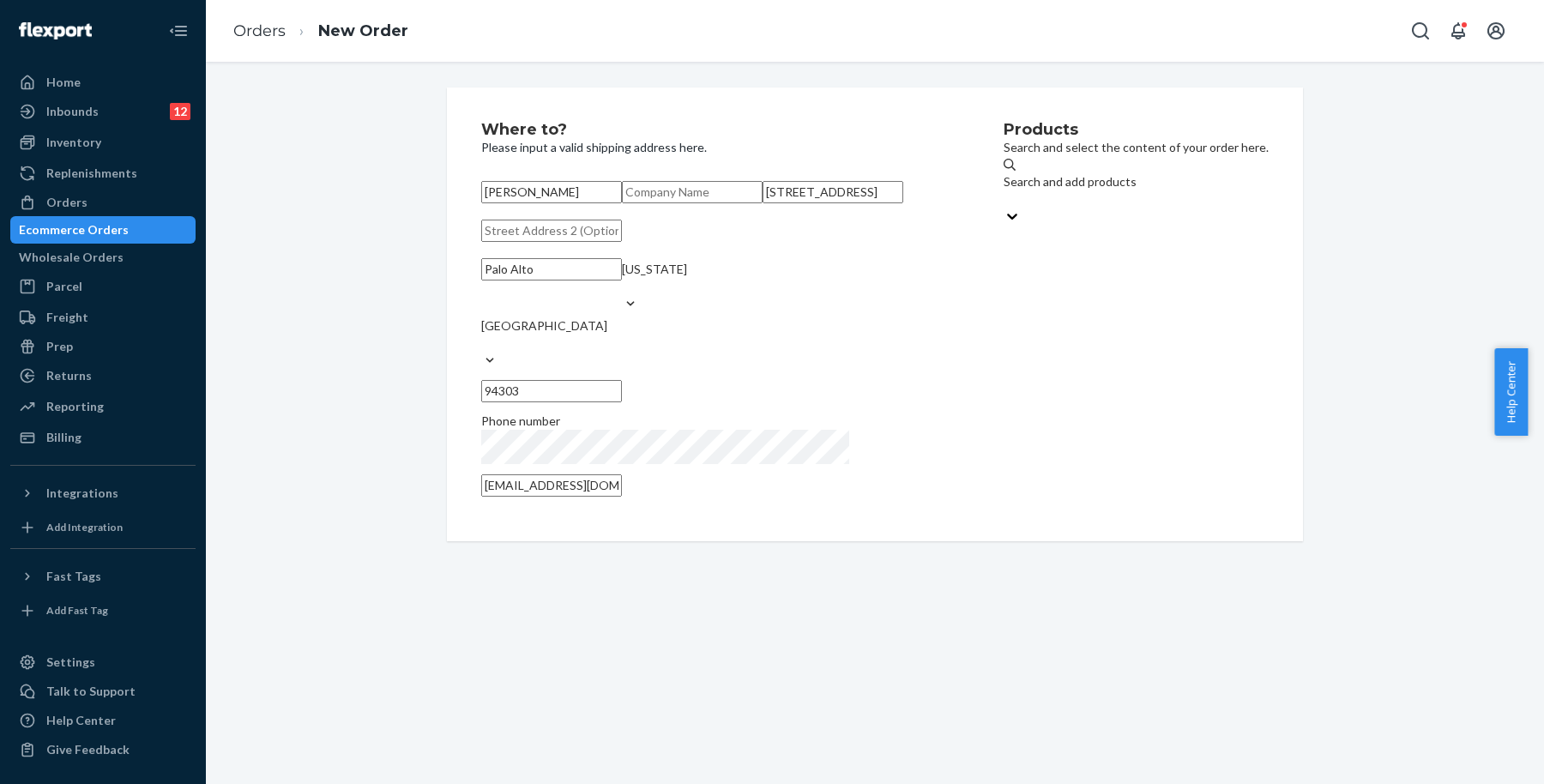
click at [1045, 190] on div "Search and add products" at bounding box center [1070, 181] width 133 height 17
click at [1005, 191] on input "Search and add products" at bounding box center [1005, 199] width 2 height 17
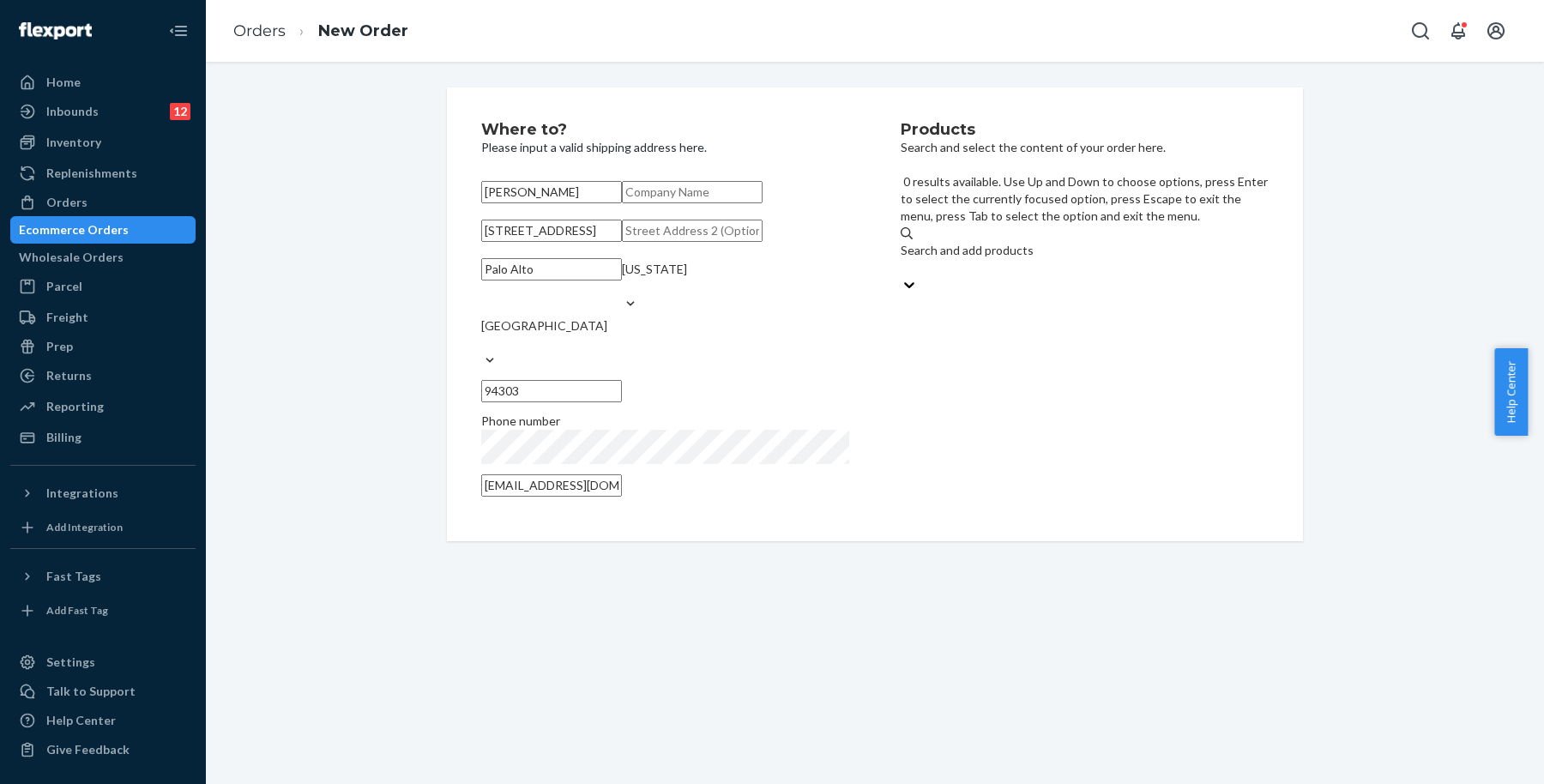
type input "v"
type input "blade"
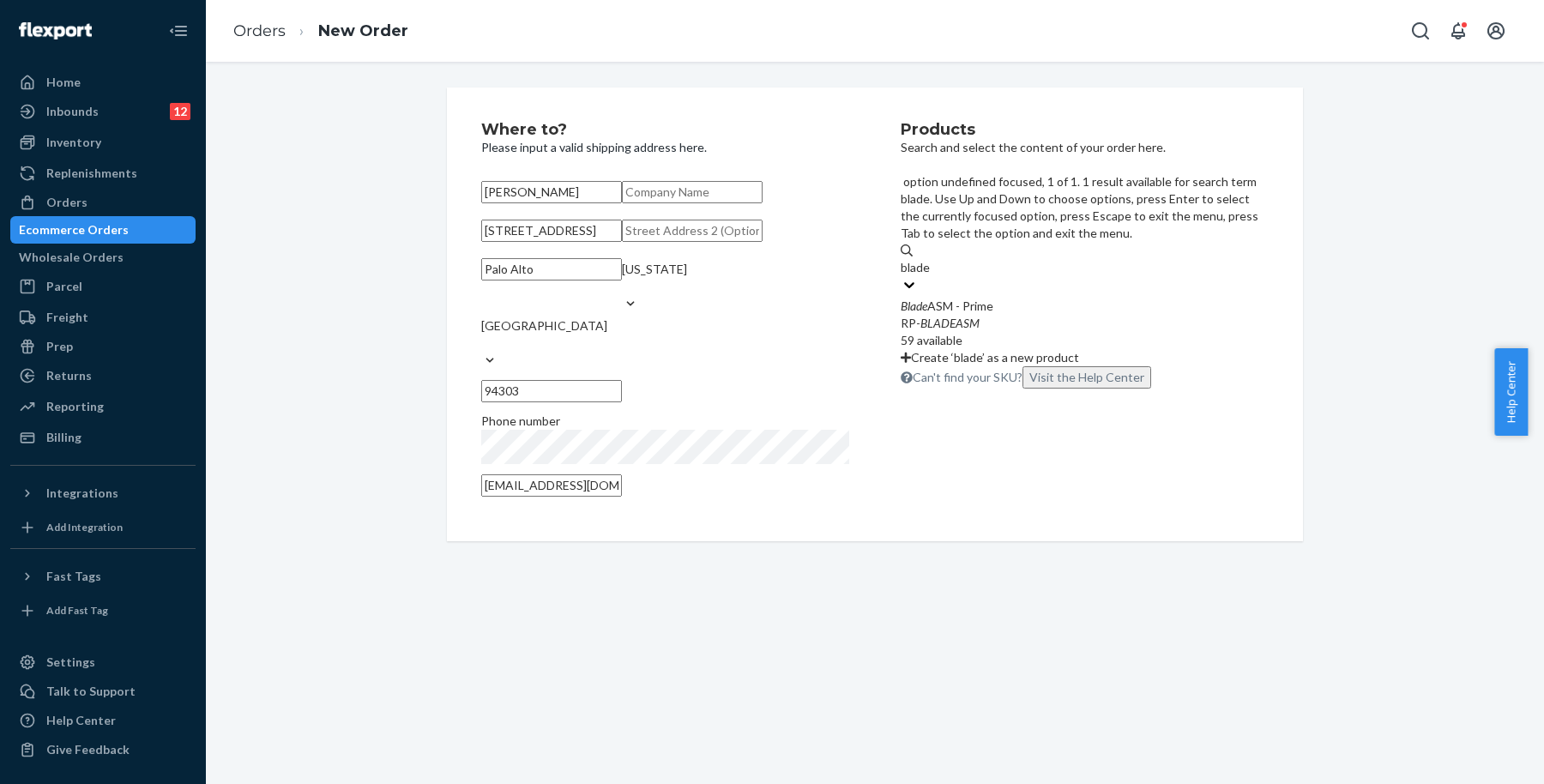
click at [1065, 315] on div "RP- BLADEASM" at bounding box center [1085, 324] width 368 height 17
click at [932, 259] on input "blade" at bounding box center [916, 268] width 31 height 17
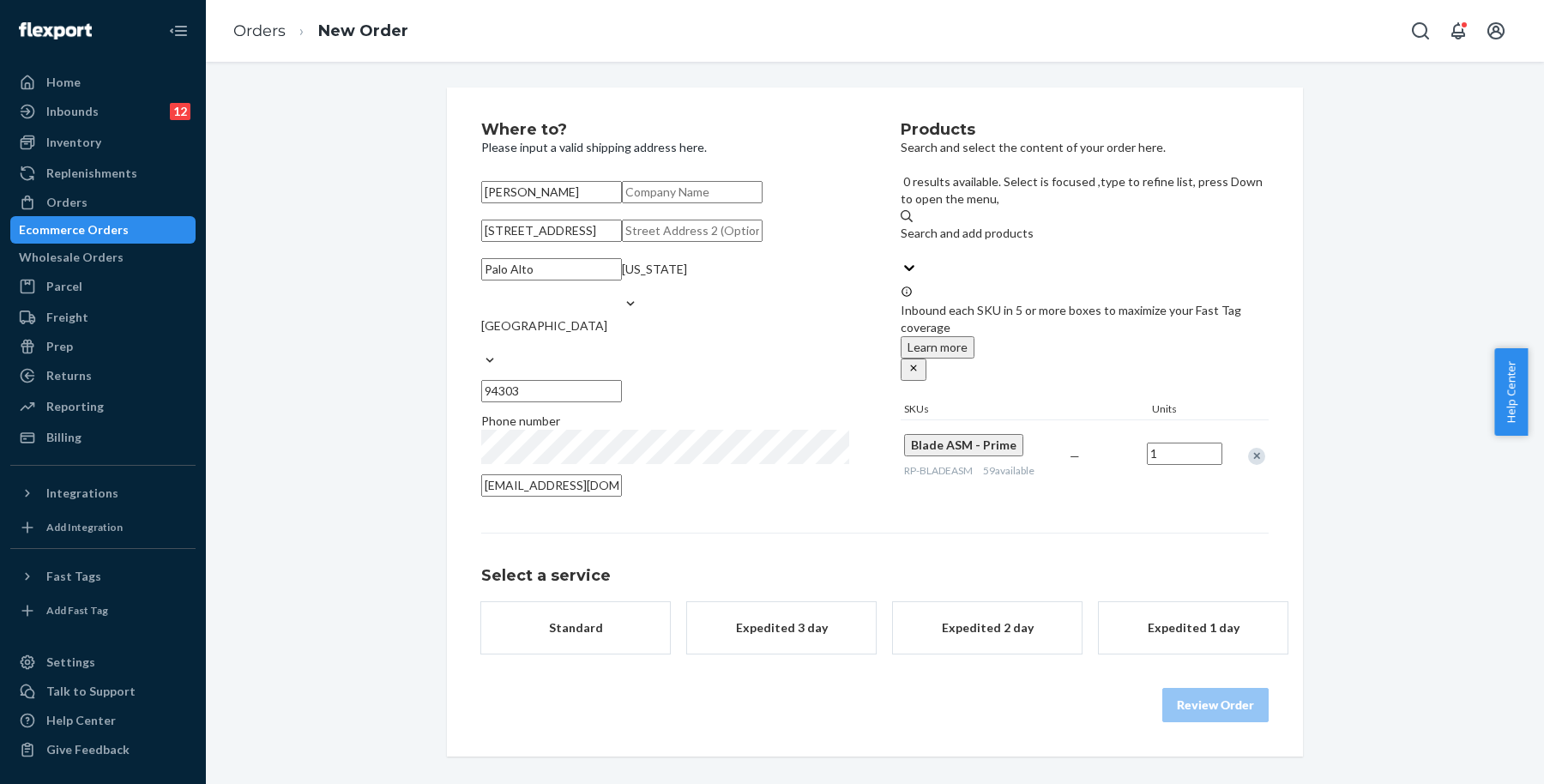
scroll to position [48, 0]
click at [526, 636] on div "Standard" at bounding box center [576, 628] width 138 height 17
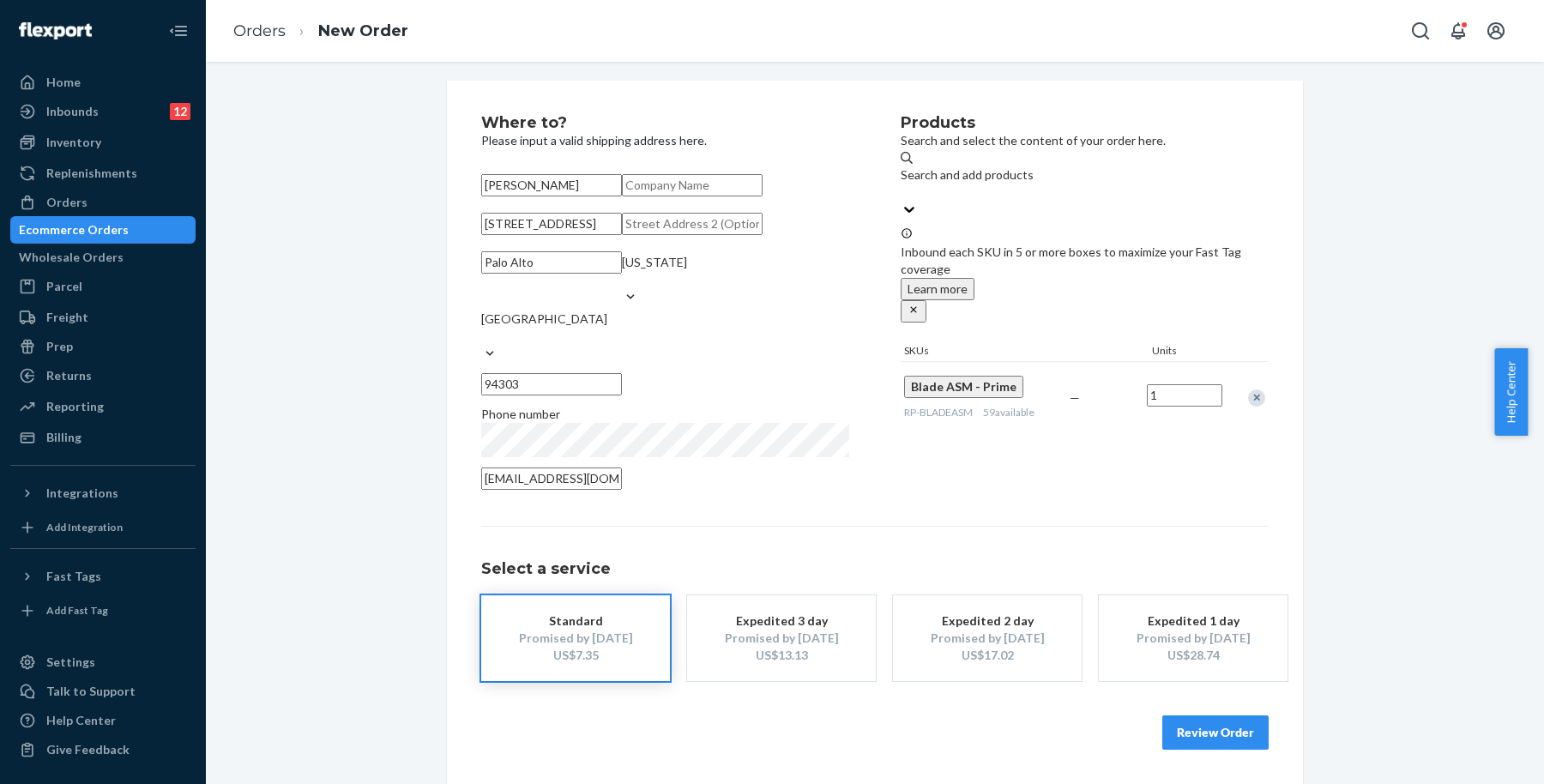
click at [1235, 750] on button "Review Order" at bounding box center [1216, 732] width 106 height 34
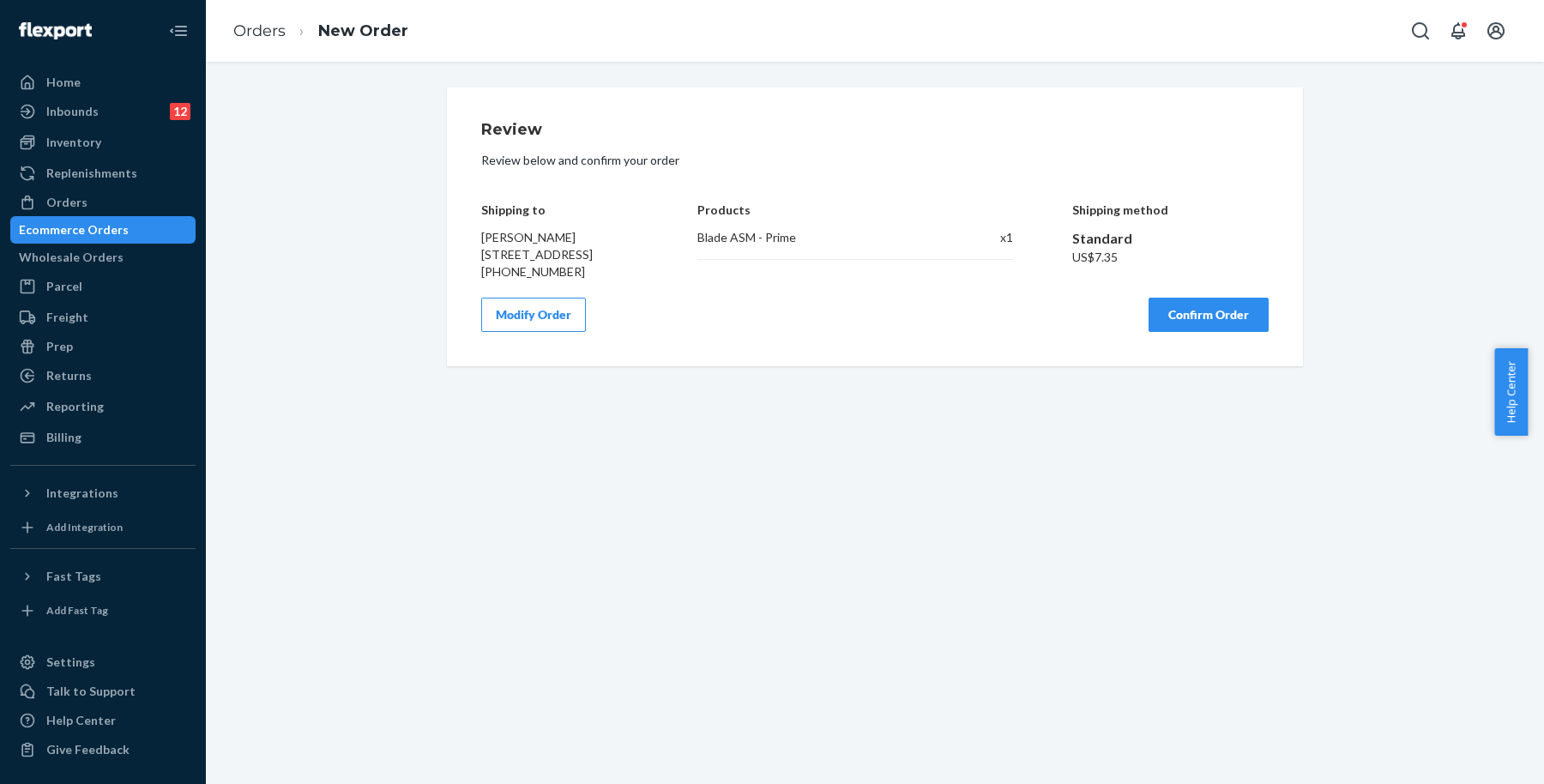
click at [1191, 321] on button "Confirm Order" at bounding box center [1208, 314] width 120 height 34
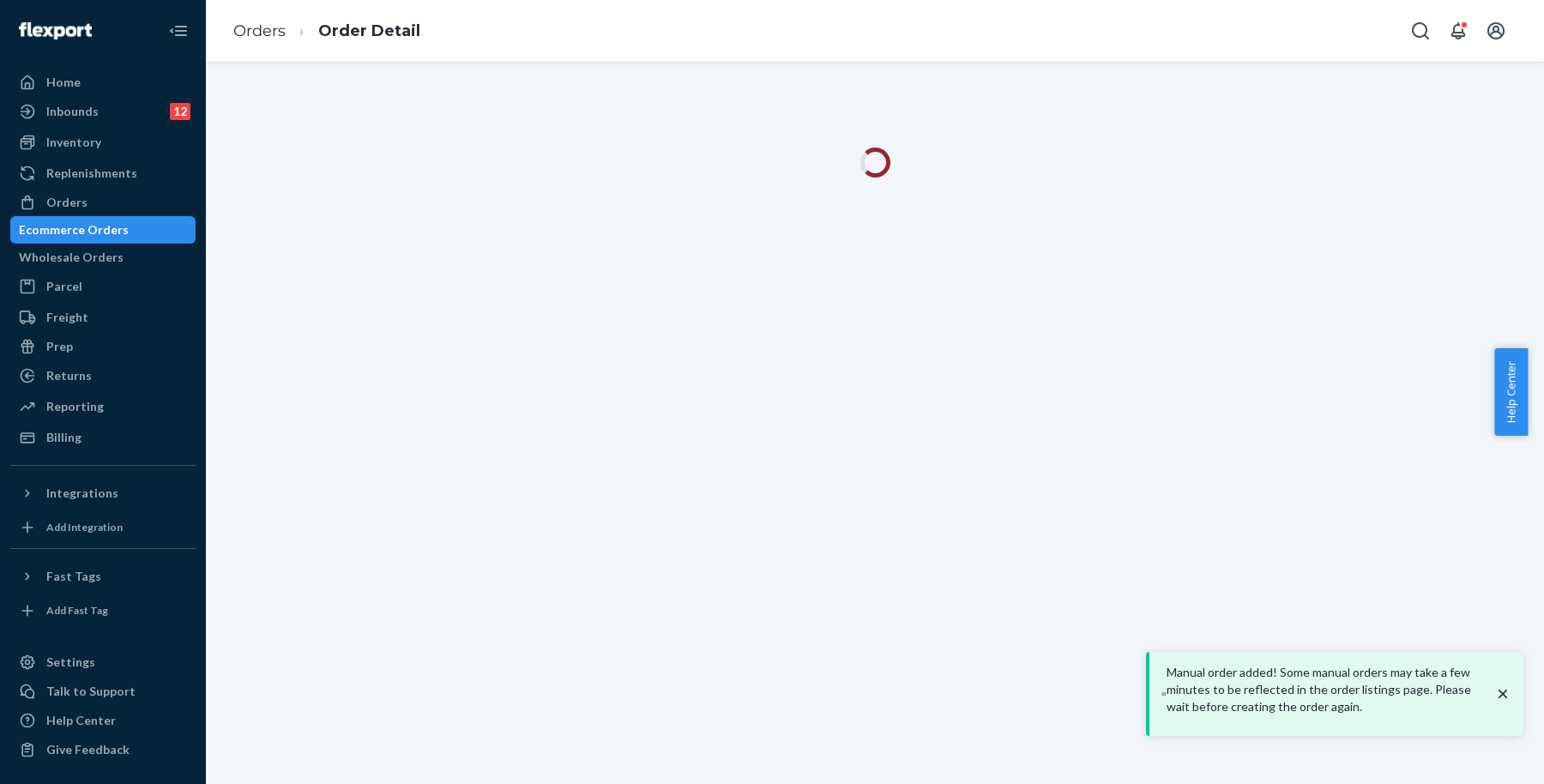
click at [1510, 702] on icon "close toast" at bounding box center [1503, 694] width 17 height 17
